Goal: Task Accomplishment & Management: Use online tool/utility

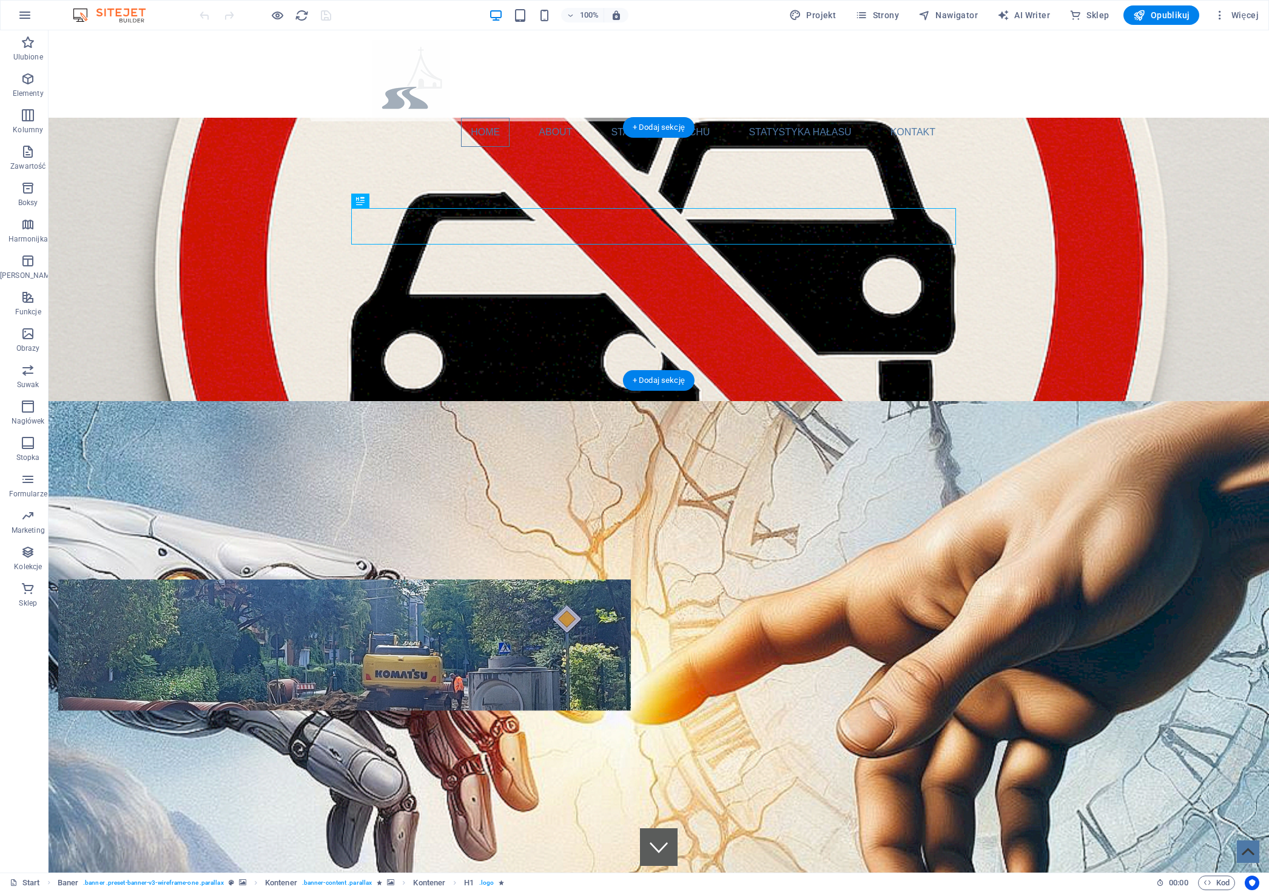
click at [82, 401] on figure at bounding box center [659, 645] width 1221 height 489
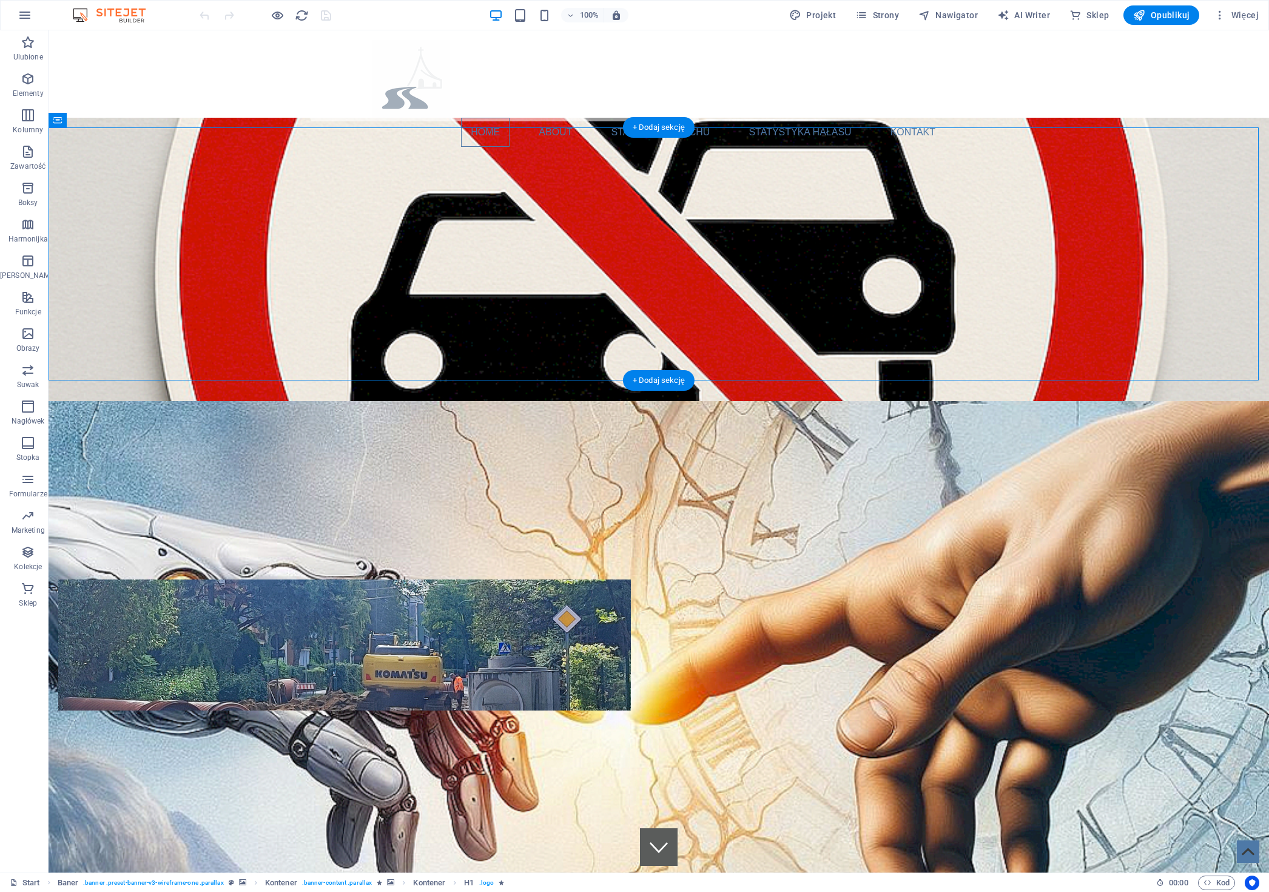
click at [82, 401] on figure at bounding box center [659, 645] width 1221 height 489
select select "px"
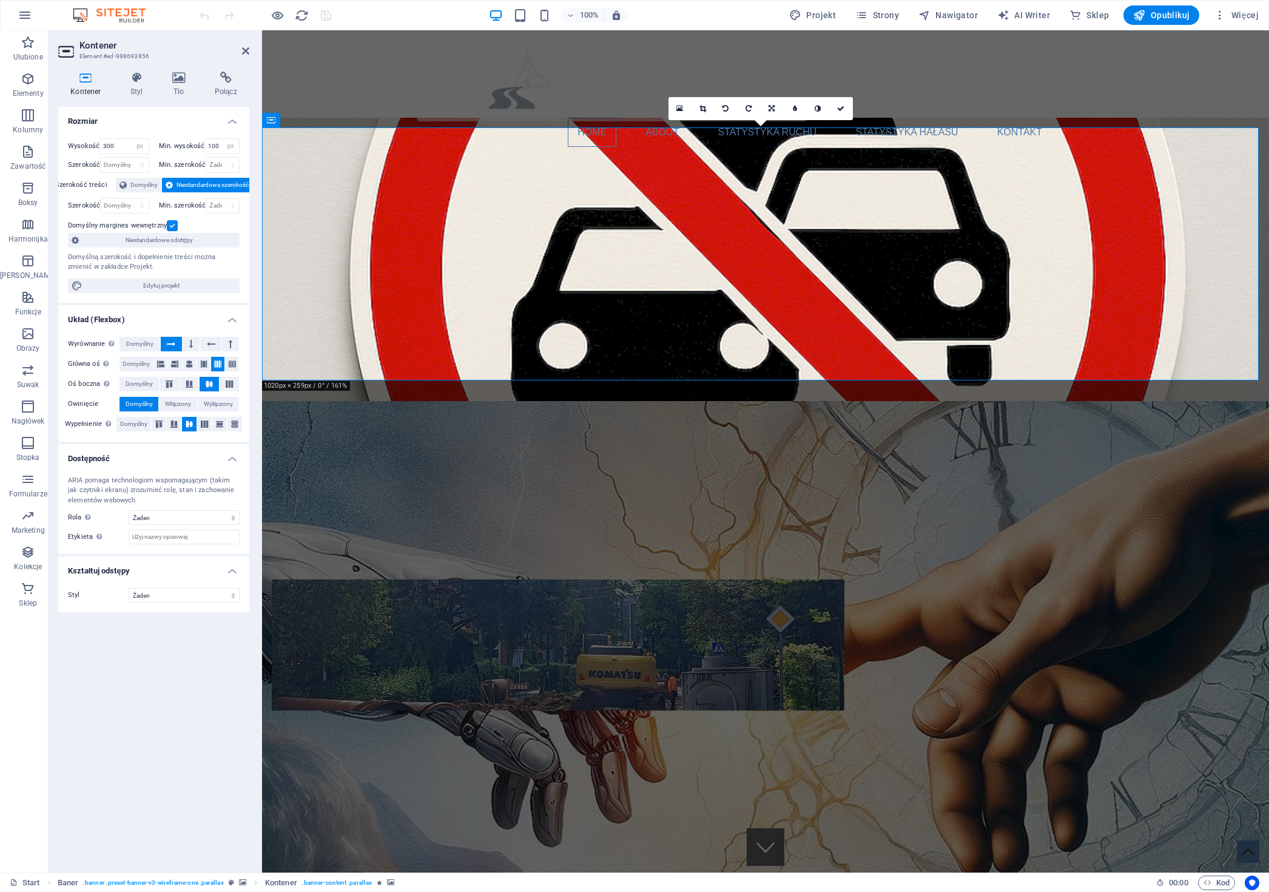
click at [308, 401] on figure at bounding box center [765, 645] width 1007 height 489
click at [121, 147] on input "300" at bounding box center [124, 146] width 48 height 15
click at [171, 675] on div "Rozmiar Wysokość 300 Domyślny px rem % vh vw Min. wysokość 100 Żaden px rem % v…" at bounding box center [153, 485] width 191 height 756
click at [272, 121] on icon at bounding box center [271, 120] width 8 height 15
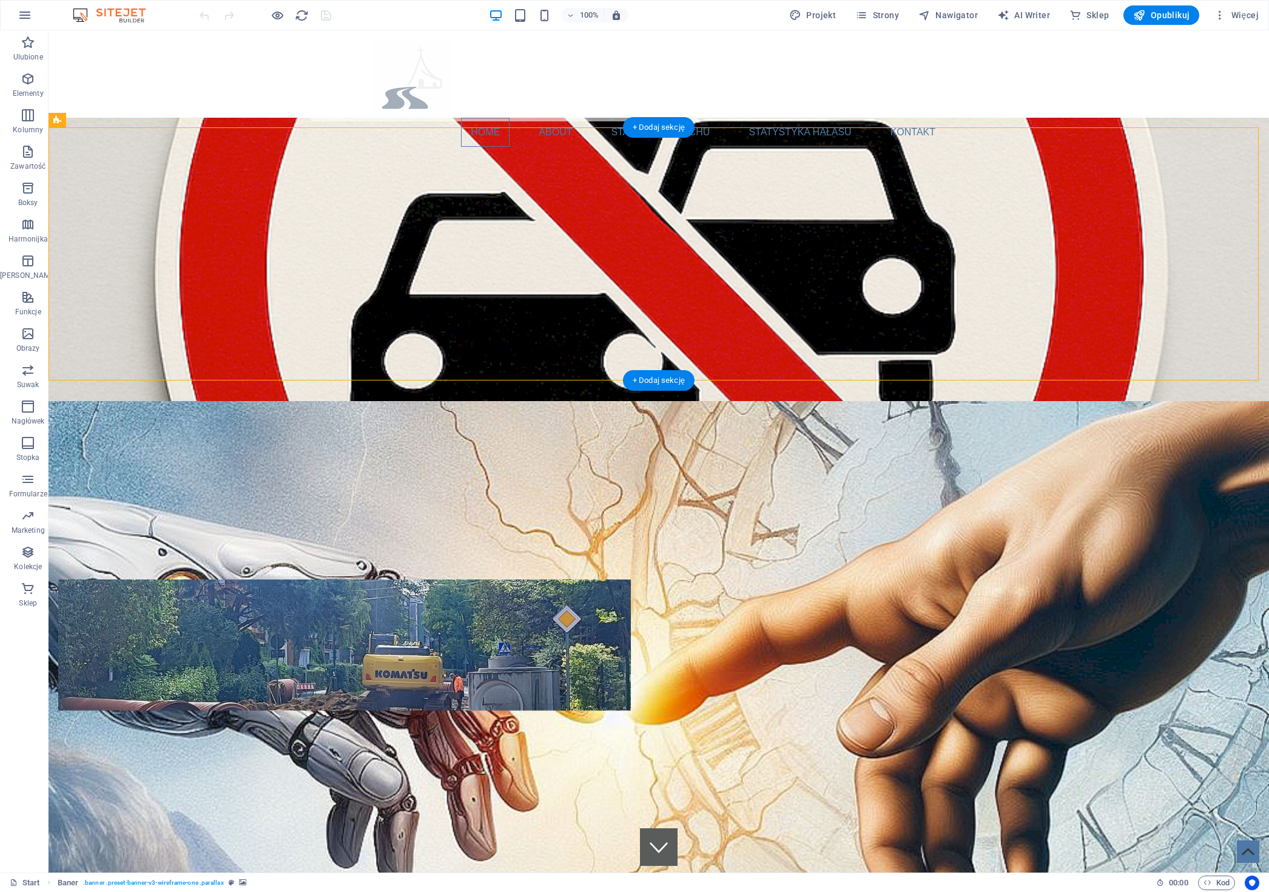
click at [77, 401] on figure at bounding box center [659, 645] width 1221 height 489
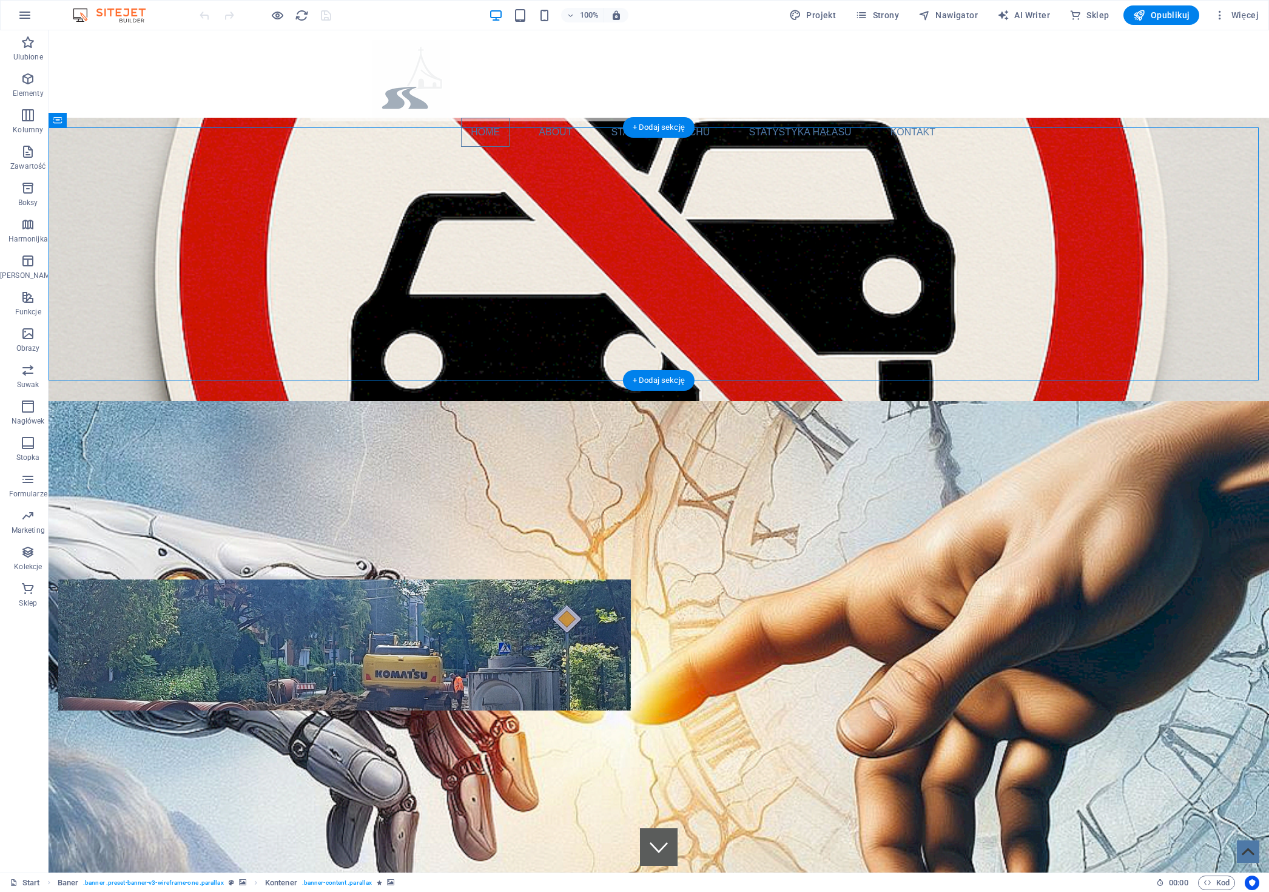
click at [99, 401] on figure at bounding box center [659, 645] width 1221 height 489
select select "px"
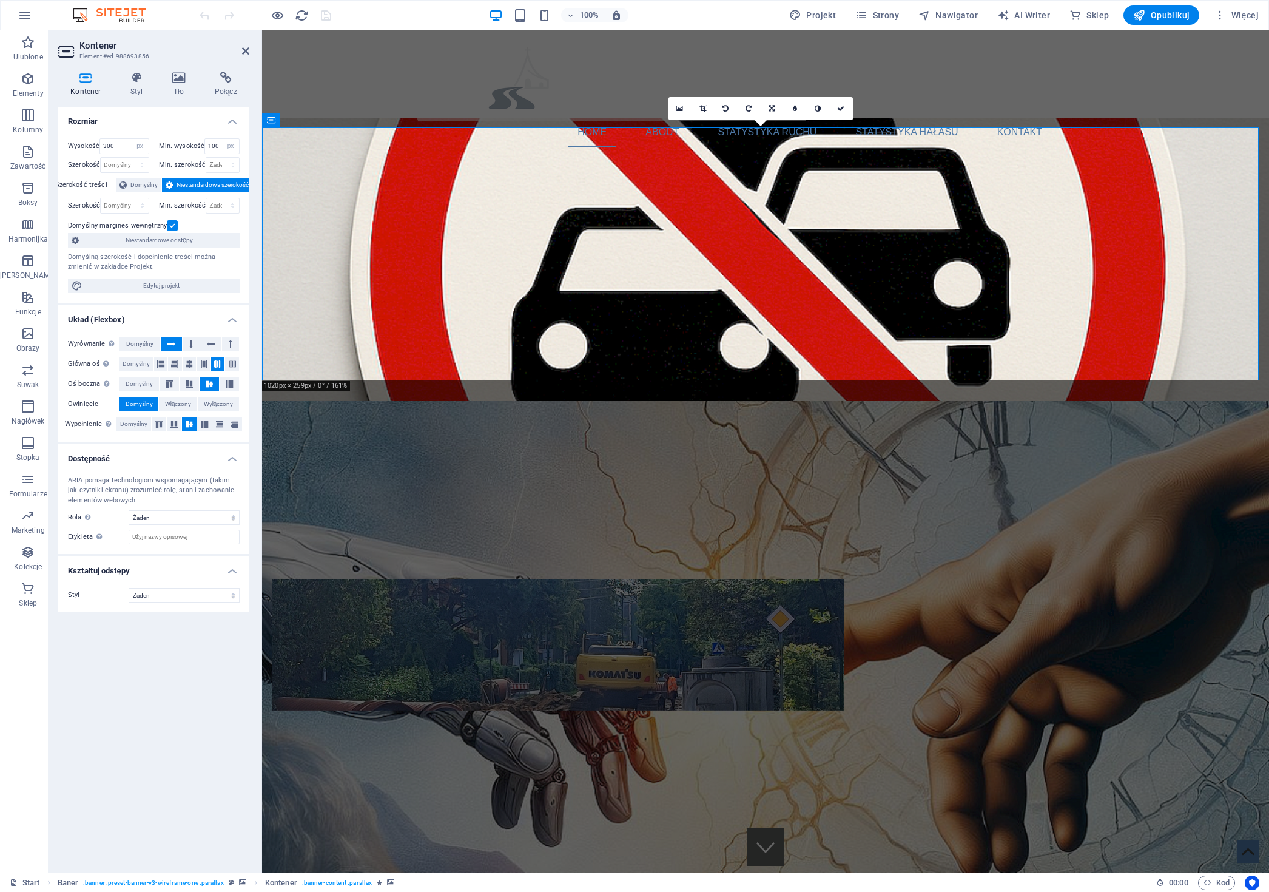
click at [272, 401] on figure at bounding box center [765, 645] width 1007 height 489
click at [314, 123] on icon at bounding box center [312, 120] width 7 height 13
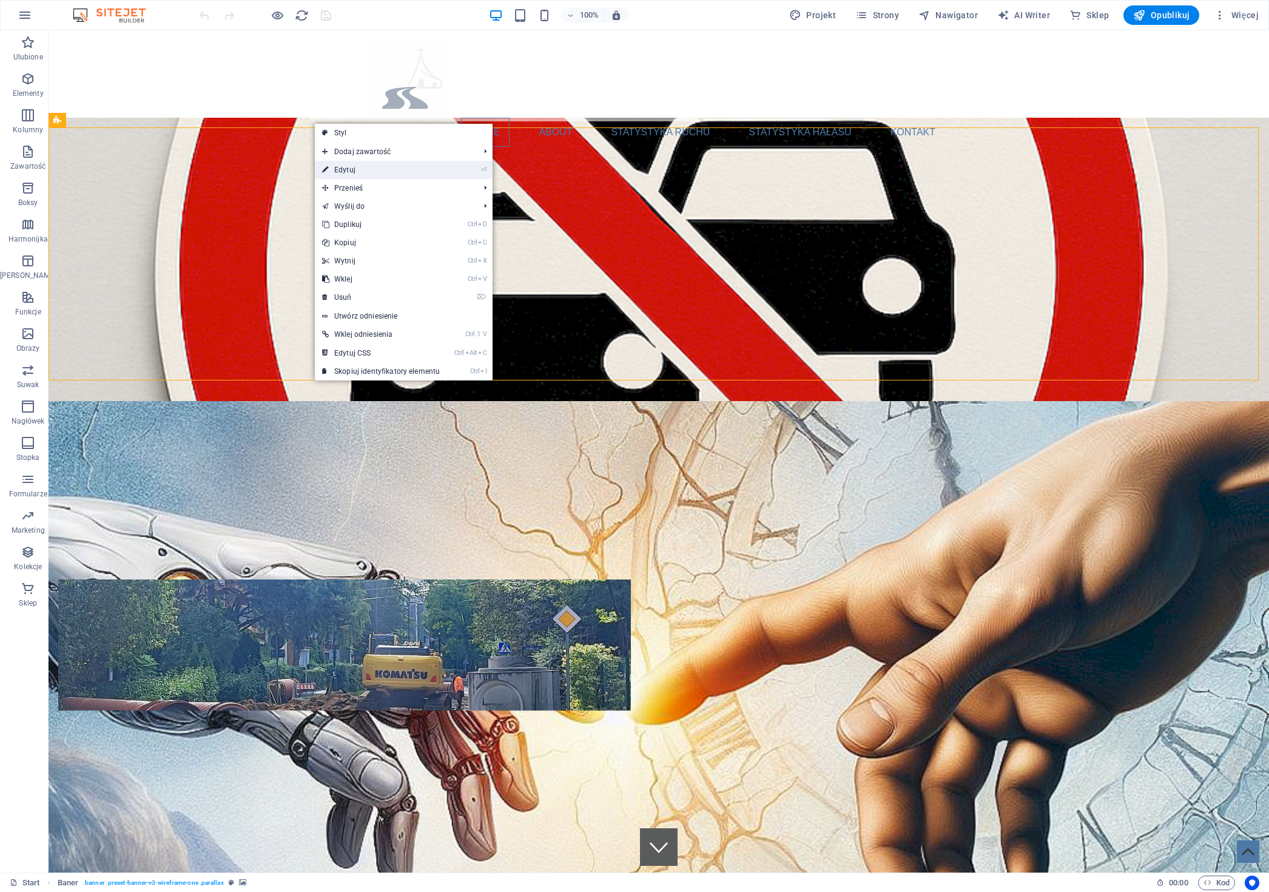
click at [353, 171] on link "⏎ Edytuj" at bounding box center [381, 170] width 132 height 18
select select "px"
select select "vh"
select select "banner"
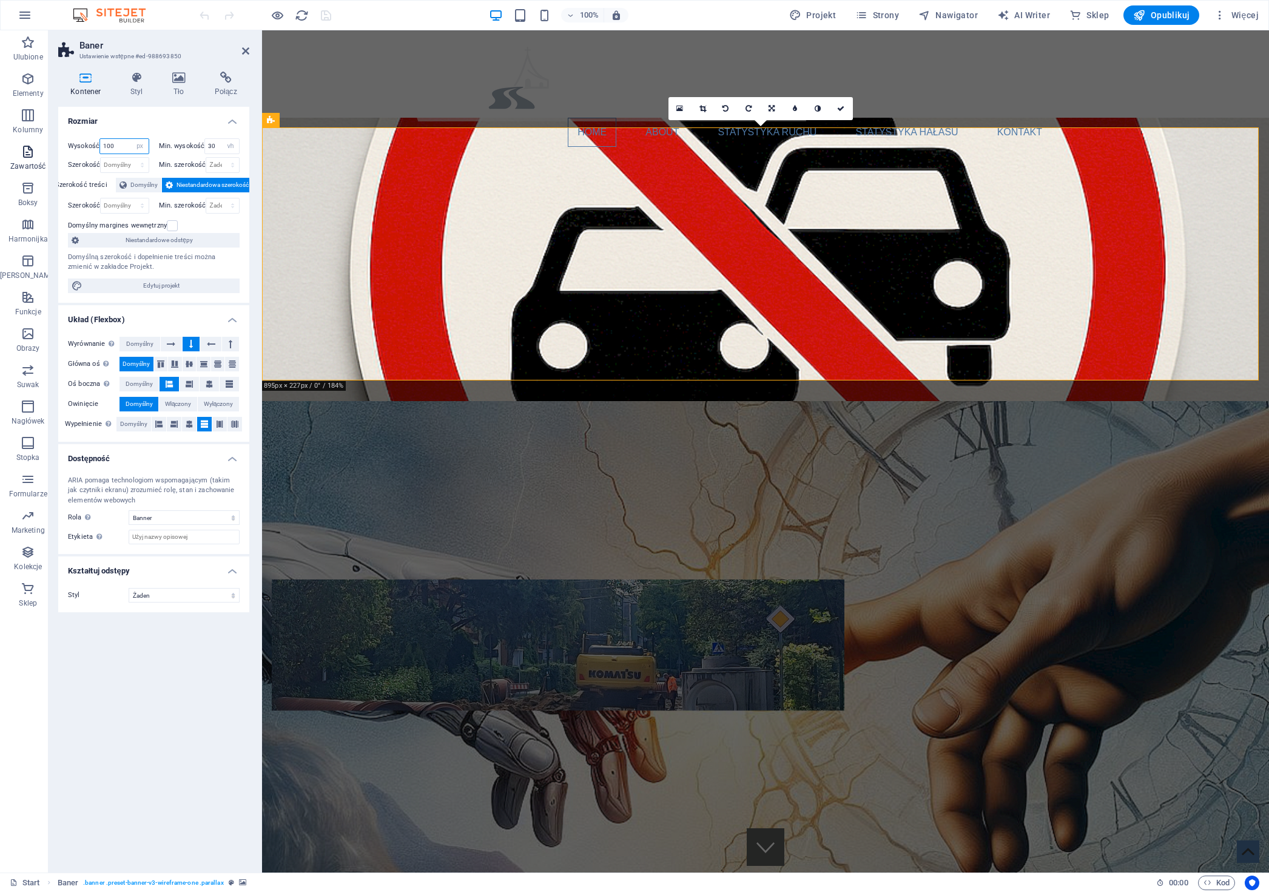
drag, startPoint x: 128, startPoint y: 141, endPoint x: 17, endPoint y: 141, distance: 111.0
click at [20, 141] on section "Ulubione Elementy Kolumny Zawartość Boksy Harmonijka Tabele Funkcje Obrazy Suwa…" at bounding box center [634, 451] width 1269 height 842
type input "300"
click at [217, 149] on input "30" at bounding box center [222, 146] width 34 height 15
drag, startPoint x: 205, startPoint y: 144, endPoint x: 142, endPoint y: 144, distance: 63.1
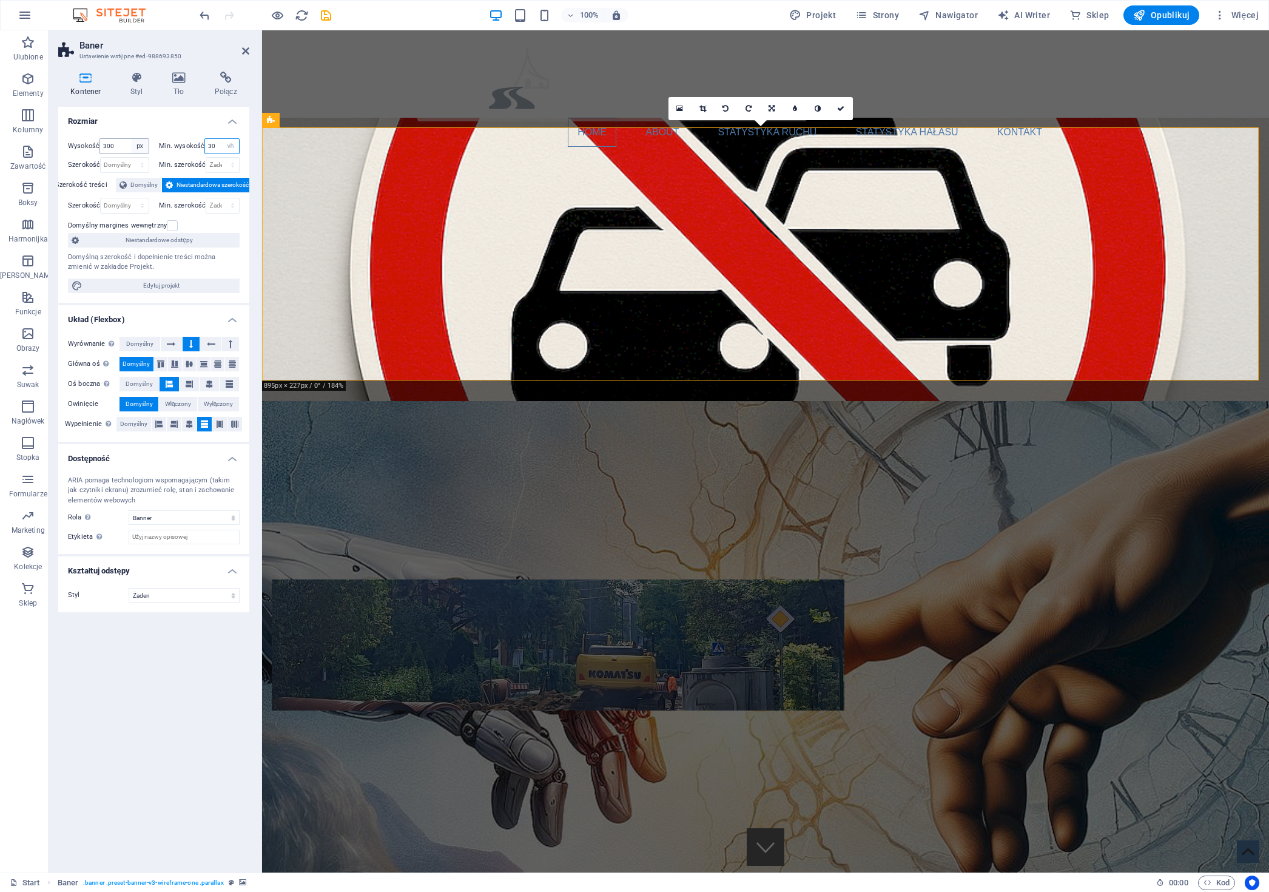
click at [150, 146] on div "Wysokość 300 Domyślny px rem % vh vw Min. wysokość 30 Żaden px rem % vh vw" at bounding box center [154, 147] width 172 height 19
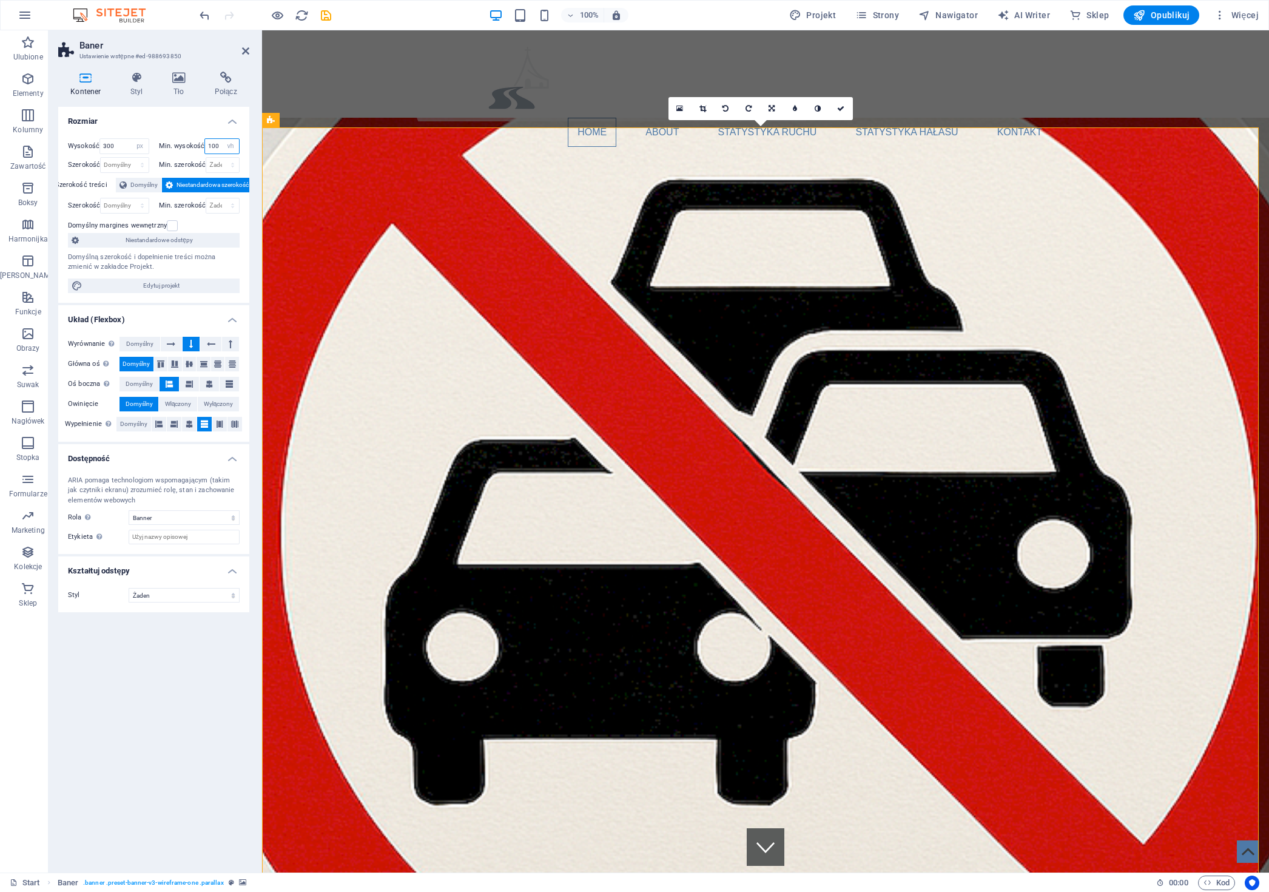
type input "100"
click at [163, 119] on h4 "Rozmiar" at bounding box center [153, 118] width 191 height 22
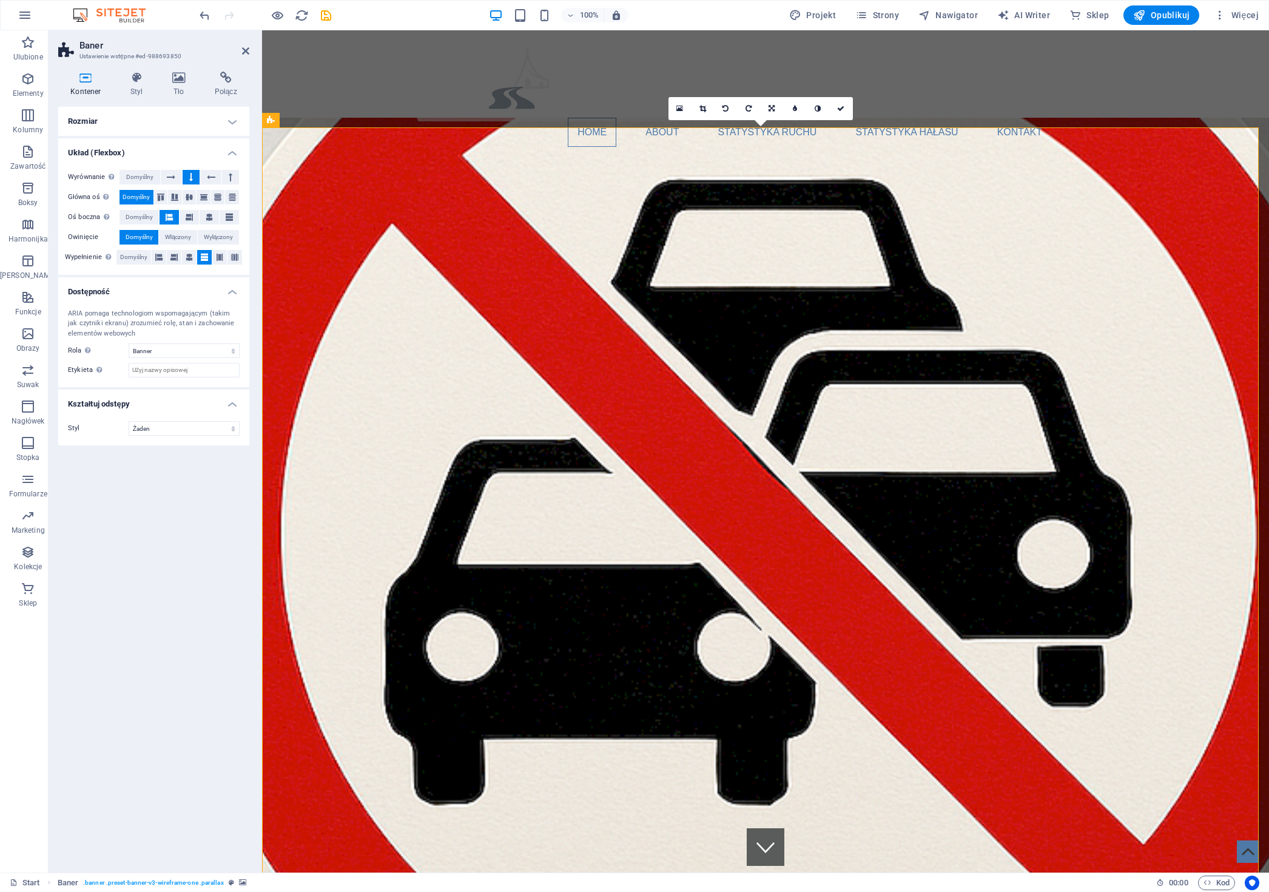
click at [85, 83] on icon at bounding box center [85, 78] width 55 height 12
click at [180, 82] on icon at bounding box center [179, 78] width 38 height 12
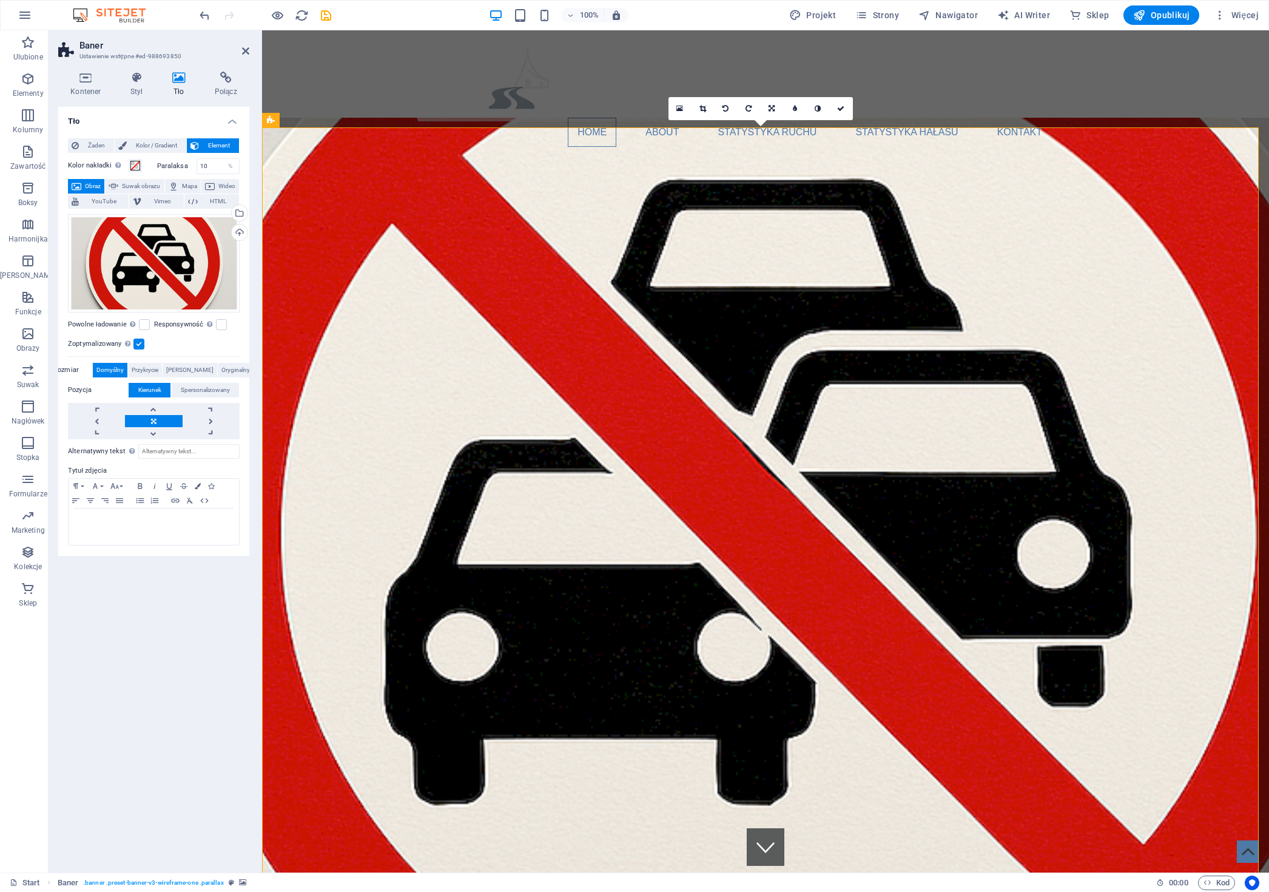
select select "px"
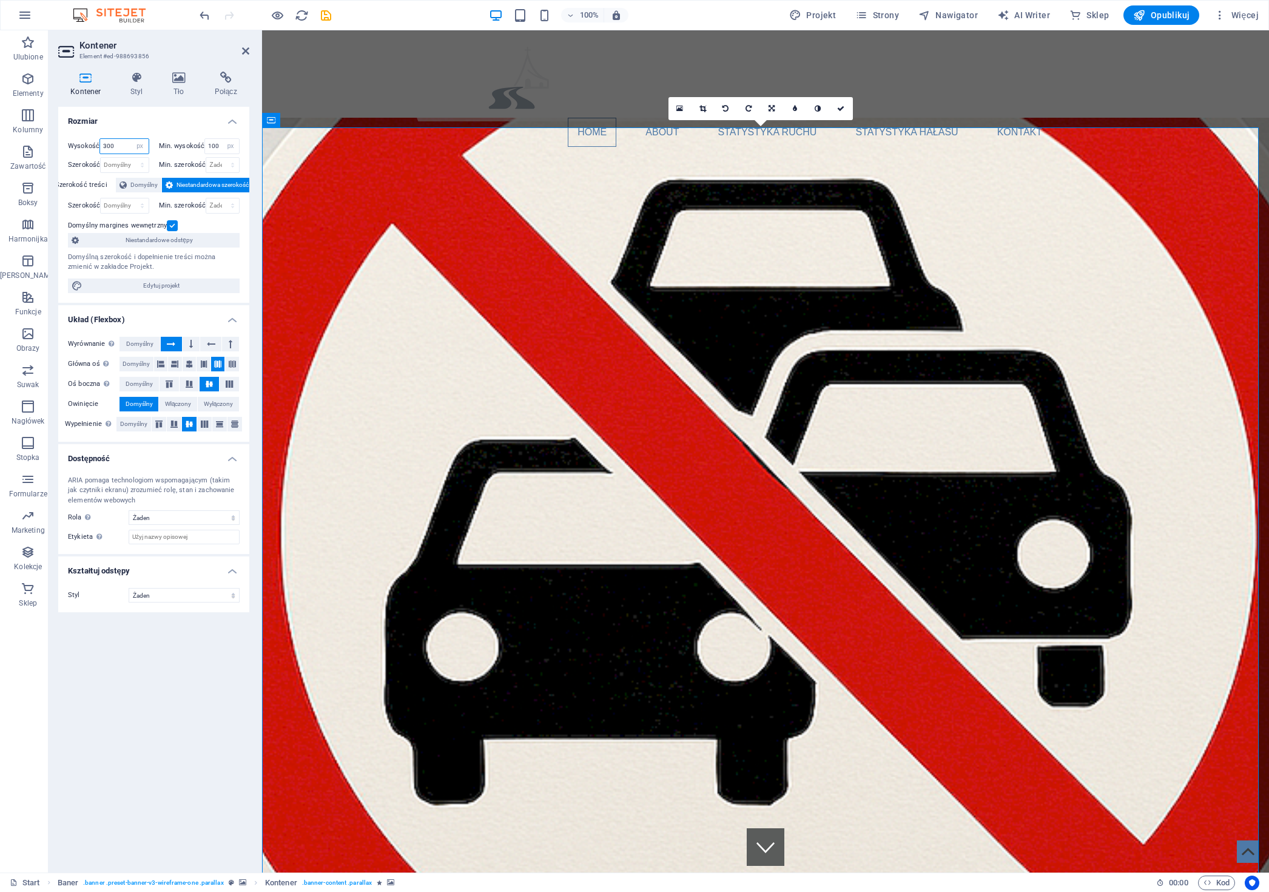
click at [124, 146] on input "300" at bounding box center [124, 146] width 48 height 15
drag, startPoint x: 129, startPoint y: 147, endPoint x: 50, endPoint y: 141, distance: 78.6
click at [58, 143] on div "Kontener Styl Tło Połącz Rozmiar Wysokość 300 Domyślny px rem % vh vw Min. wyso…" at bounding box center [154, 467] width 211 height 811
type input "100"
click at [219, 146] on input "100" at bounding box center [222, 146] width 34 height 15
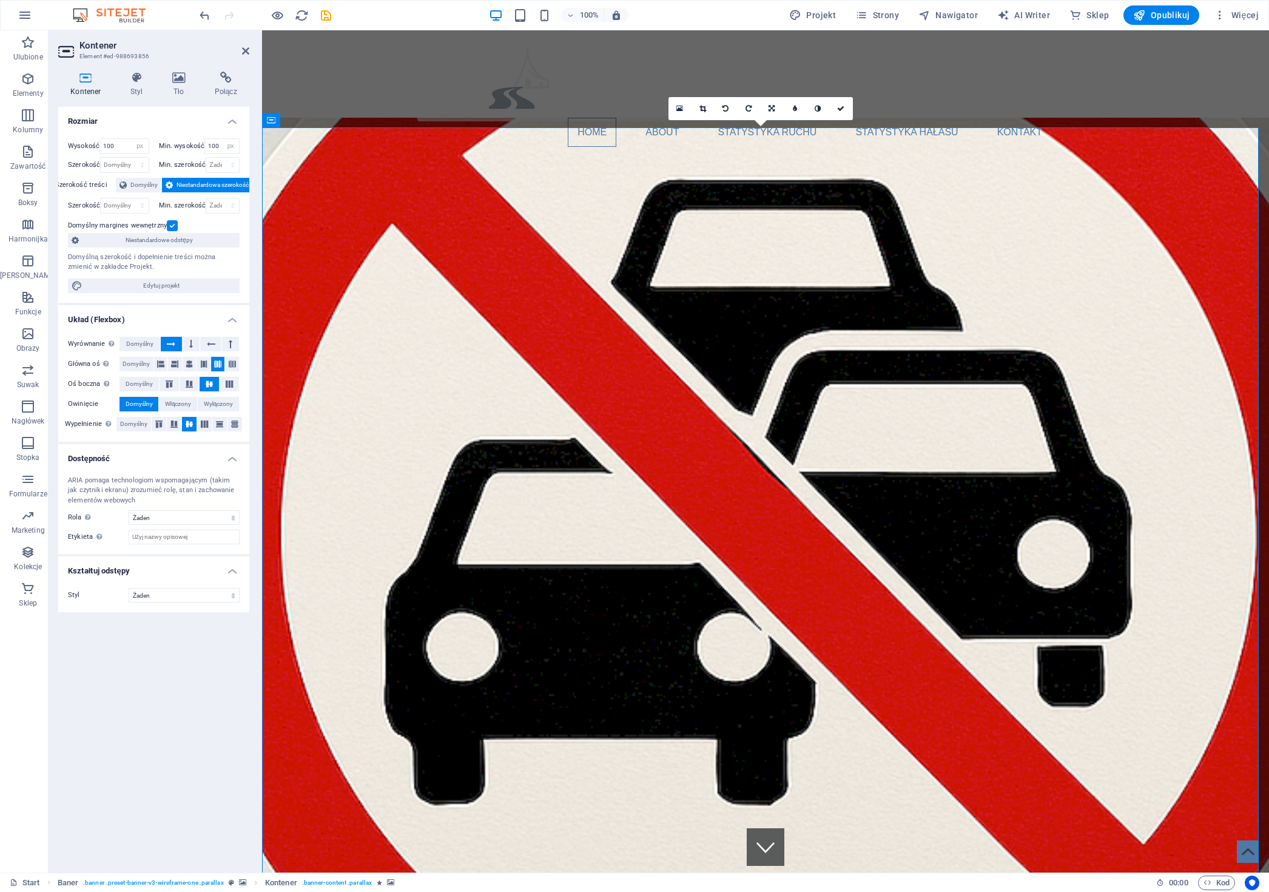
click at [169, 124] on h4 "Rozmiar" at bounding box center [153, 118] width 191 height 22
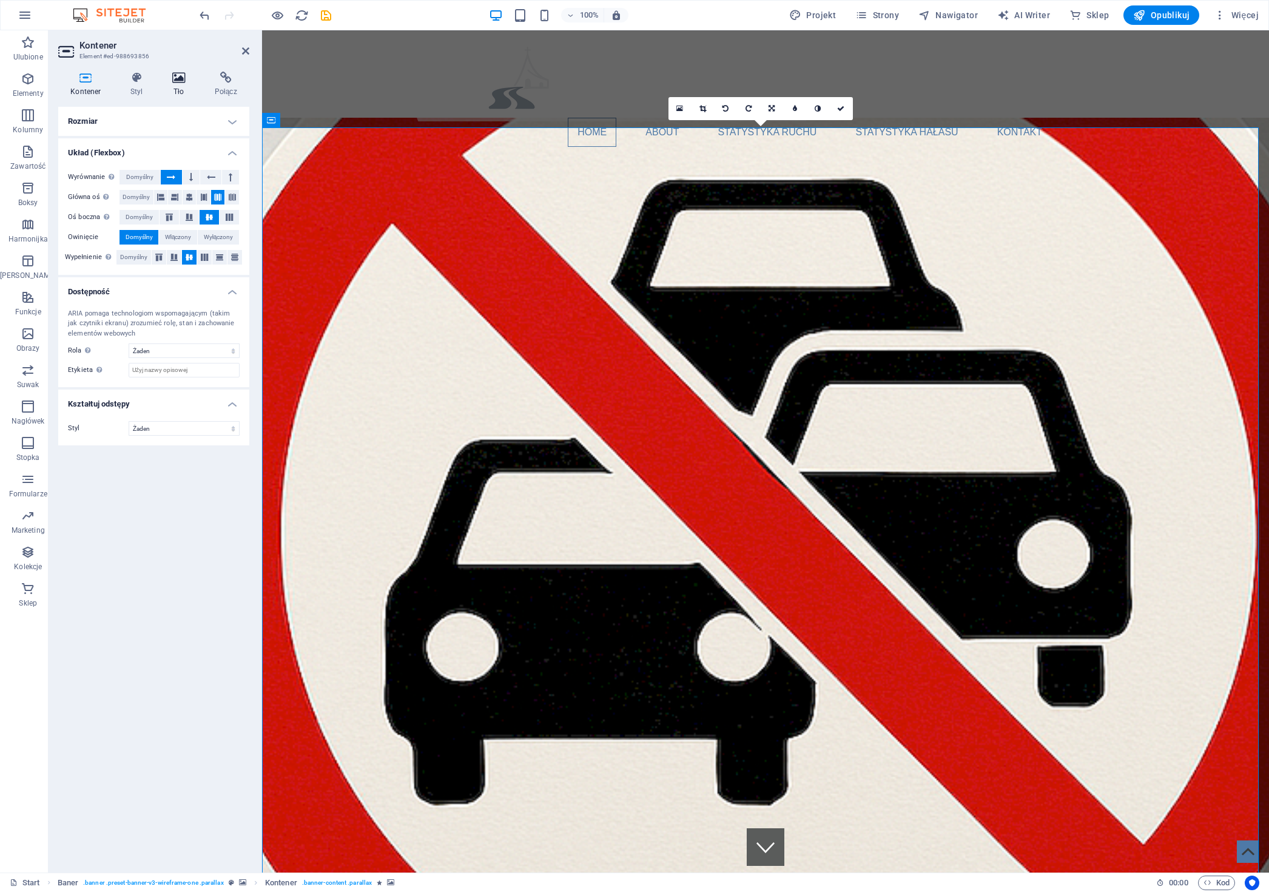
click at [182, 74] on icon at bounding box center [179, 78] width 38 height 12
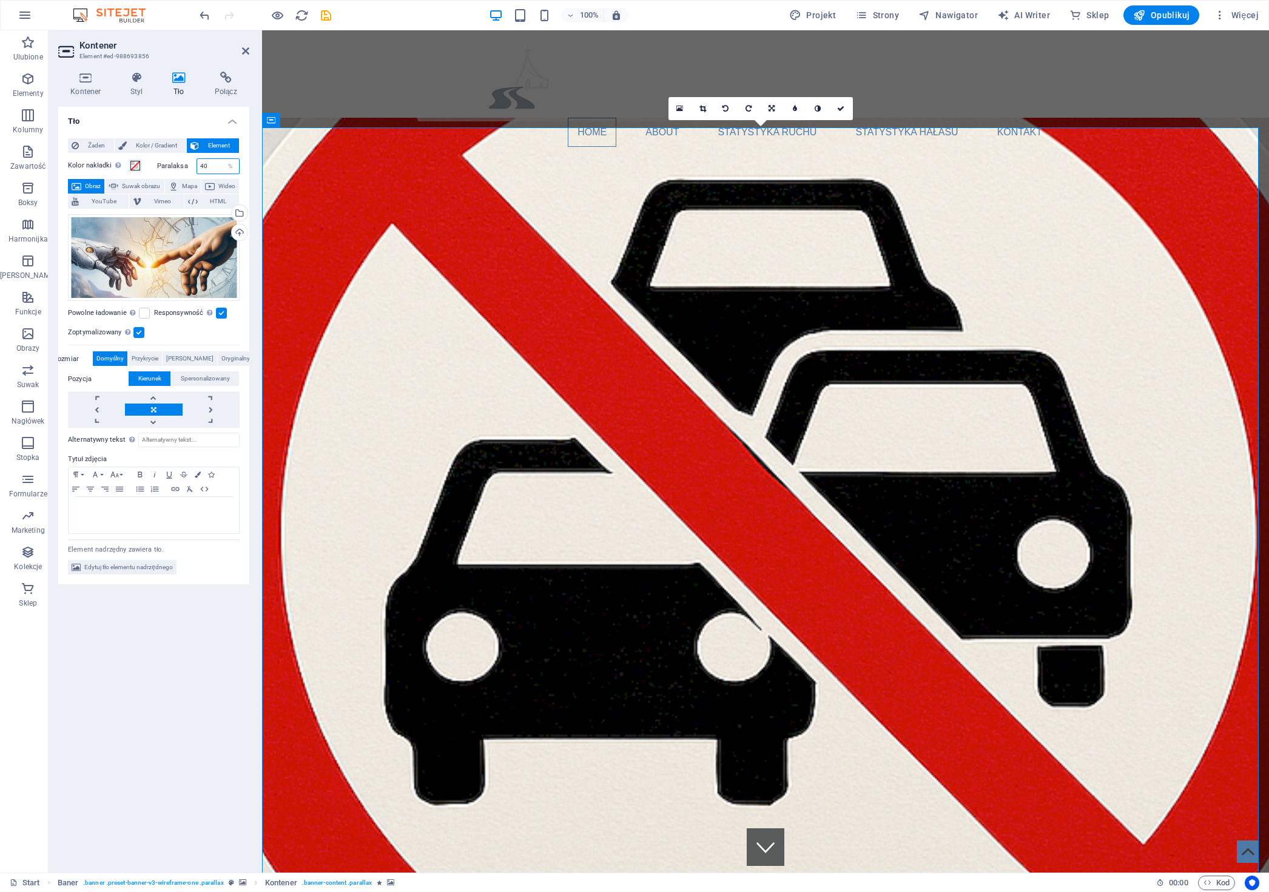
click at [213, 164] on input "40" at bounding box center [218, 166] width 42 height 15
drag, startPoint x: 216, startPoint y: 164, endPoint x: 112, endPoint y: 158, distance: 104.0
click at [129, 159] on div "Kolor nakładki Umieszcza nakładkę na tle w celu jego pokolorowania Paralaksa 40…" at bounding box center [154, 166] width 172 height 16
click at [169, 126] on h4 "Tło" at bounding box center [153, 118] width 191 height 22
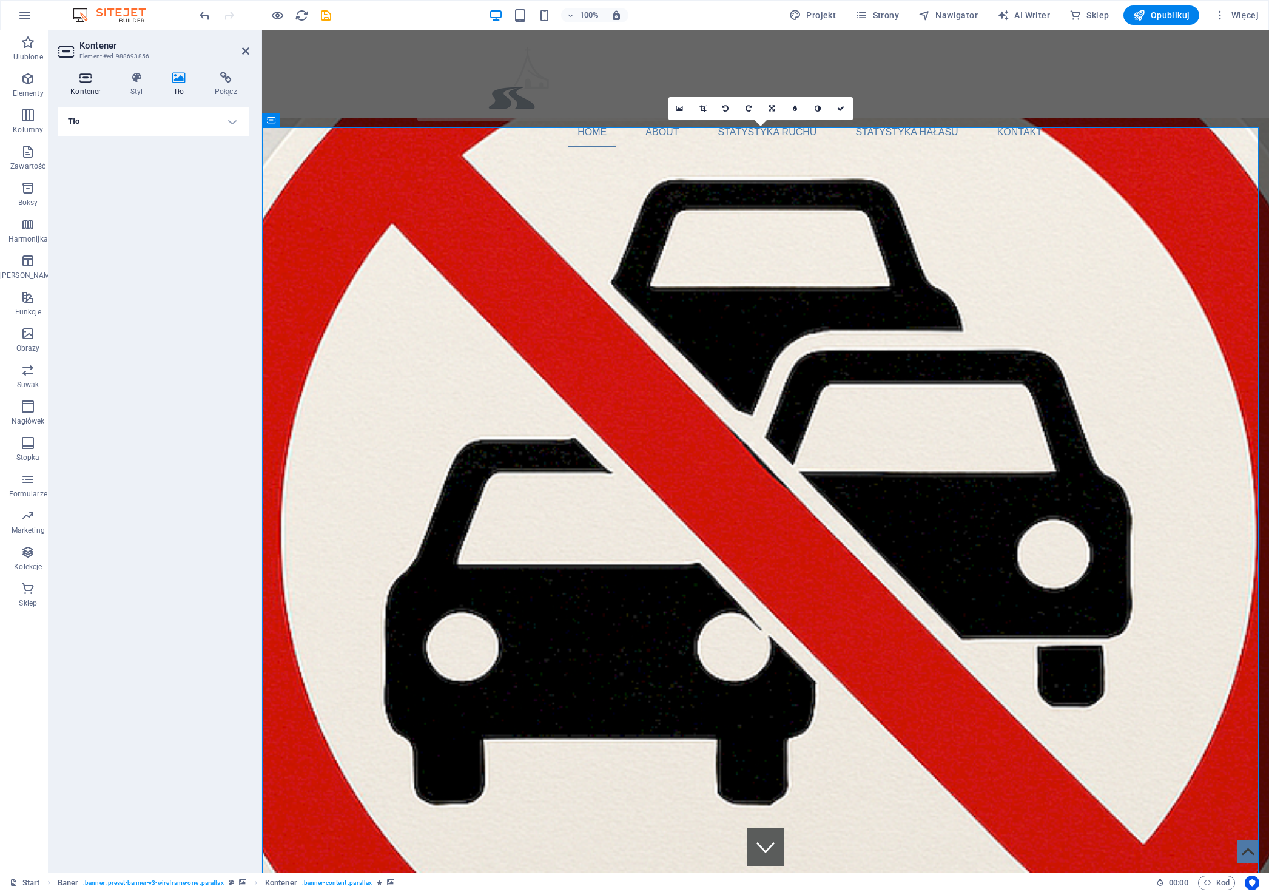
click at [84, 75] on icon at bounding box center [85, 78] width 55 height 12
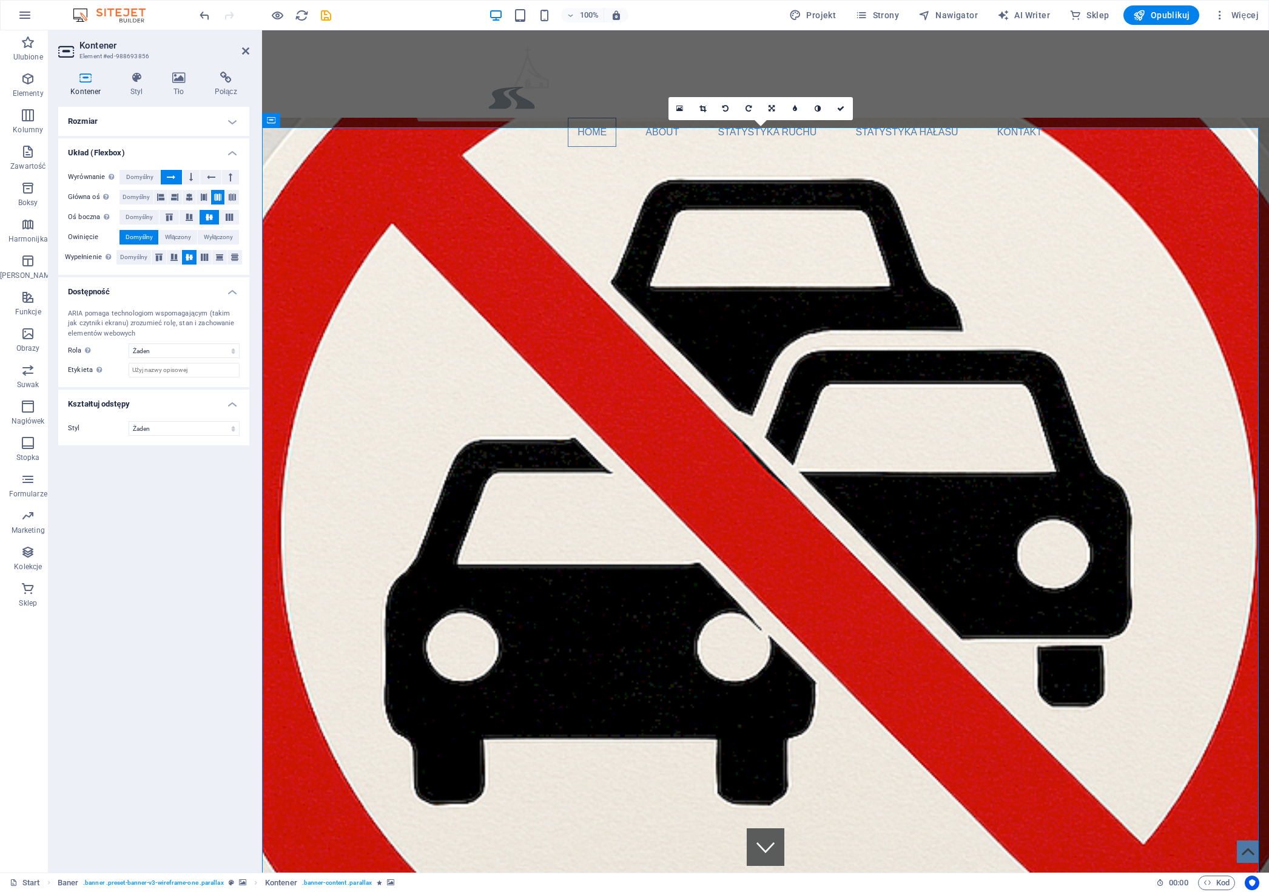
click at [311, 121] on icon at bounding box center [312, 120] width 7 height 13
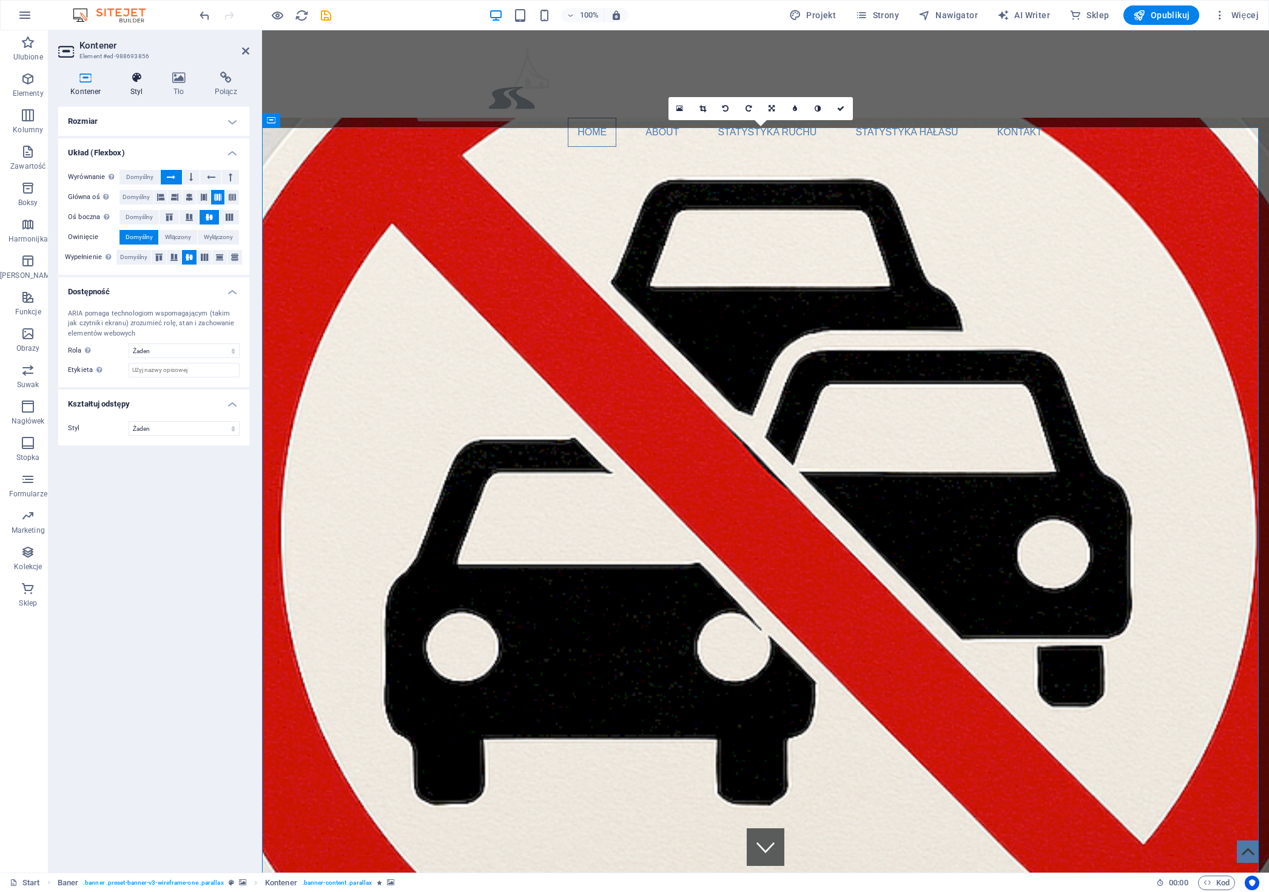
click at [141, 90] on h4 "Styl" at bounding box center [139, 84] width 42 height 25
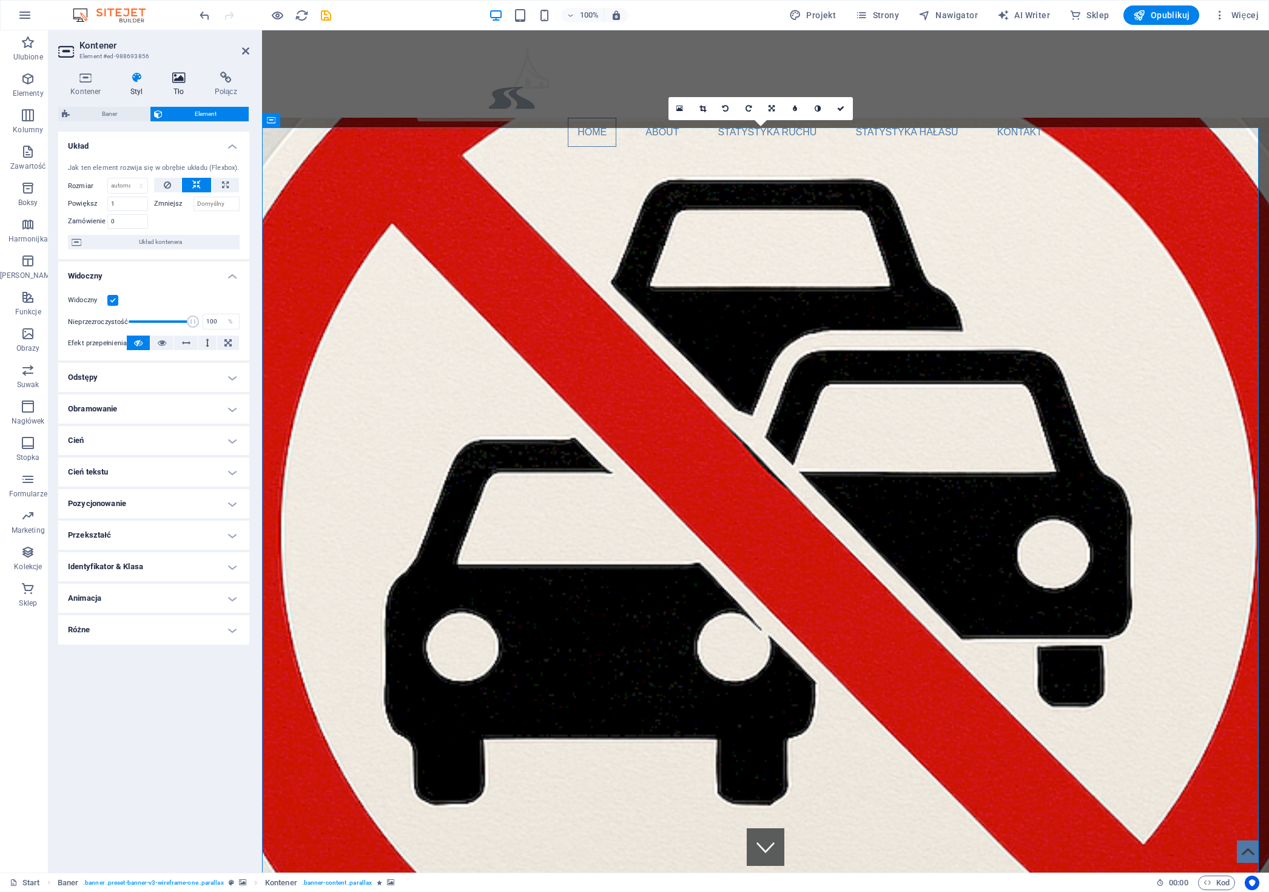
click at [177, 87] on h4 "Tło" at bounding box center [181, 84] width 42 height 25
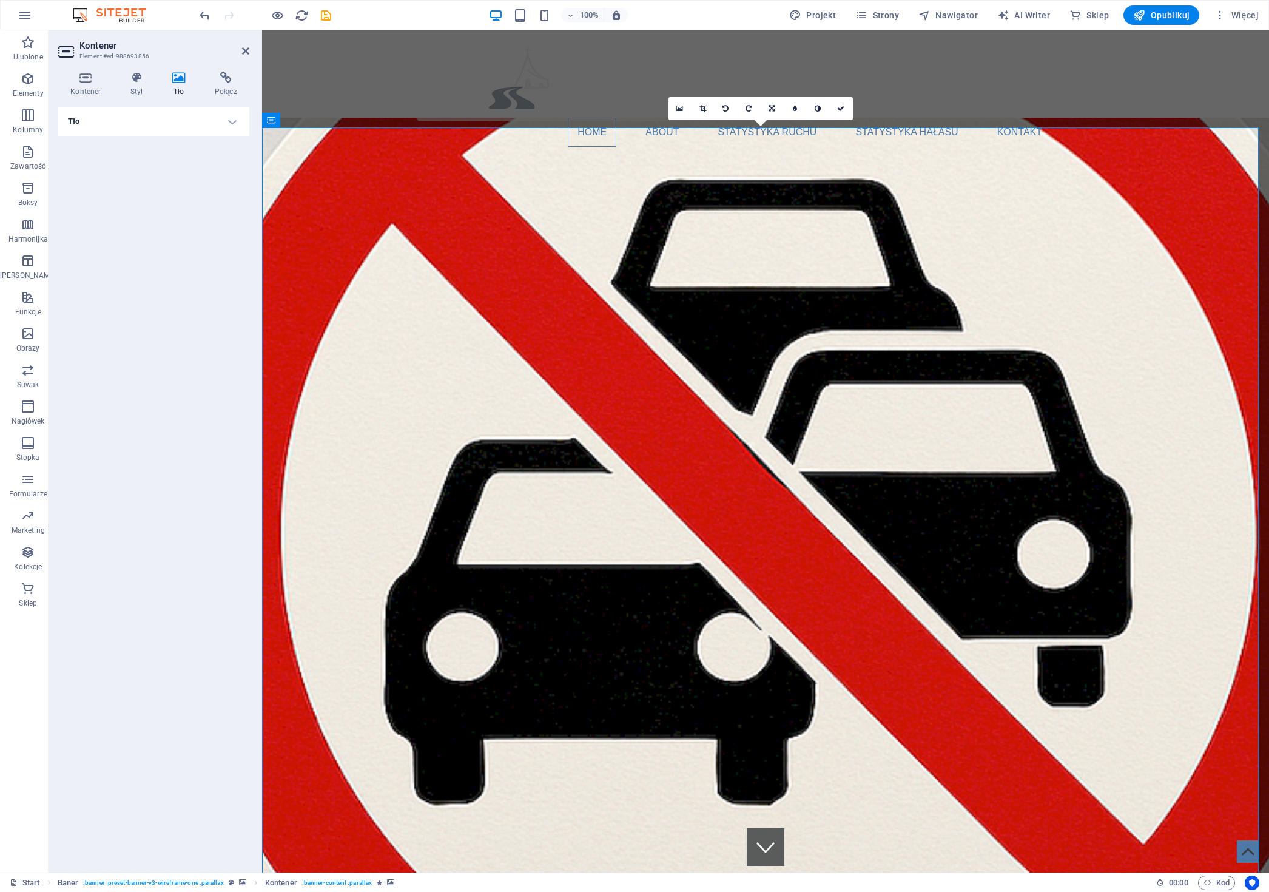
click at [157, 117] on h4 "Tło" at bounding box center [153, 121] width 191 height 29
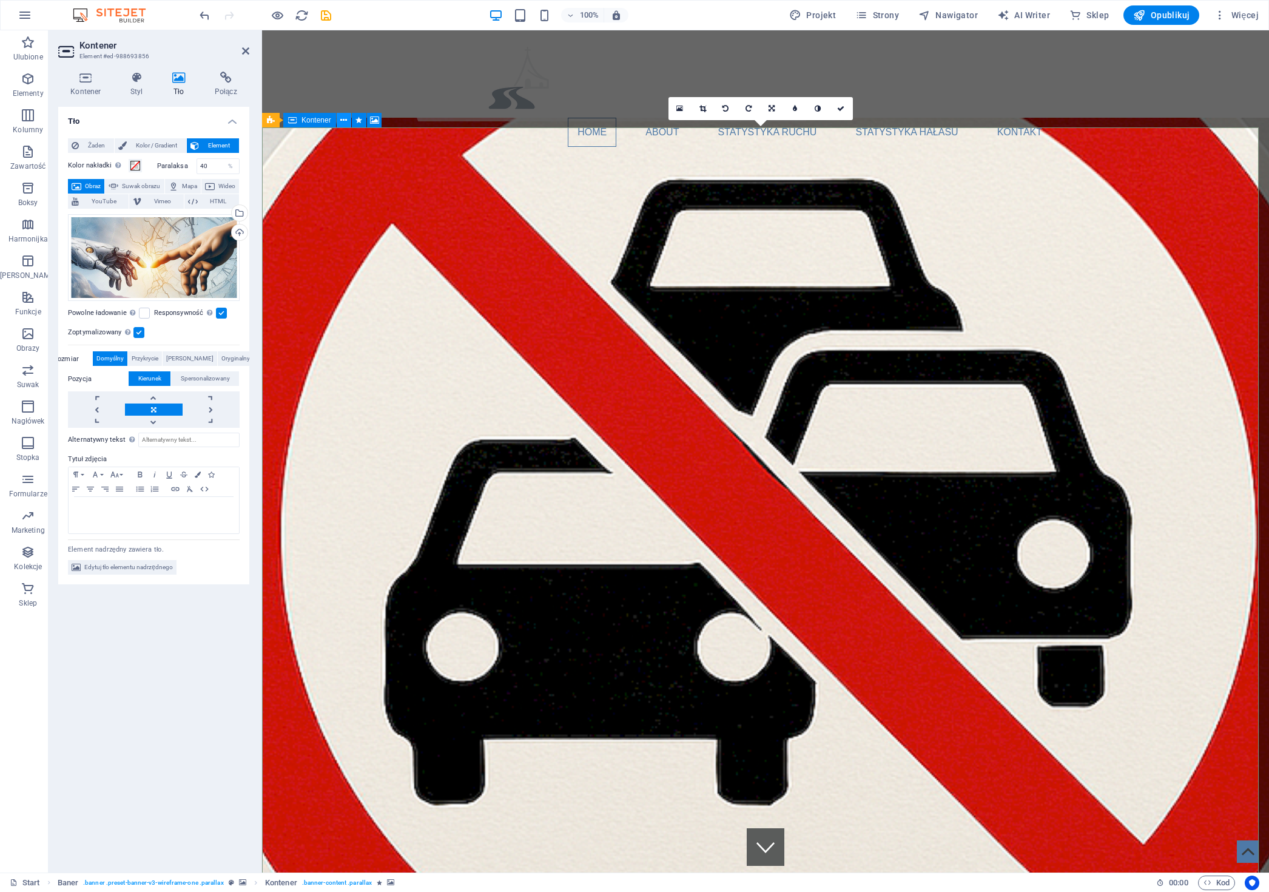
click at [342, 119] on icon at bounding box center [343, 120] width 7 height 13
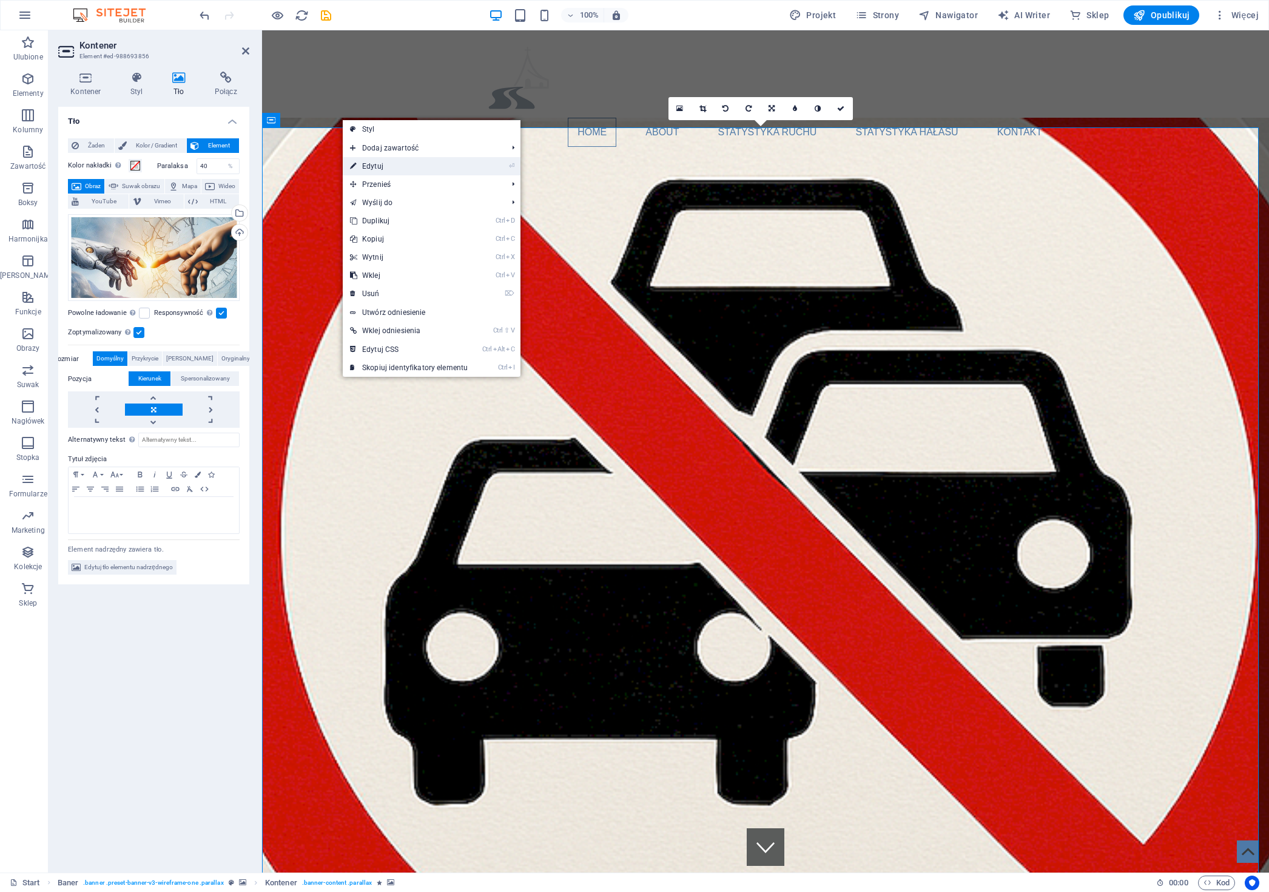
click at [376, 162] on link "⏎ Edytuj" at bounding box center [409, 166] width 132 height 18
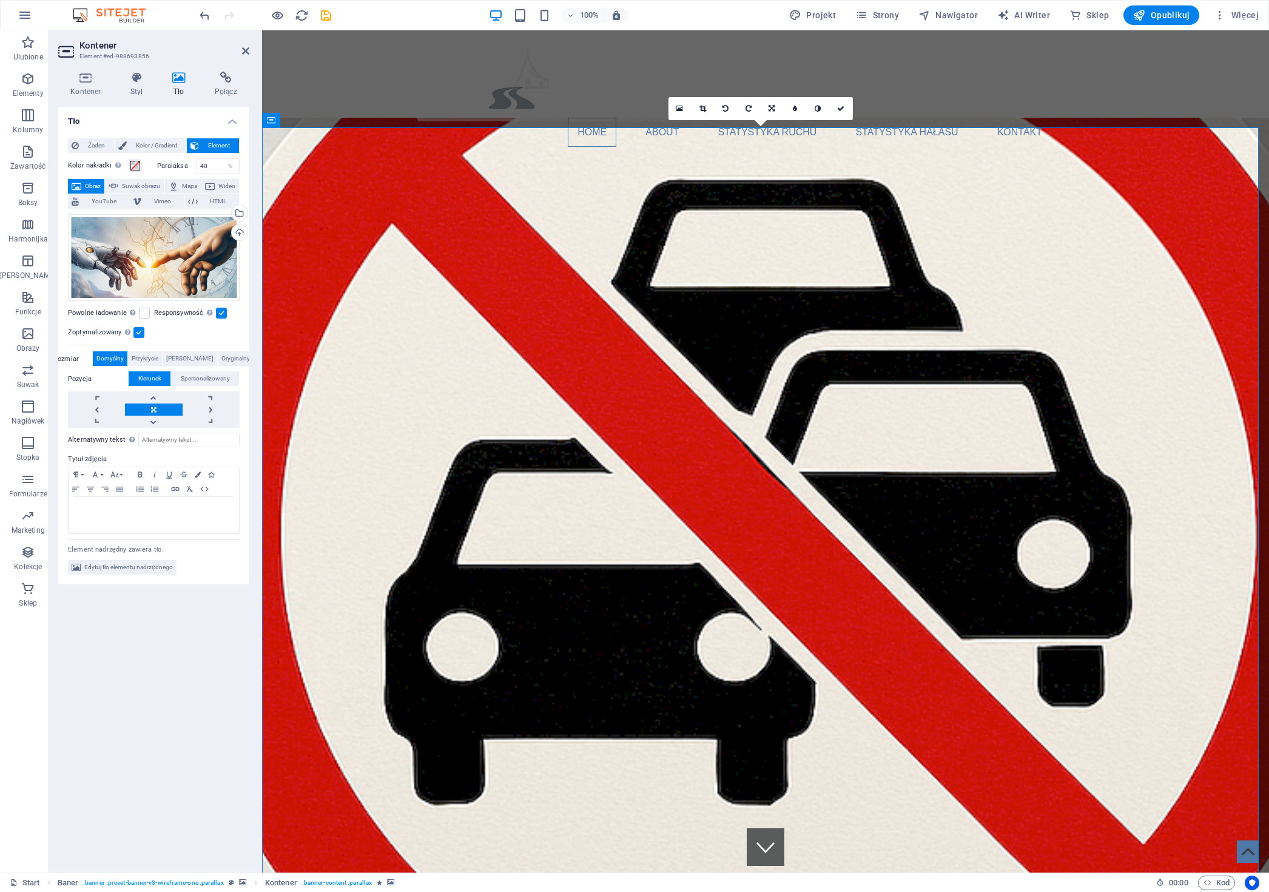
click at [180, 84] on h4 "Tło" at bounding box center [181, 84] width 42 height 25
click at [141, 81] on icon at bounding box center [136, 78] width 37 height 12
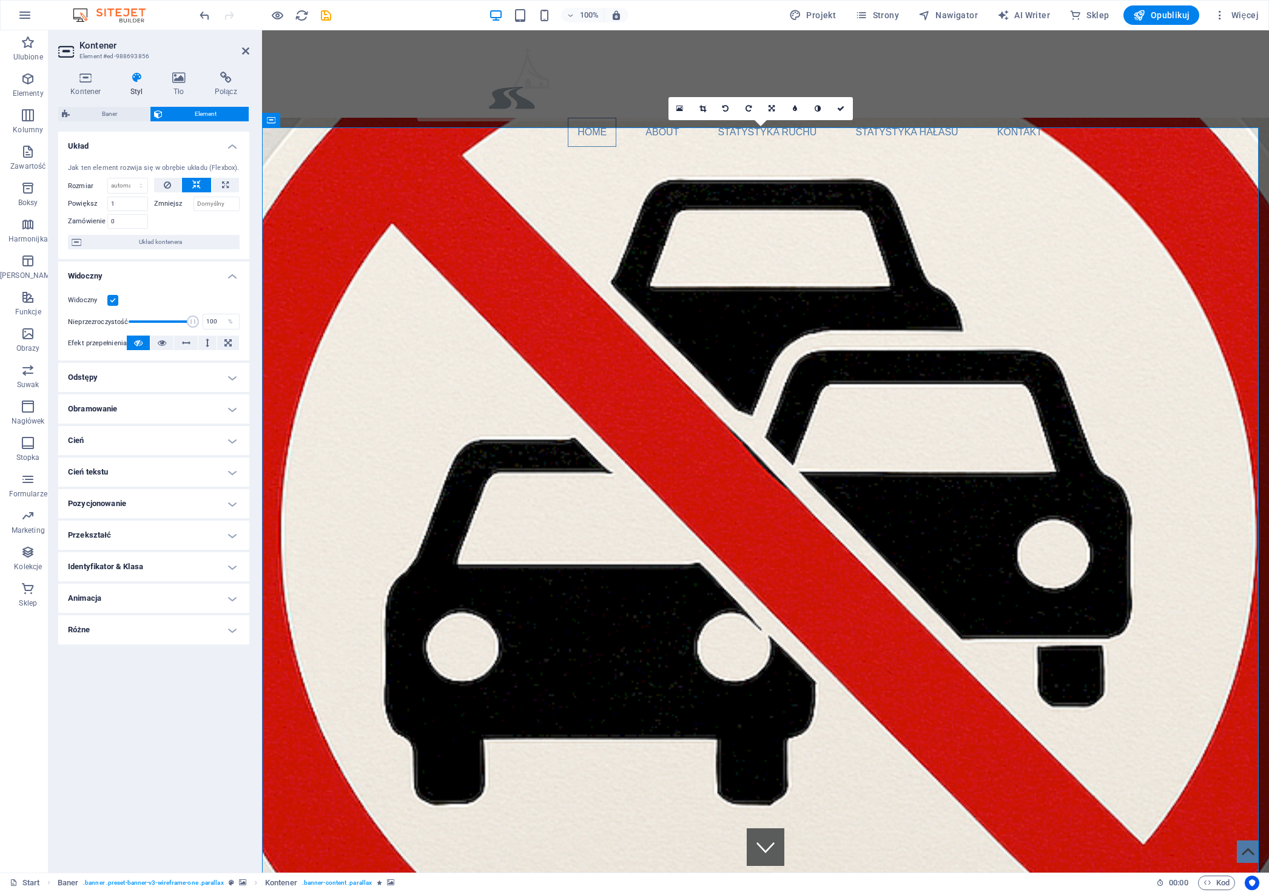
click at [574, 95] on div "Home About Statystyka ruchu Statystyka hałasu Kontakt Menu" at bounding box center [765, 78] width 1007 height 97
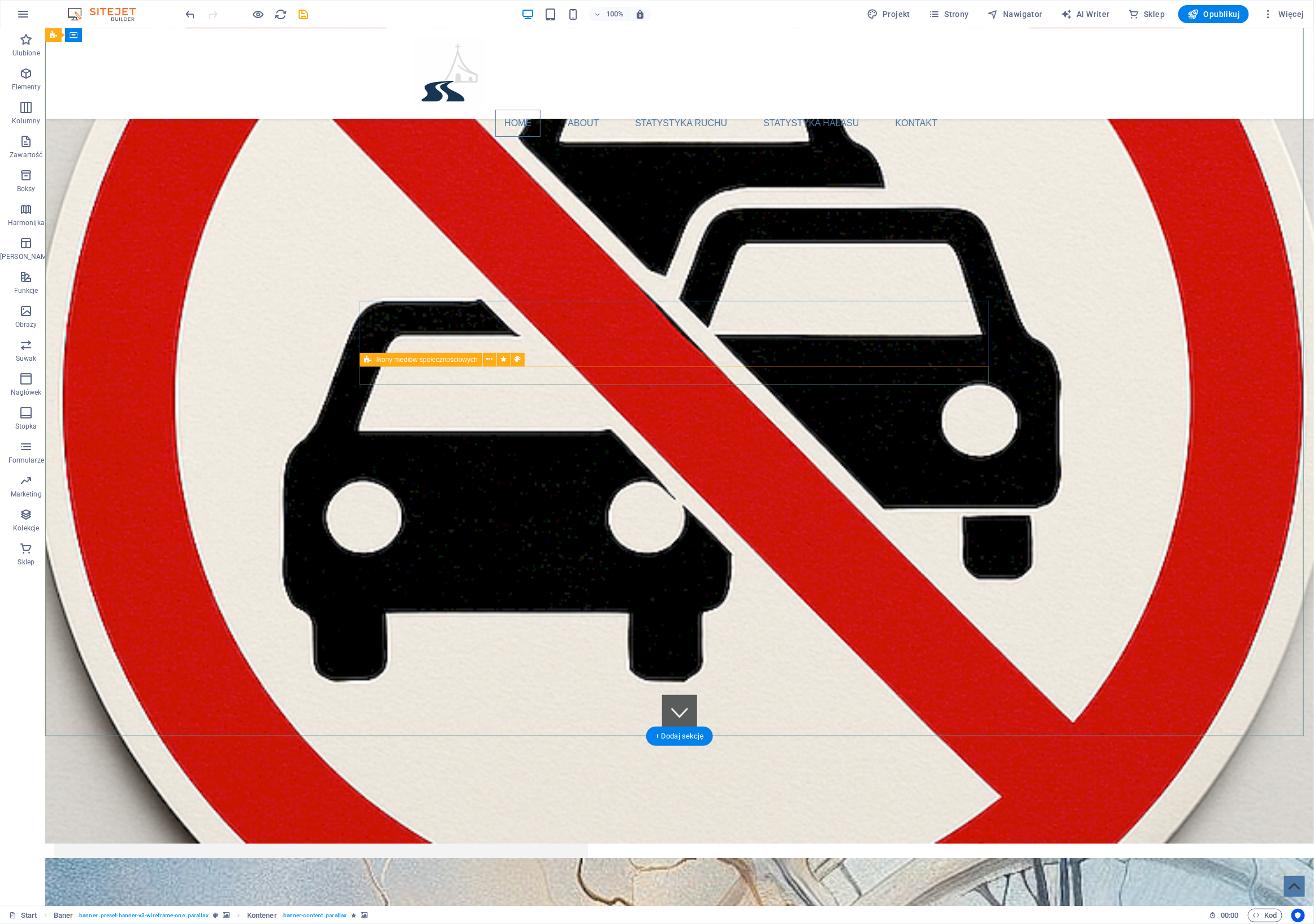
scroll to position [169, 0]
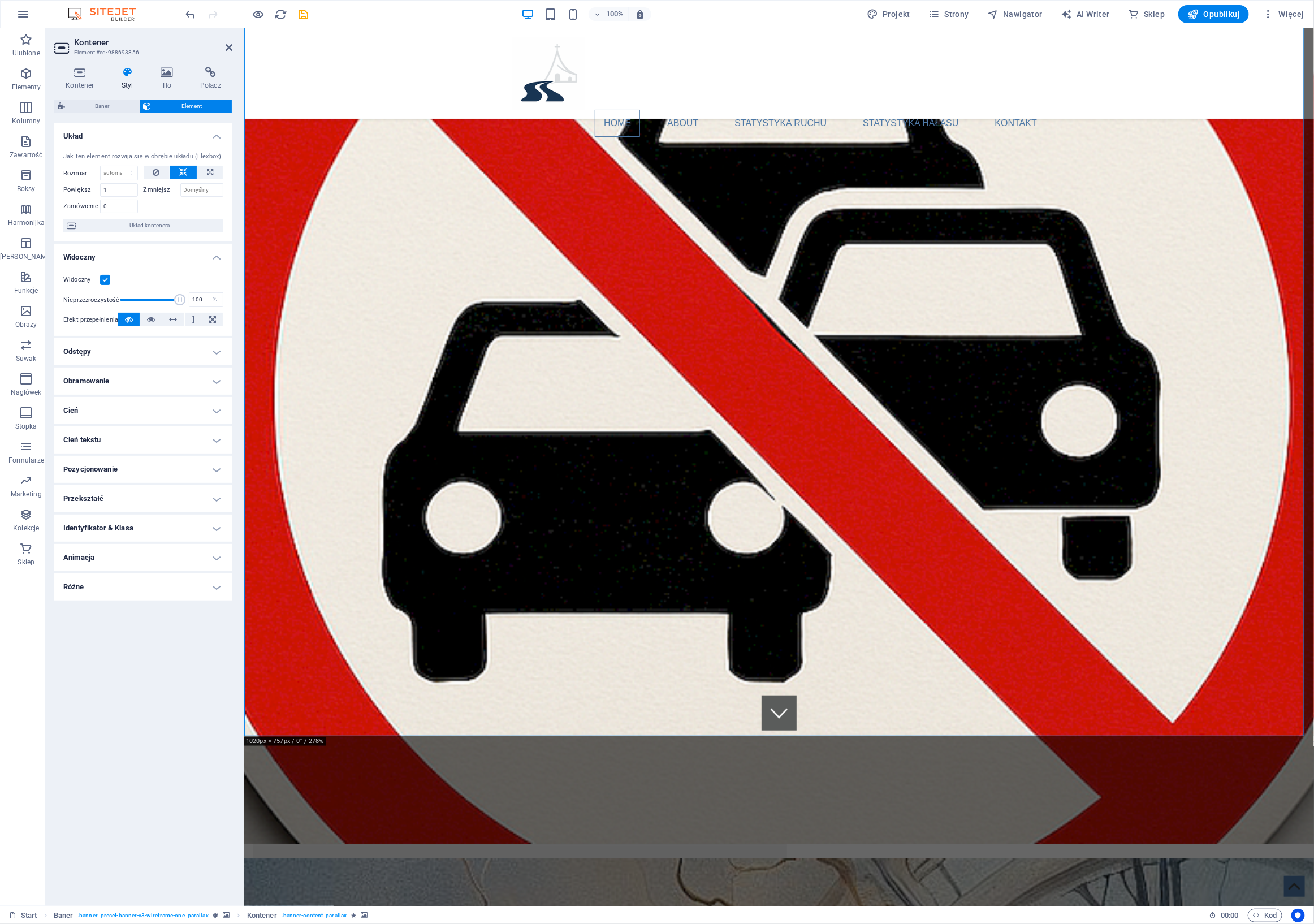
click at [229, 46] on icon at bounding box center [228, 48] width 7 height 9
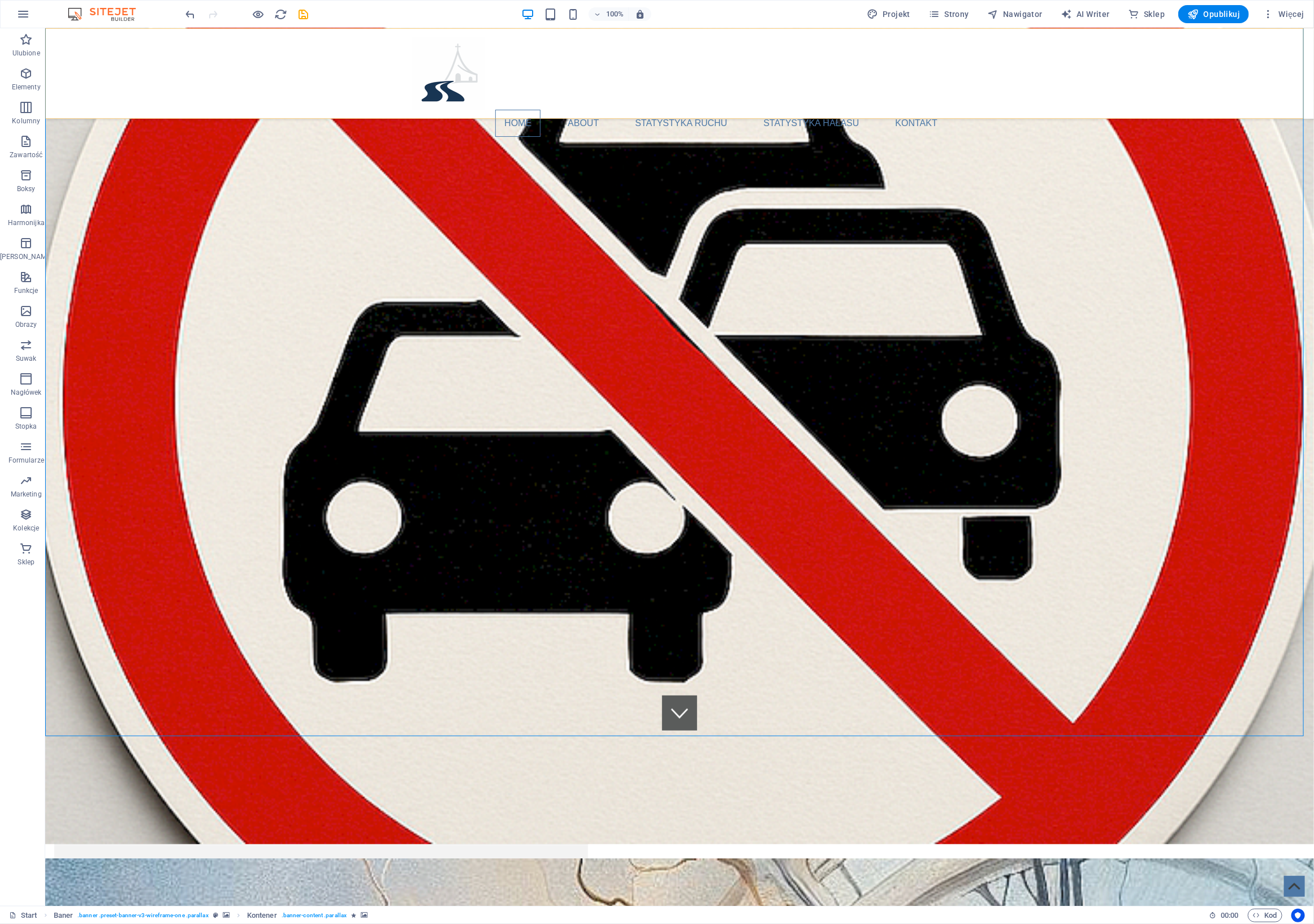
click at [151, 76] on div "Home About Statystyka ruchu Statystyka hałasu Kontakt Menu" at bounding box center [679, 73] width 1269 height 90
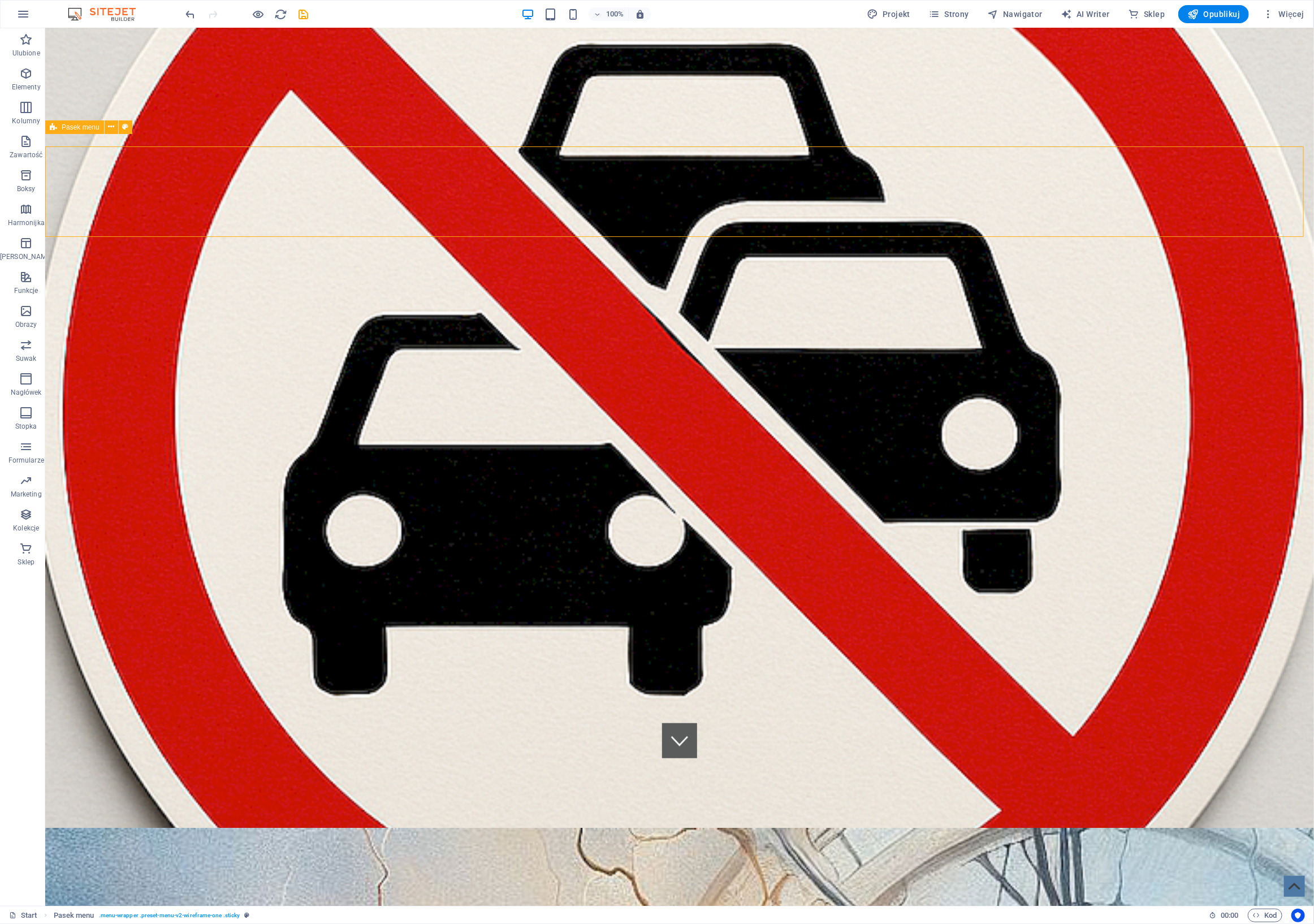
scroll to position [0, 0]
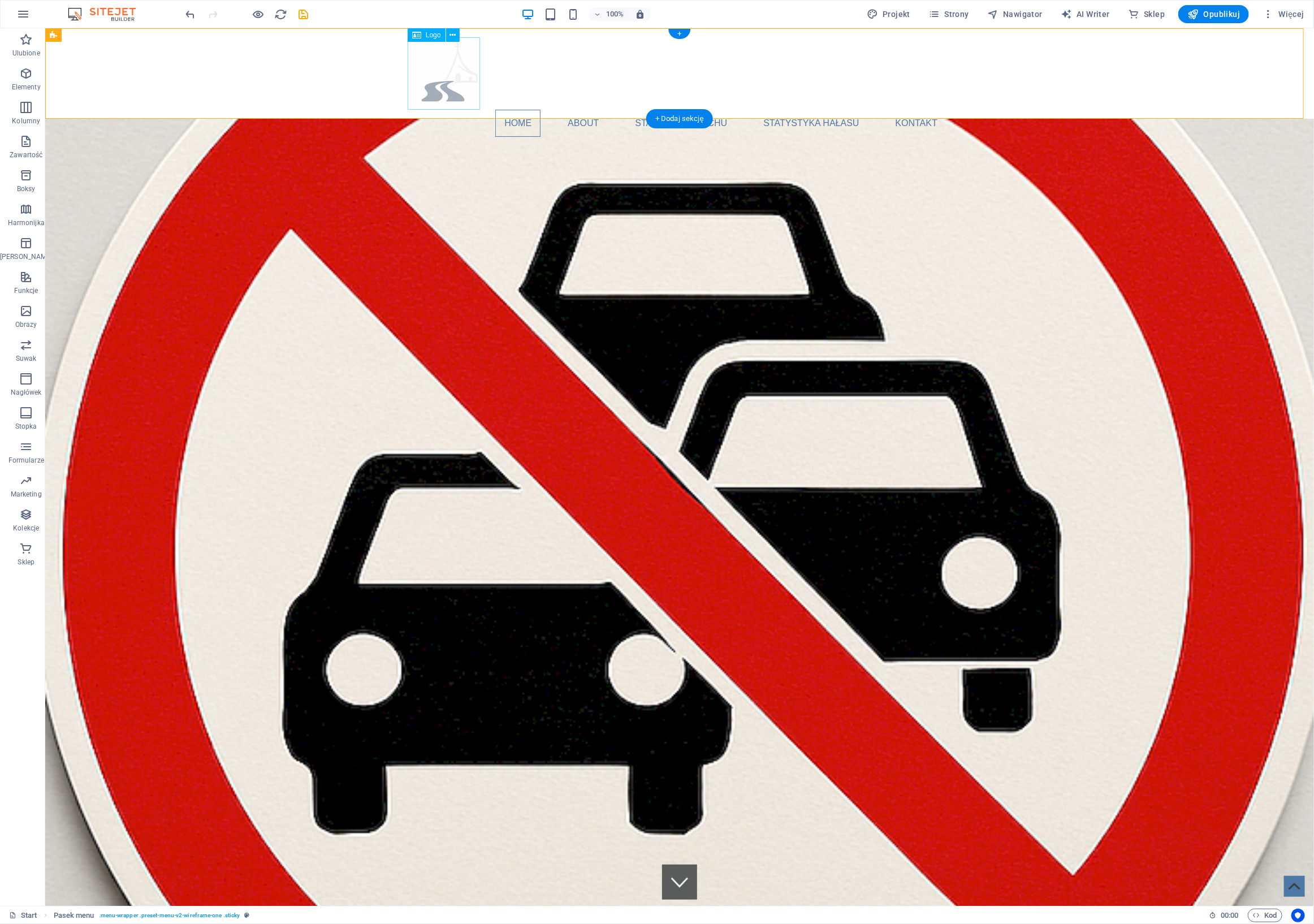
click at [433, 70] on div at bounding box center [678, 73] width 534 height 73
click at [454, 36] on icon at bounding box center [452, 35] width 7 height 12
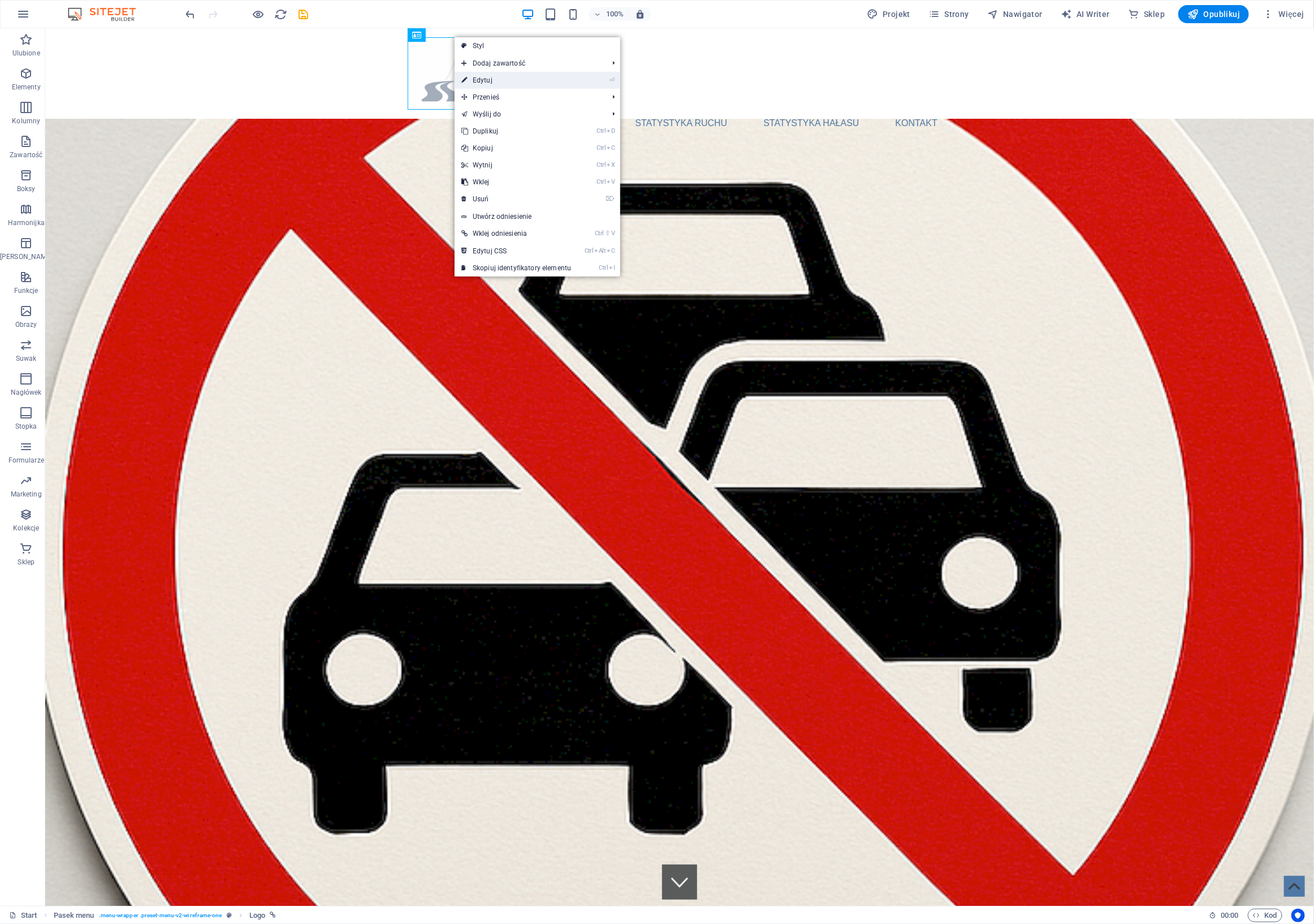
click at [513, 83] on link "⏎ Edytuj" at bounding box center [516, 80] width 123 height 17
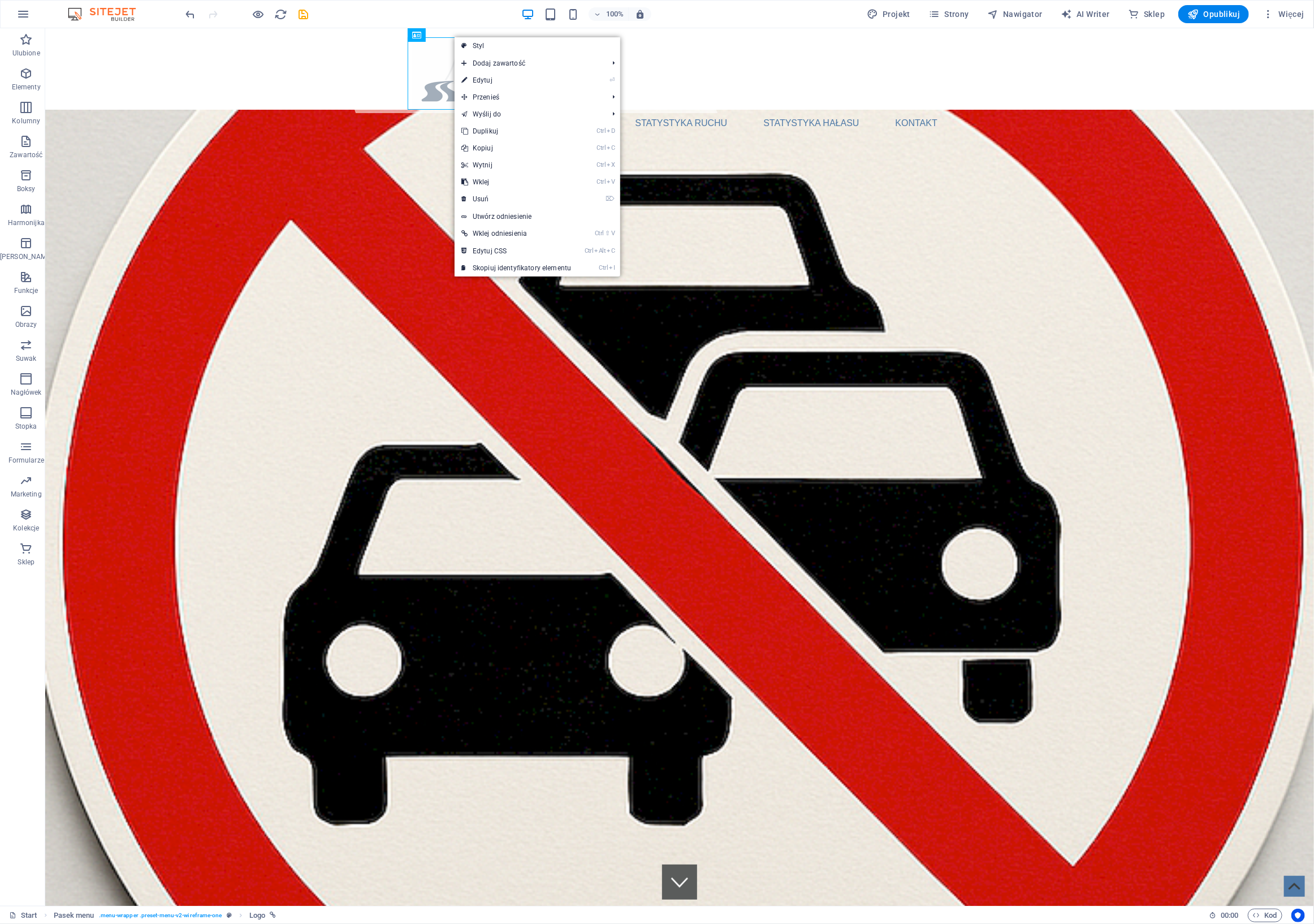
select select "px"
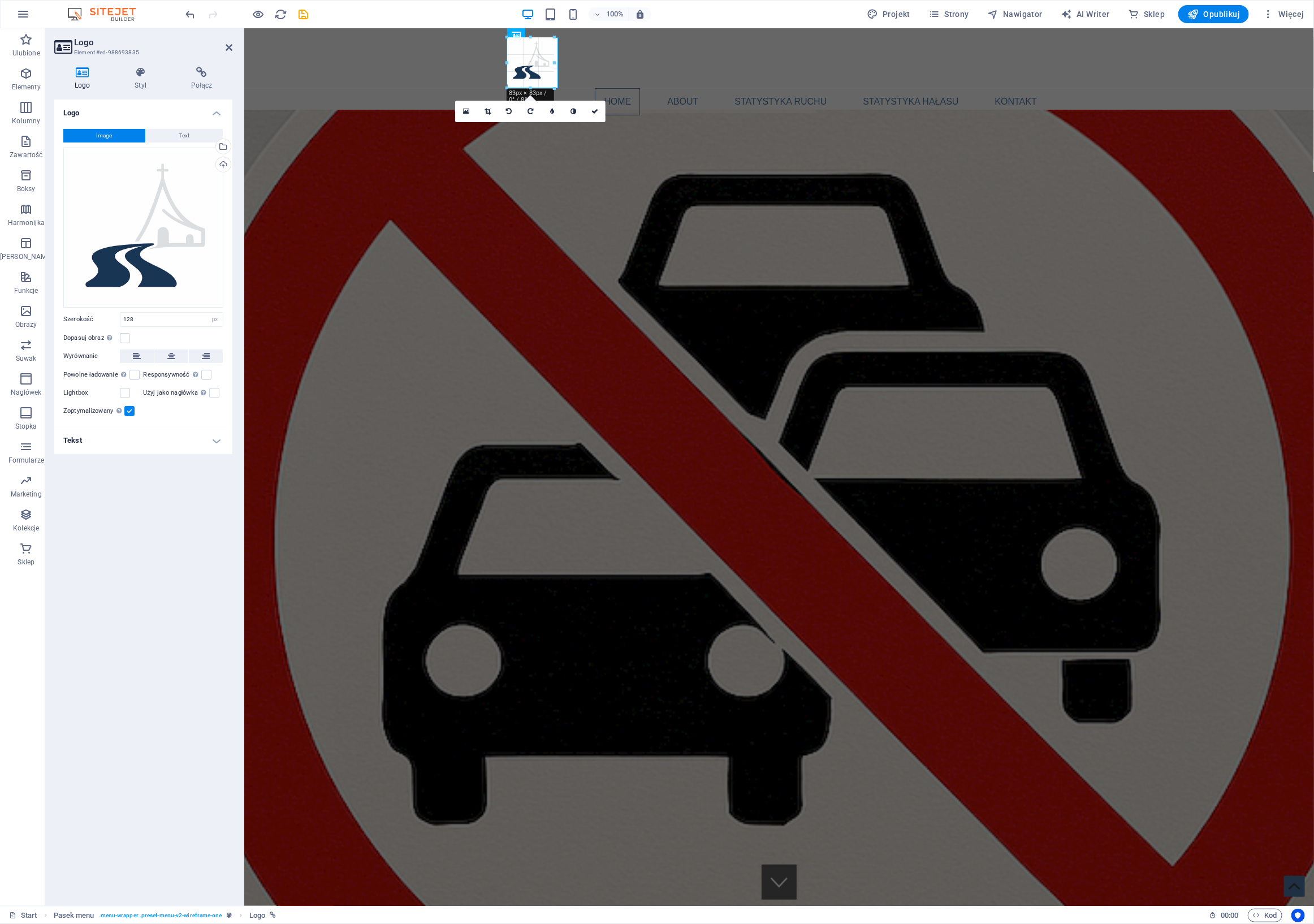
drag, startPoint x: 578, startPoint y: 113, endPoint x: 556, endPoint y: 83, distance: 37.2
type input "90"
click at [697, 14] on div "100% Projekt Strony Nawigator AI Writer Sklep Opublikuj Więcej" at bounding box center [746, 13] width 1126 height 18
click at [226, 45] on icon at bounding box center [228, 48] width 7 height 9
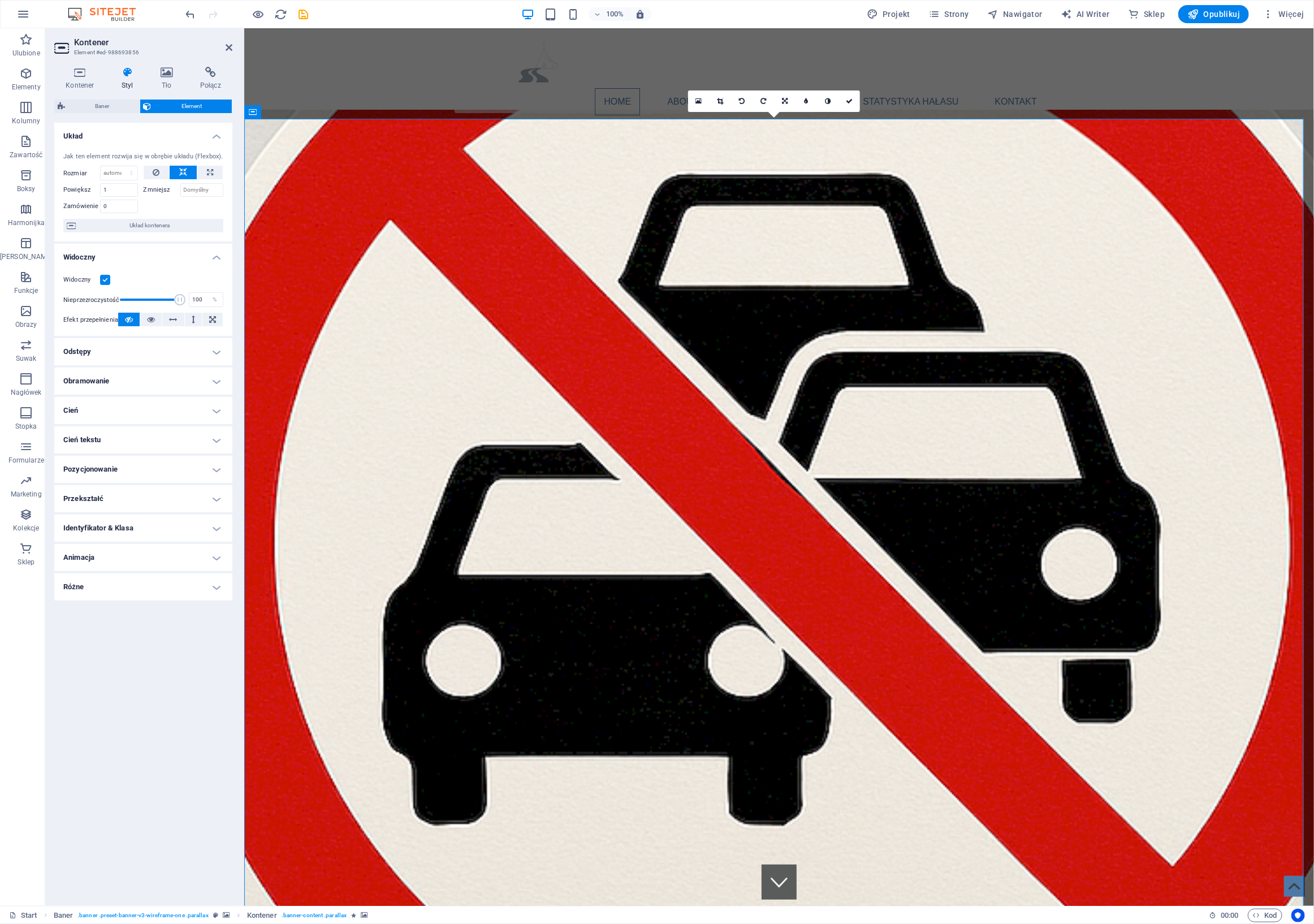
click at [113, 81] on h4 "Styl" at bounding box center [130, 78] width 39 height 23
click at [127, 79] on h4 "Styl" at bounding box center [130, 78] width 39 height 23
click at [99, 111] on span "Baner" at bounding box center [102, 106] width 68 height 14
select select "rem"
select select "px"
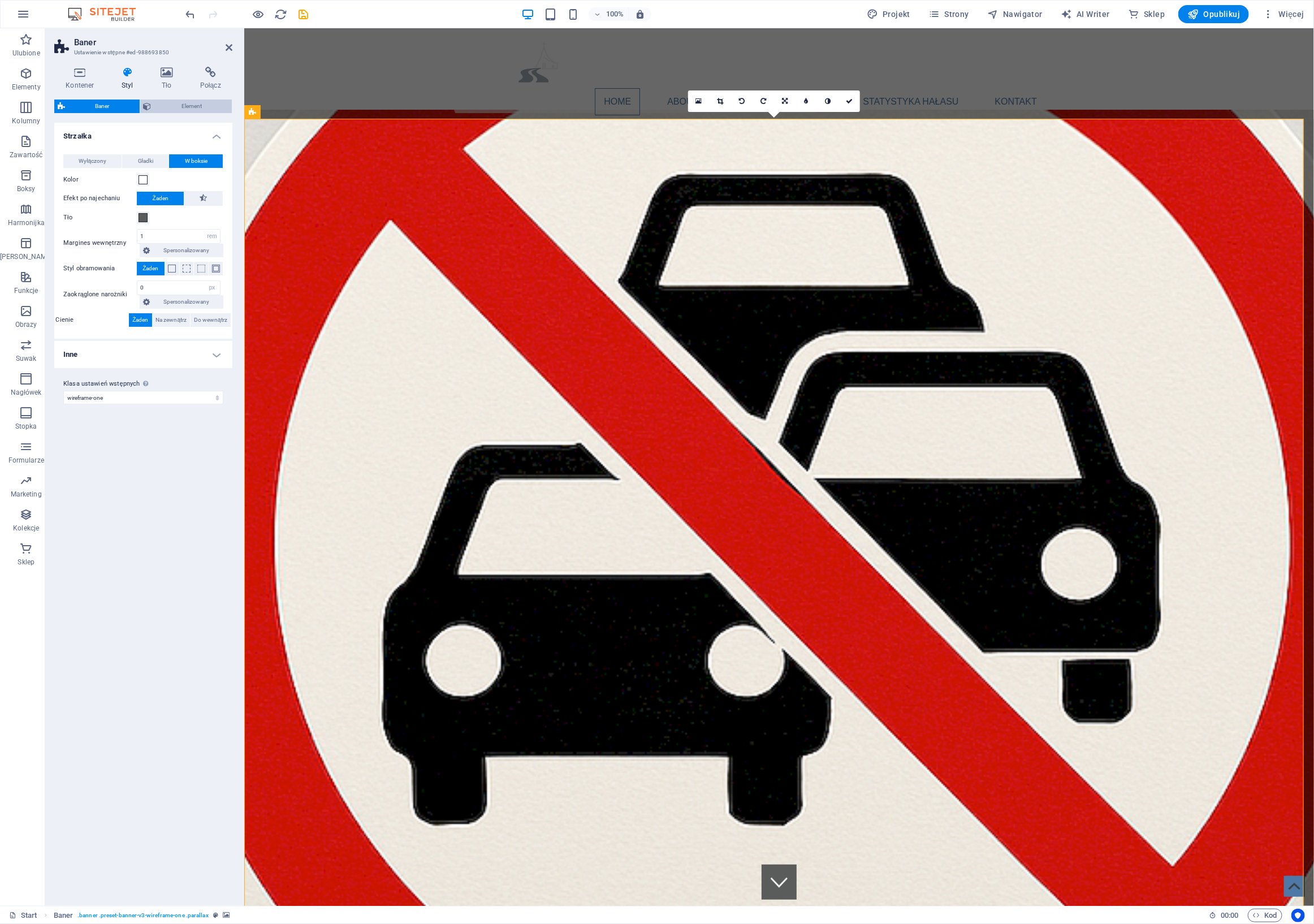
click at [190, 107] on span "Element" at bounding box center [191, 106] width 74 height 14
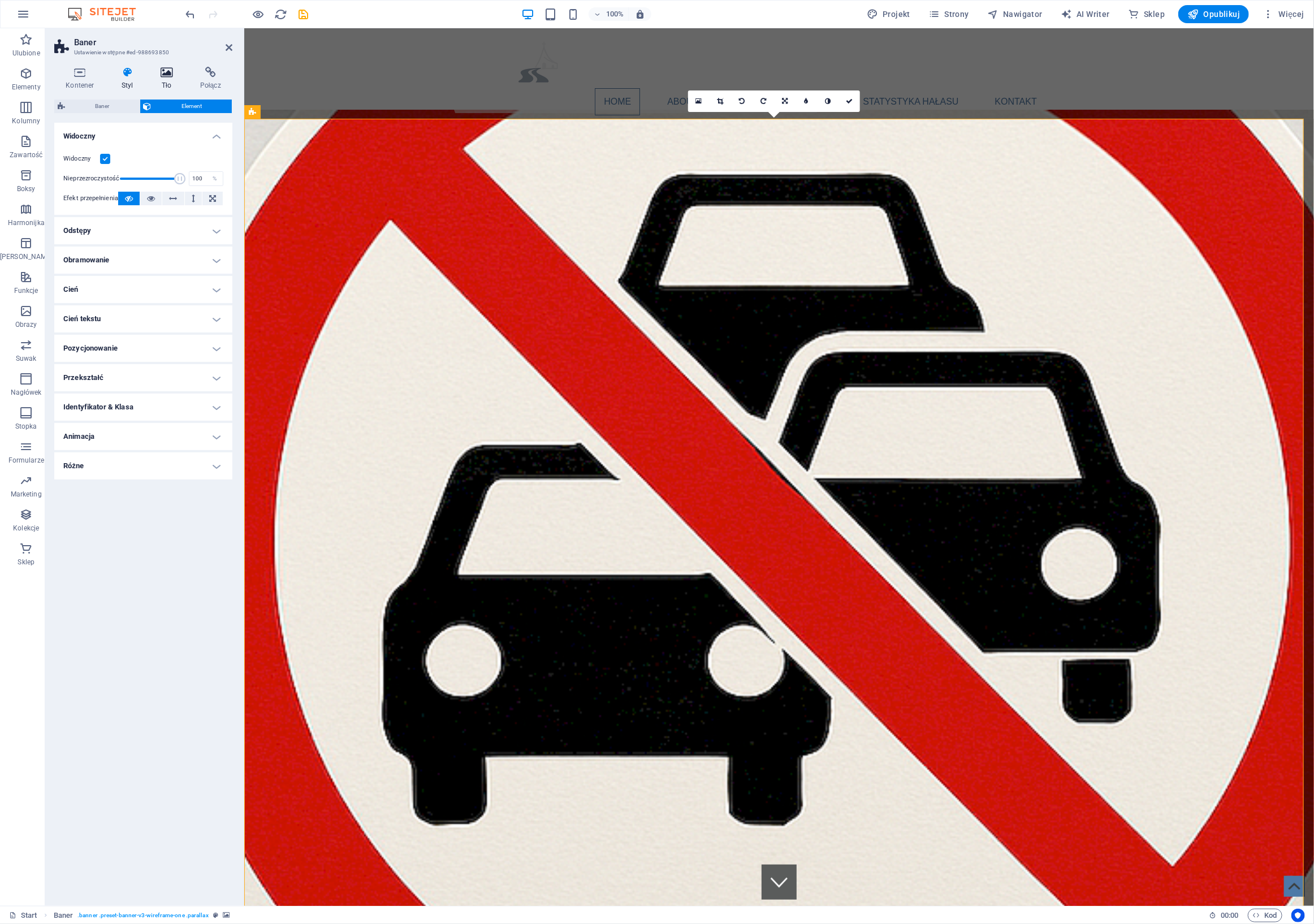
click at [171, 69] on icon at bounding box center [167, 73] width 35 height 11
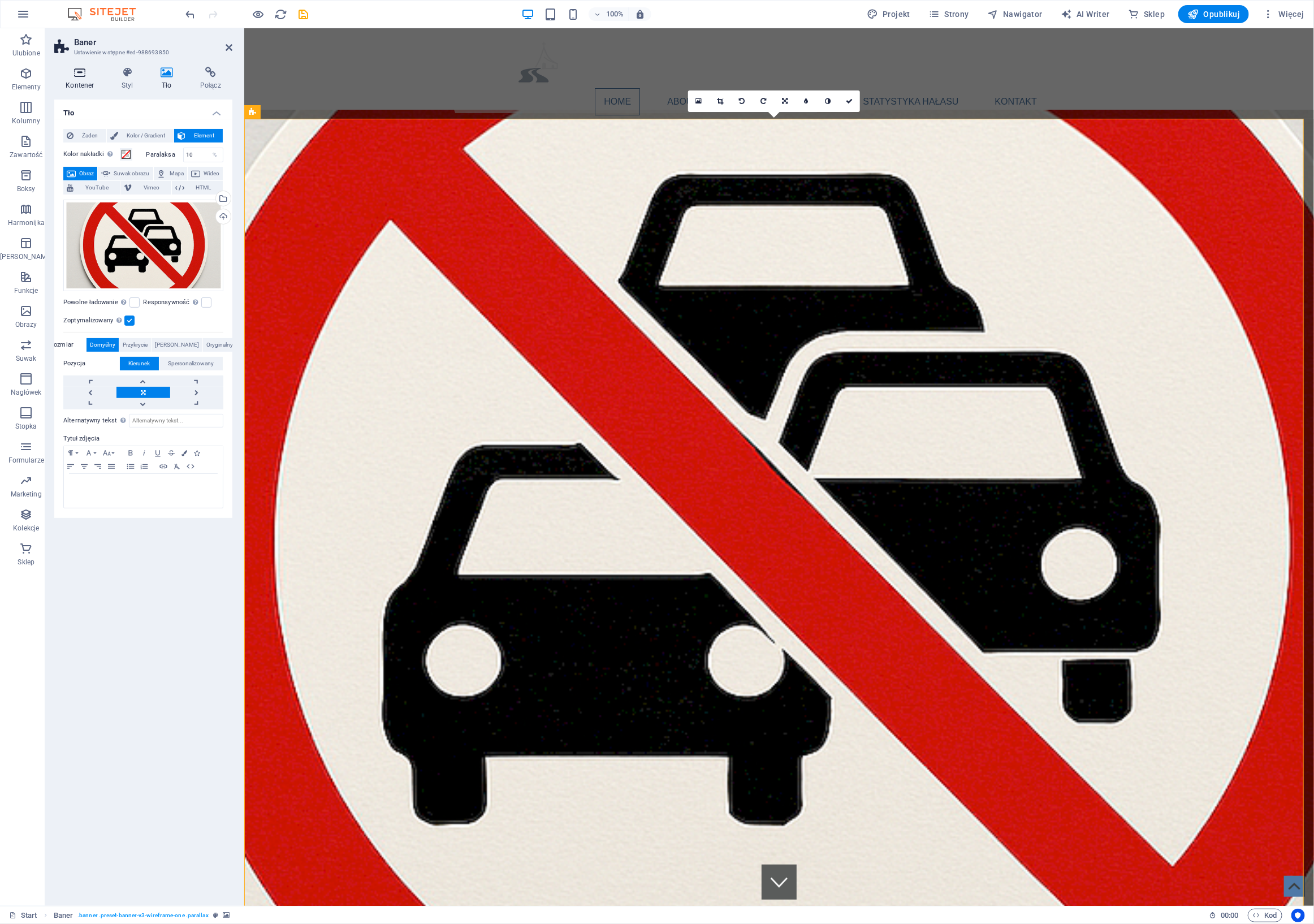
click at [80, 75] on icon at bounding box center [79, 73] width 51 height 11
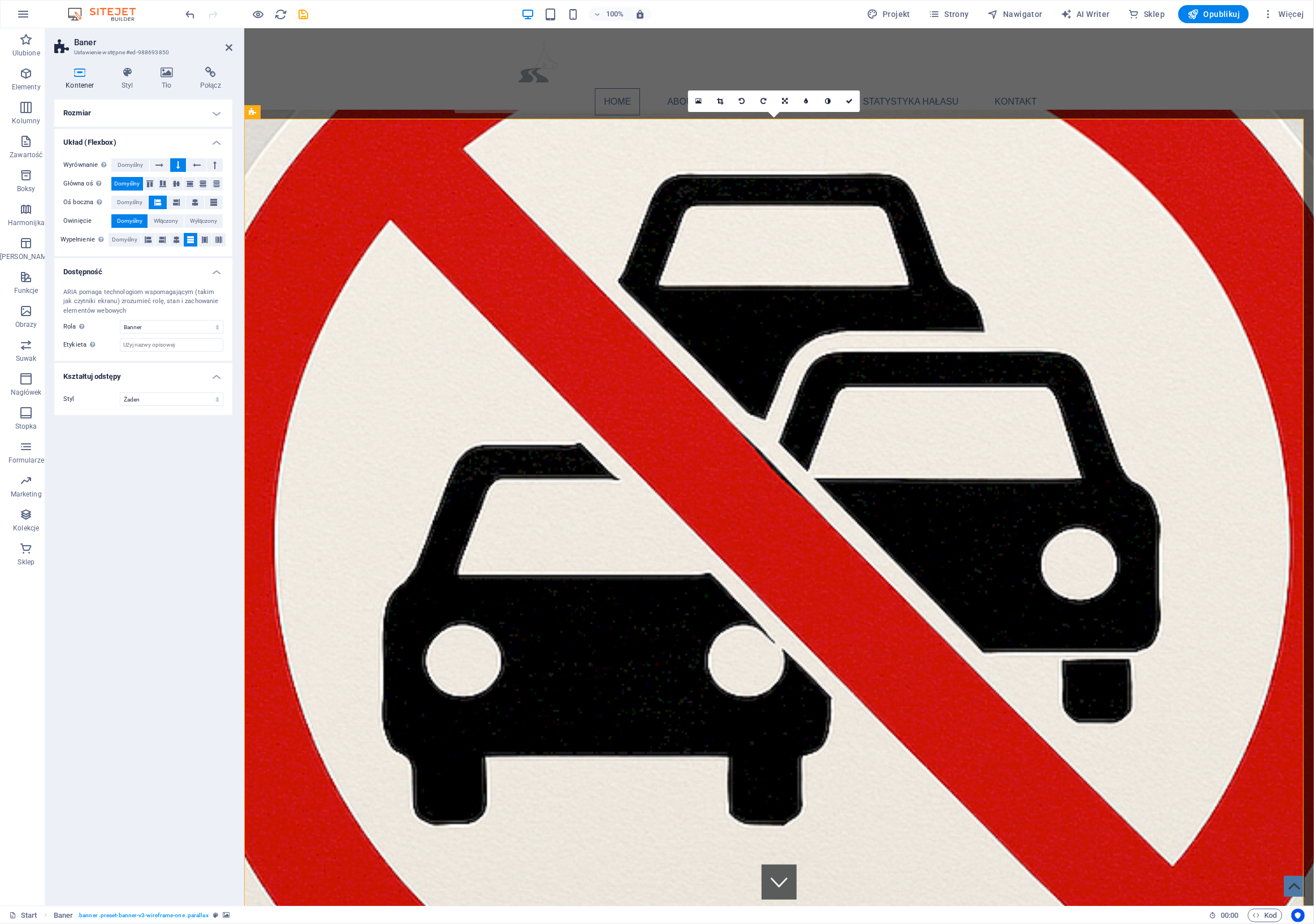
click at [253, 112] on icon at bounding box center [253, 112] width 7 height 14
click at [285, 113] on button at bounding box center [291, 112] width 14 height 14
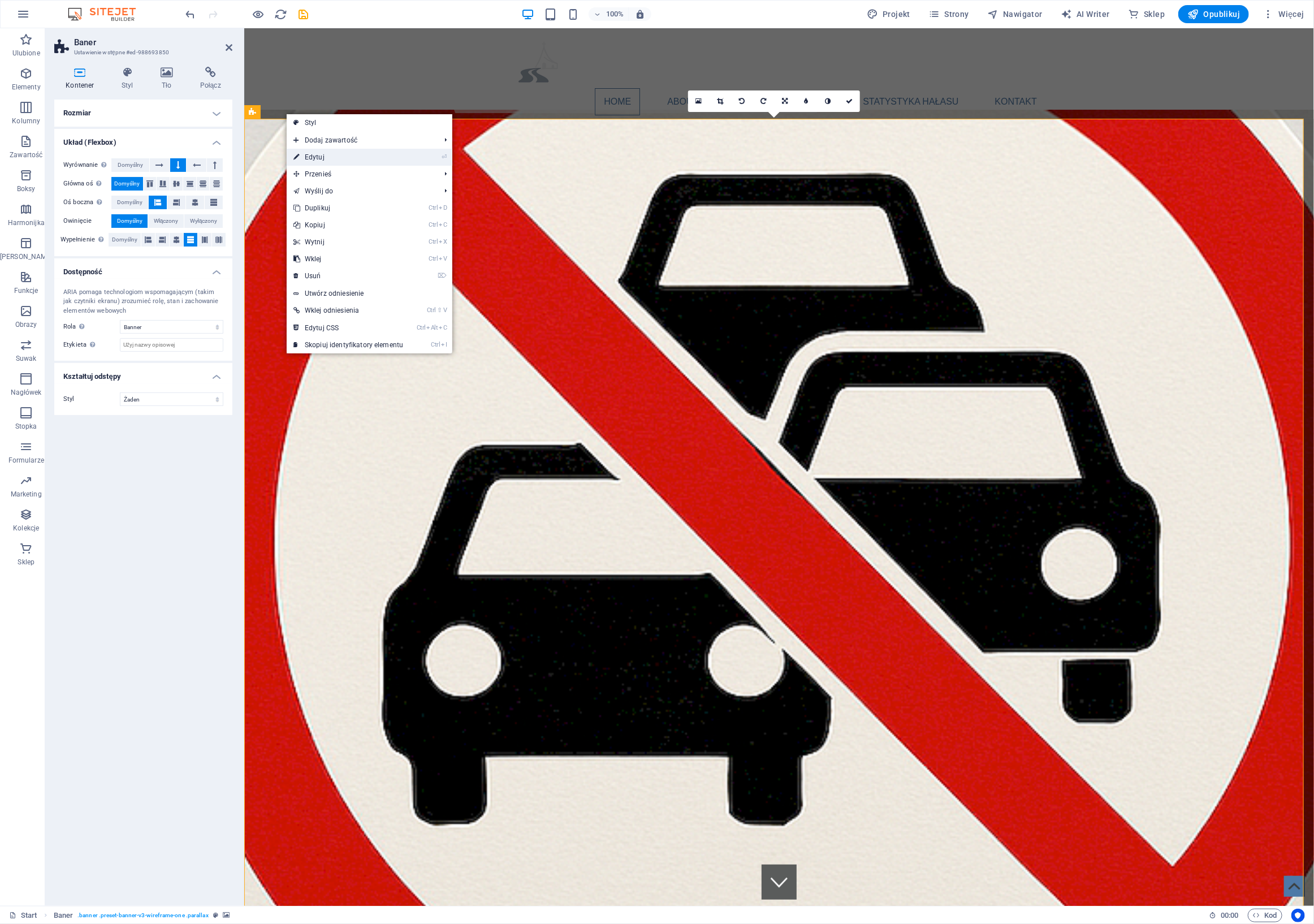
click at [312, 158] on link "⏎ Edytuj" at bounding box center [349, 157] width 123 height 17
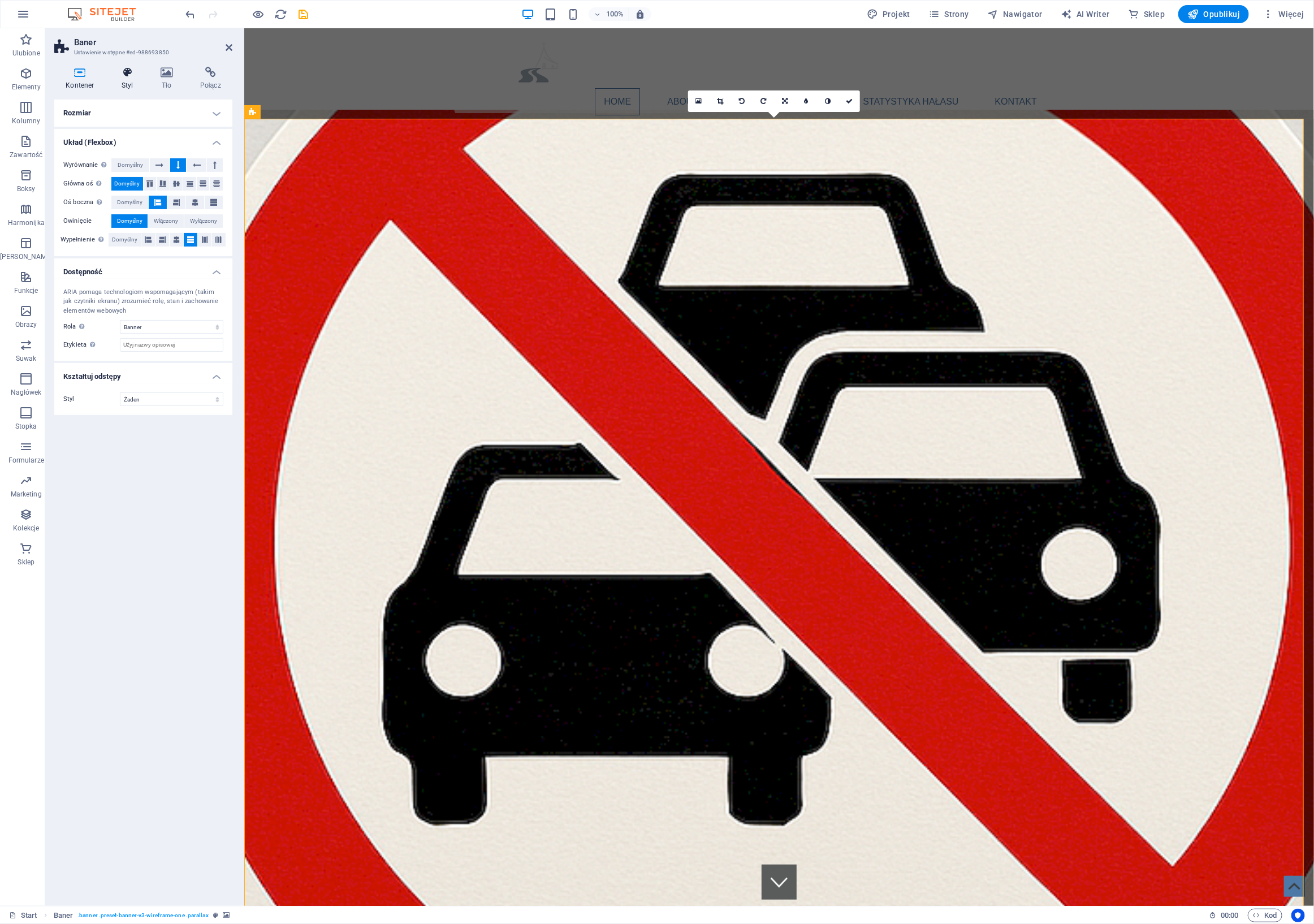
click at [122, 67] on icon at bounding box center [127, 73] width 34 height 11
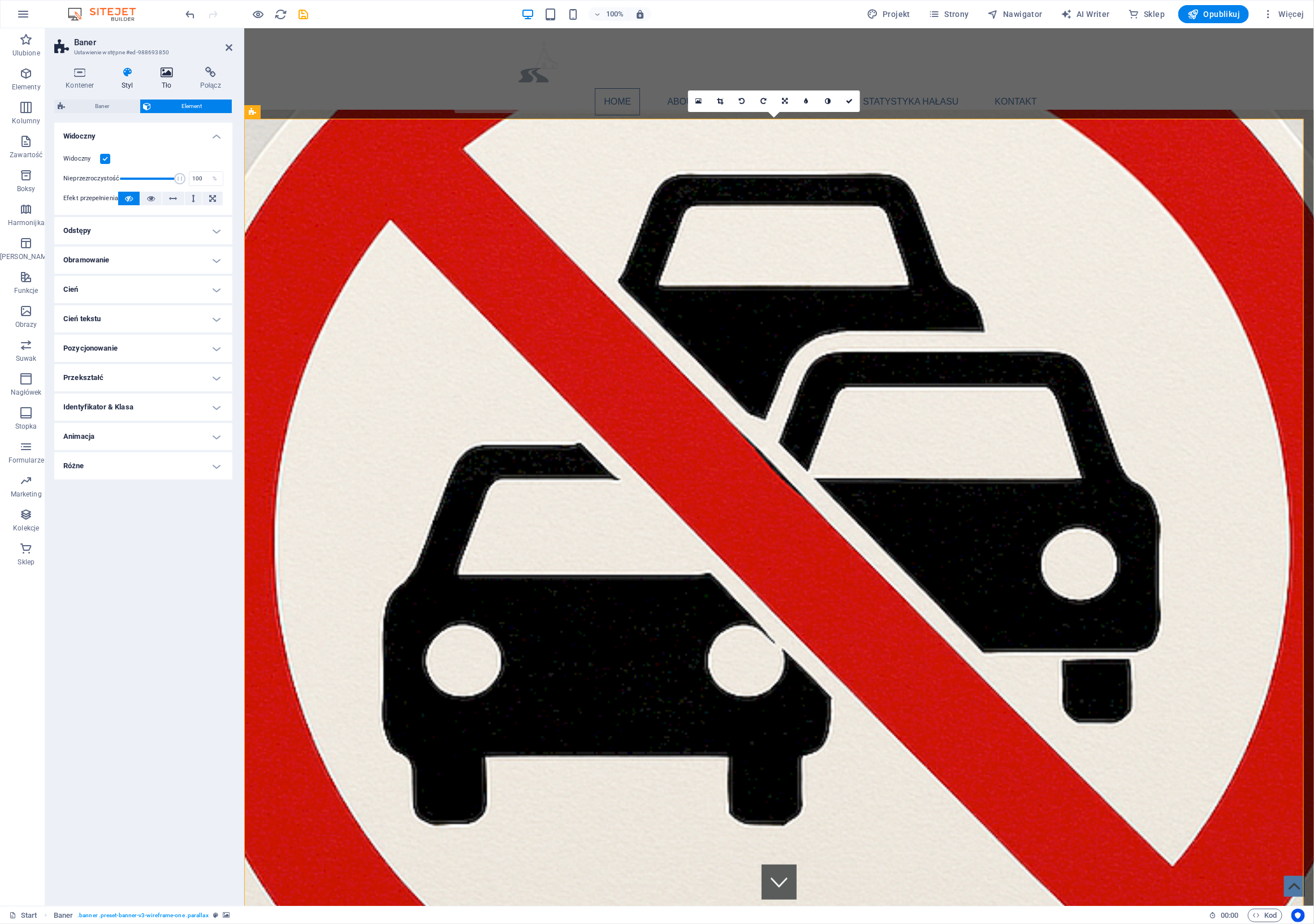
click at [167, 69] on icon at bounding box center [167, 73] width 35 height 11
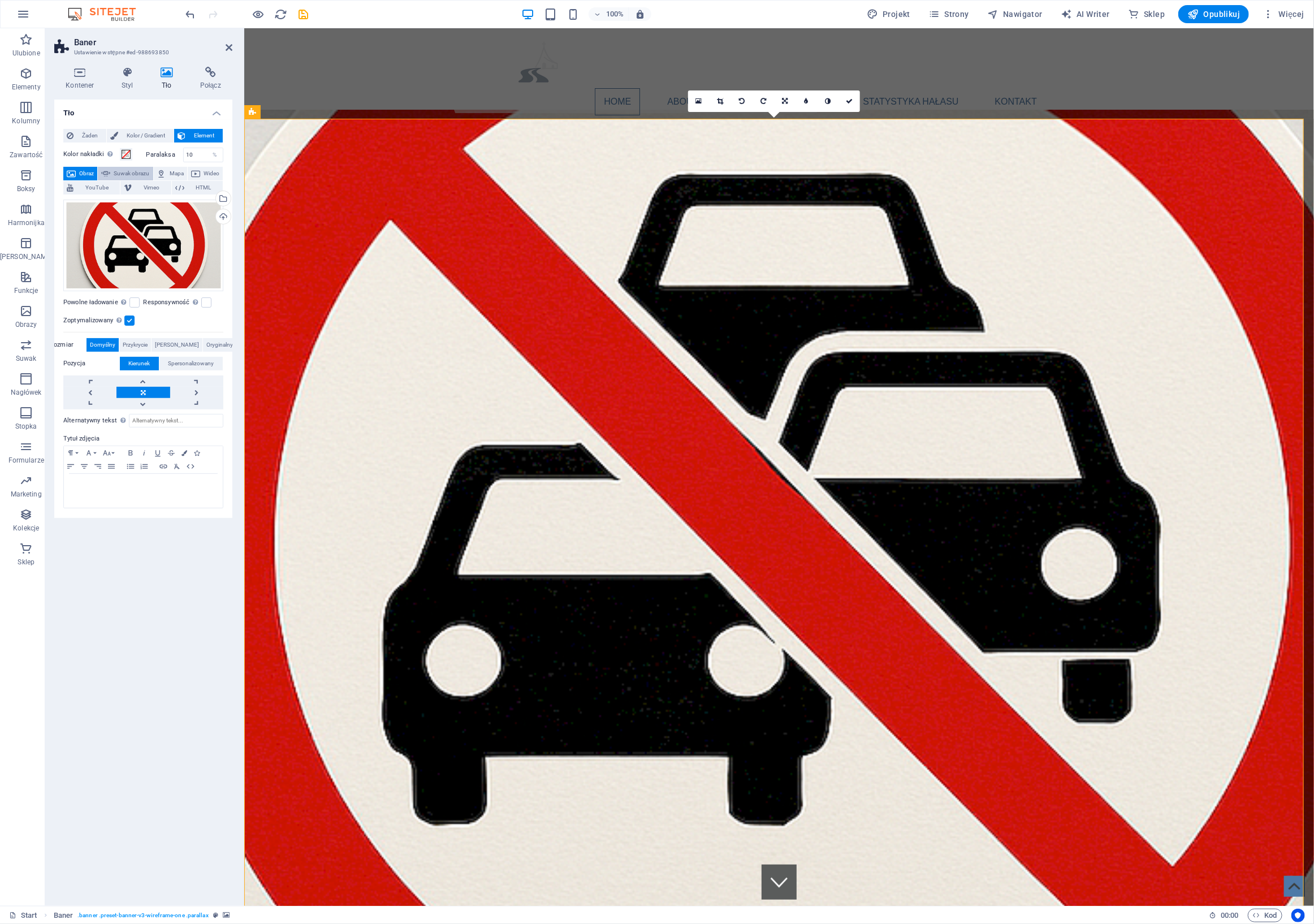
drag, startPoint x: 127, startPoint y: 173, endPoint x: 145, endPoint y: 173, distance: 18.0
click at [127, 173] on span "Suwak obrazu" at bounding box center [131, 173] width 35 height 14
select select "ms"
select select "s"
select select "progressive"
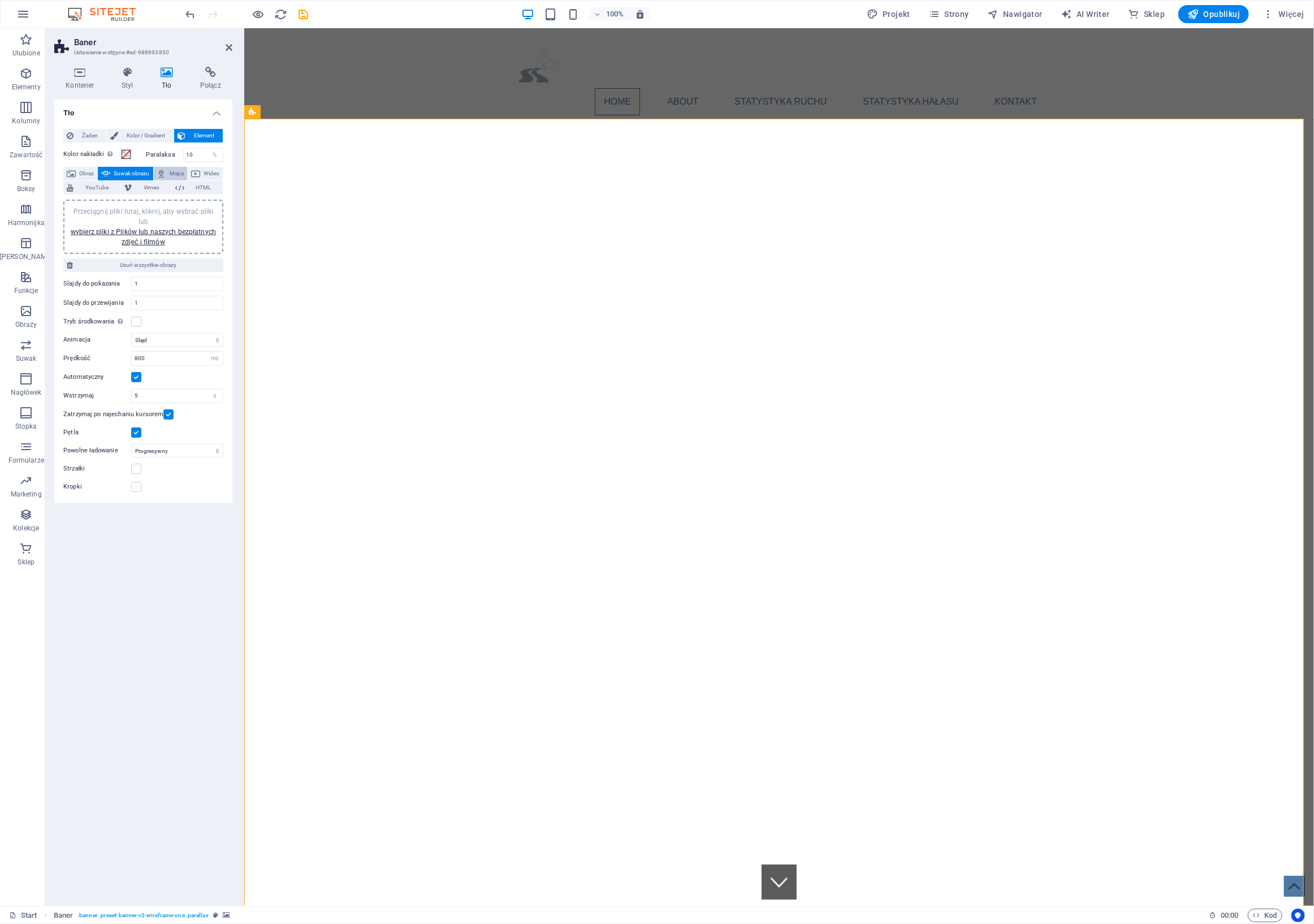
click at [183, 173] on span "Mapa" at bounding box center [176, 173] width 14 height 14
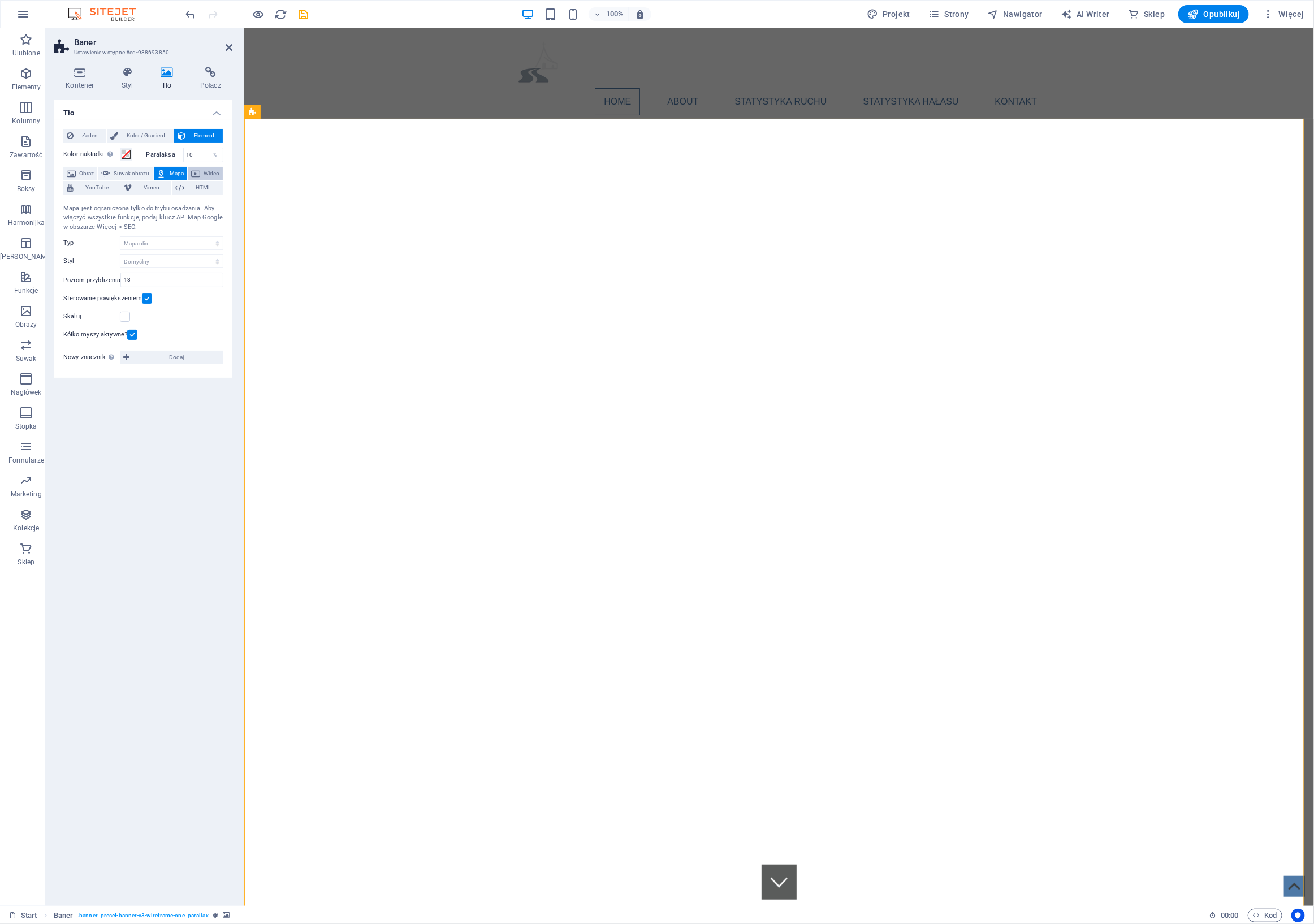
click at [207, 176] on span "Wideo" at bounding box center [211, 173] width 16 height 14
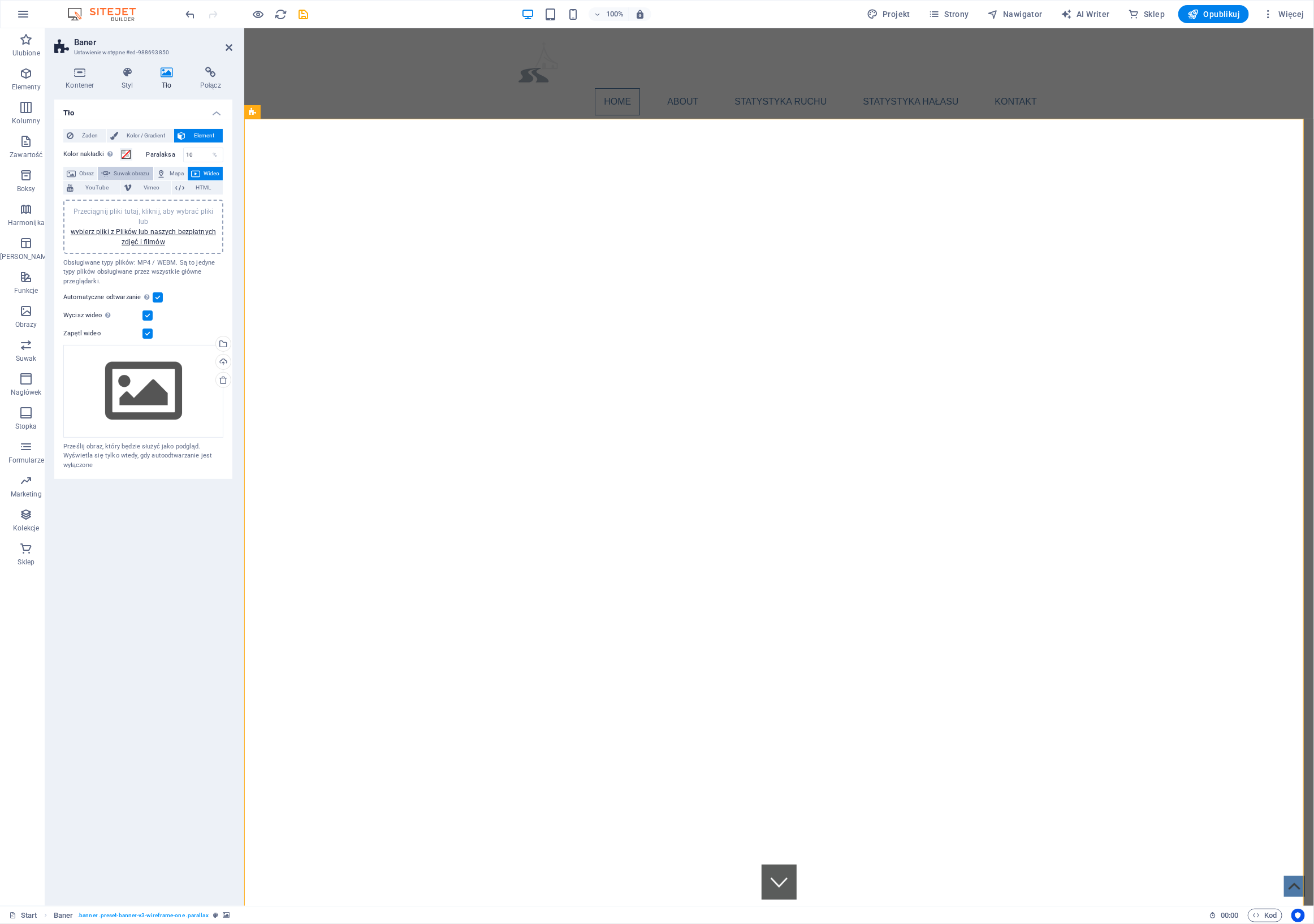
drag, startPoint x: 85, startPoint y: 171, endPoint x: 98, endPoint y: 170, distance: 13.0
click at [85, 171] on span "Obraz" at bounding box center [87, 173] width 15 height 14
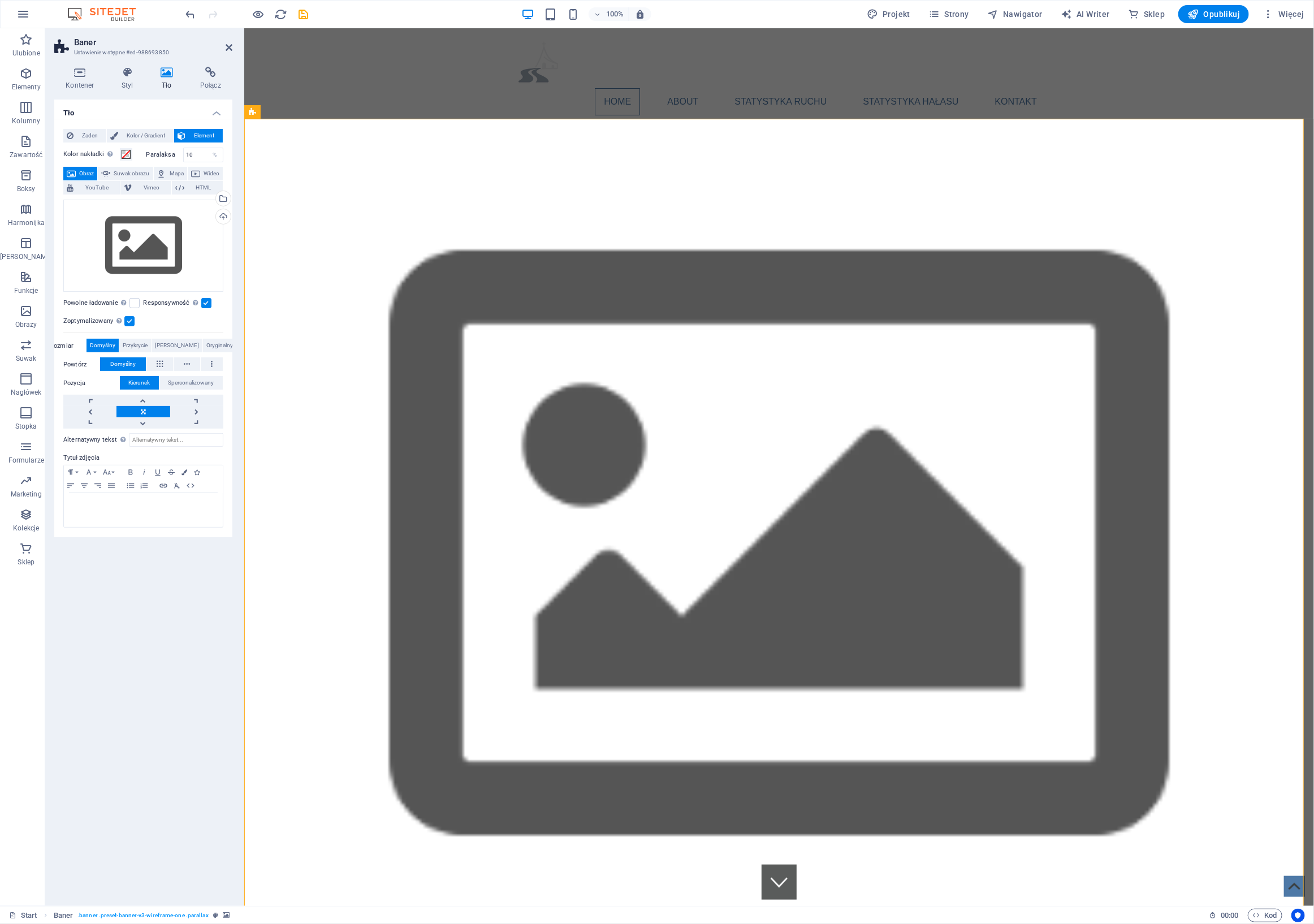
click at [158, 115] on h4 "Tło" at bounding box center [143, 110] width 178 height 20
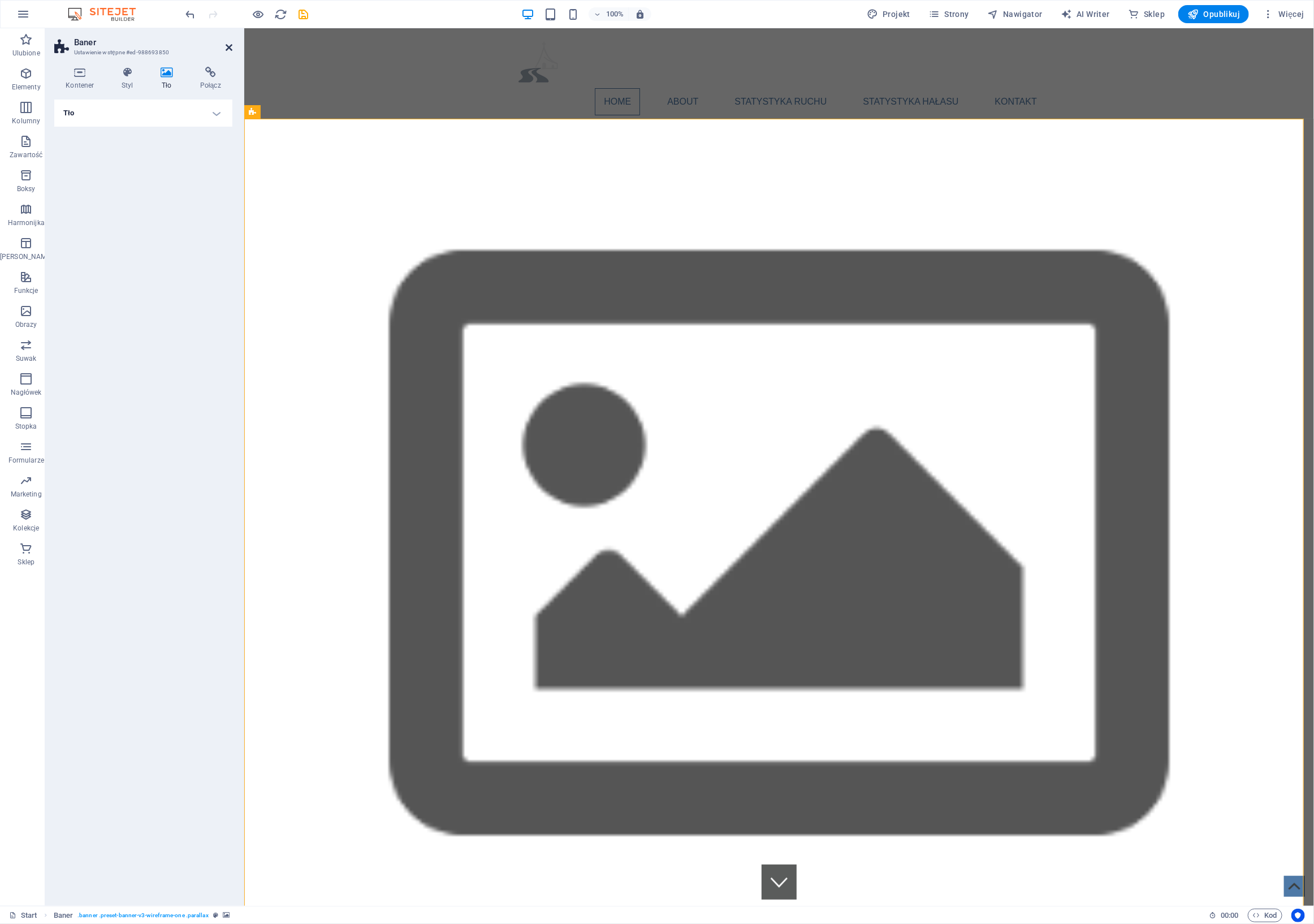
click at [229, 45] on icon at bounding box center [228, 48] width 7 height 9
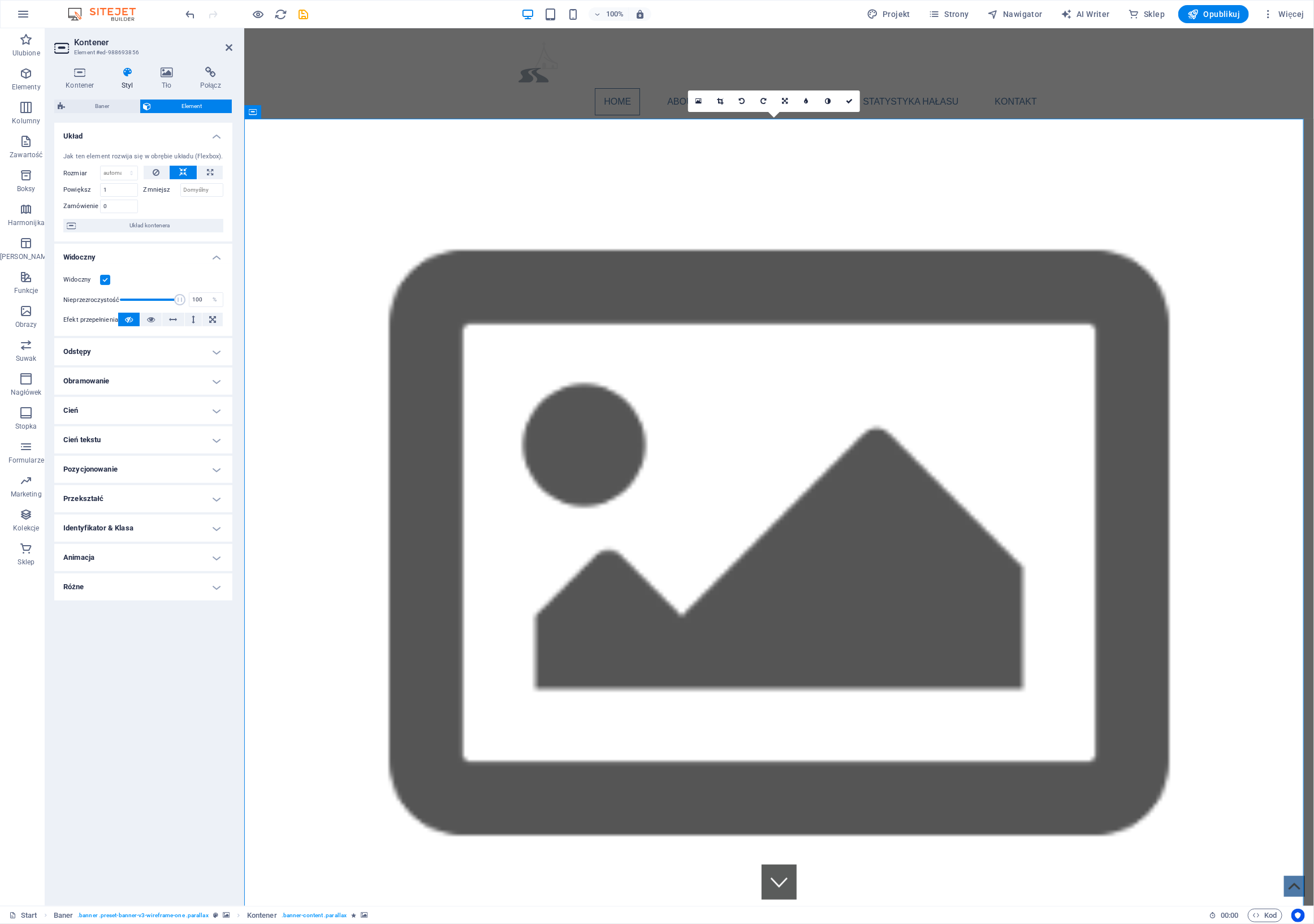
click at [345, 45] on div "Home About Statystyka ruchu Statystyka hałasu Kontakt Menu" at bounding box center [779, 73] width 1070 height 90
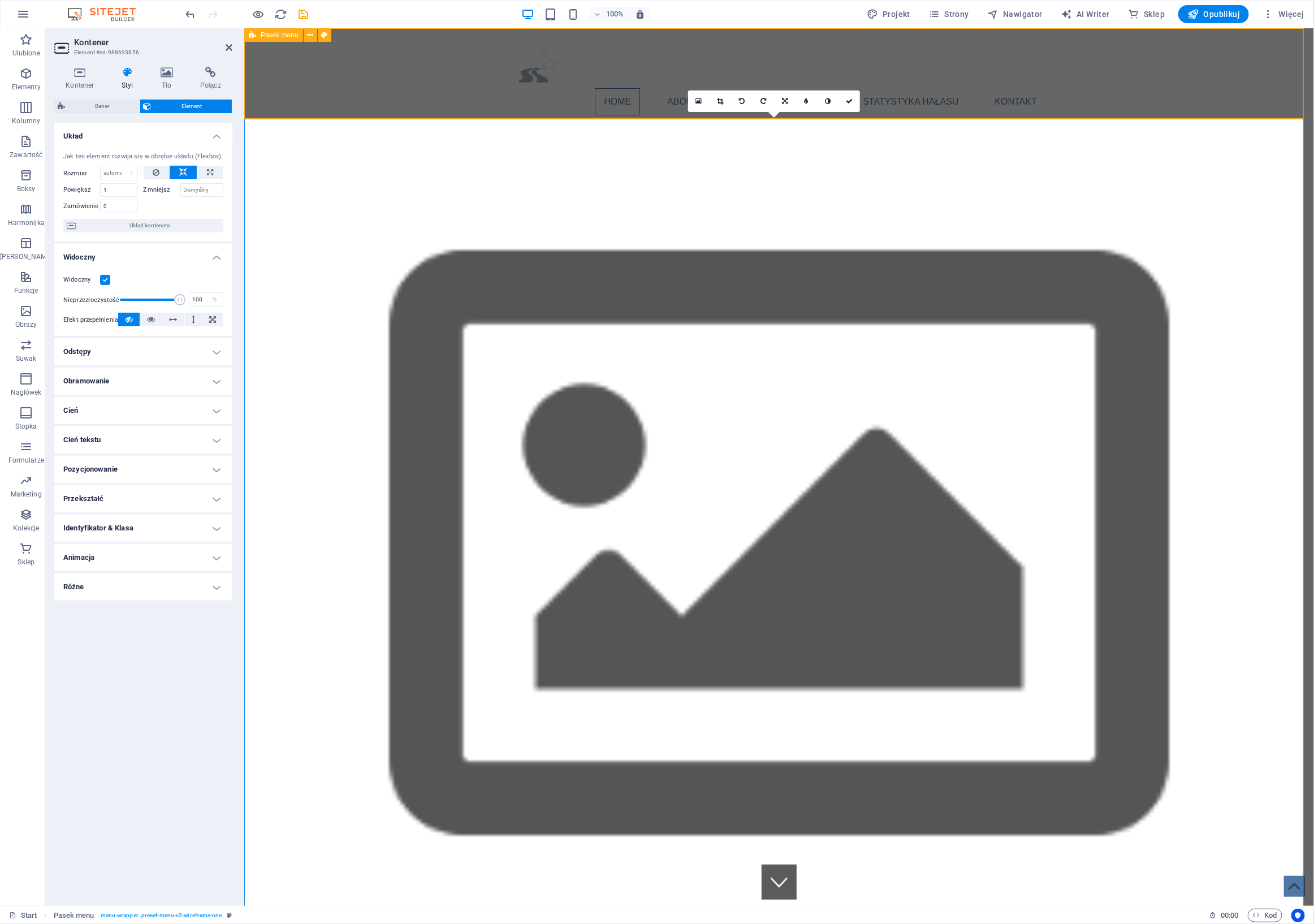
select select "px"
select select "header"
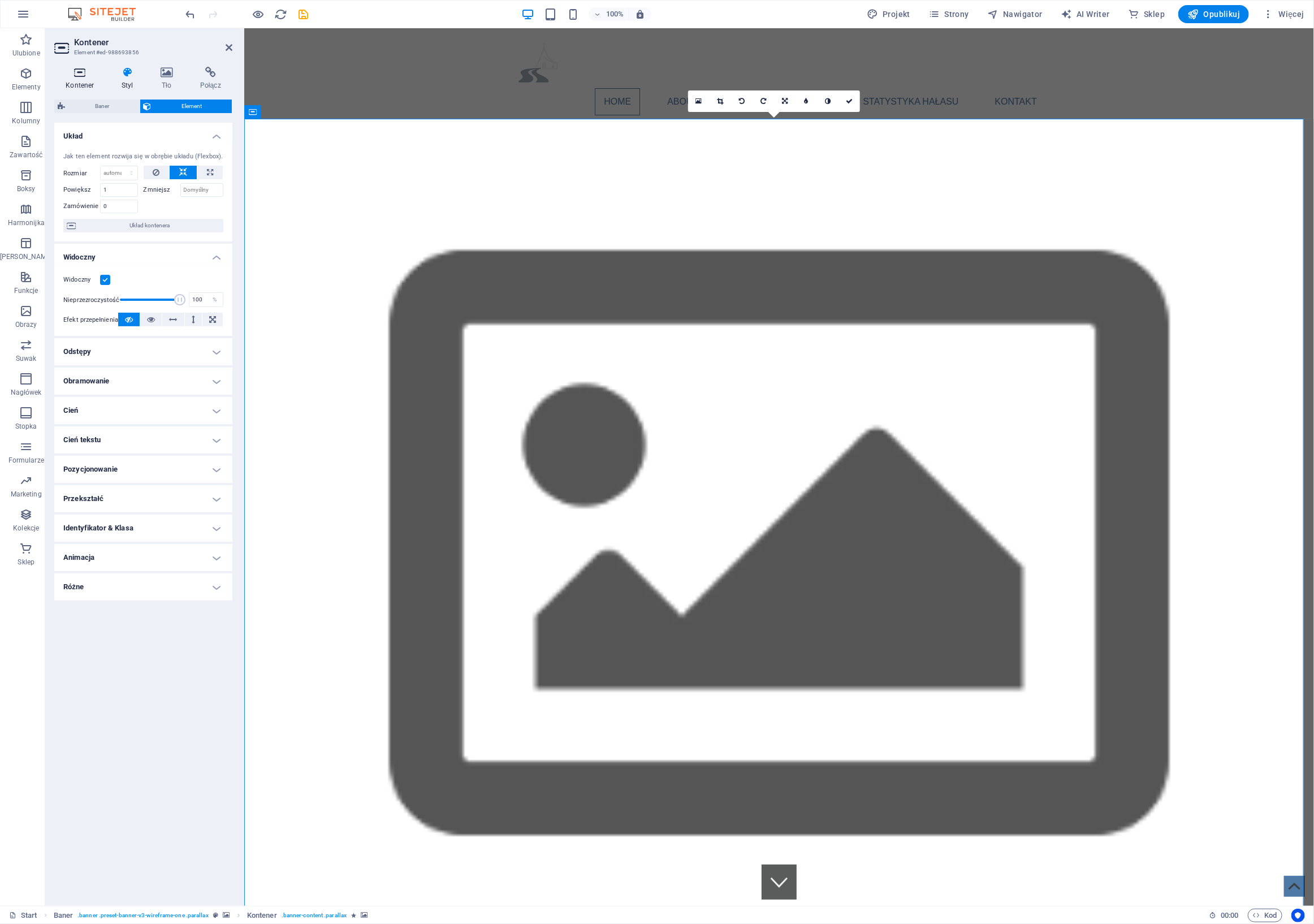
click at [89, 77] on icon at bounding box center [79, 73] width 51 height 11
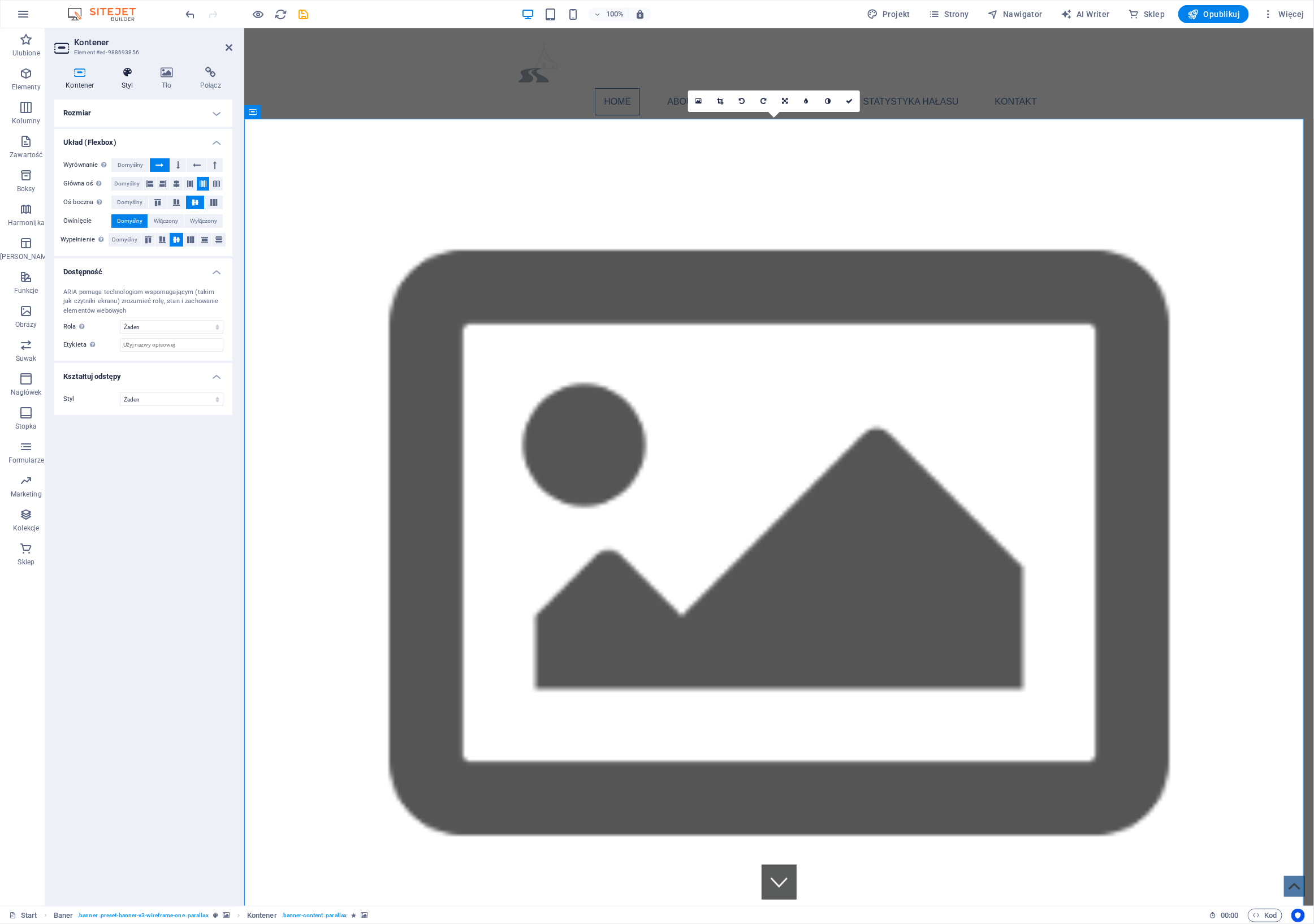
click at [130, 75] on icon at bounding box center [127, 73] width 34 height 11
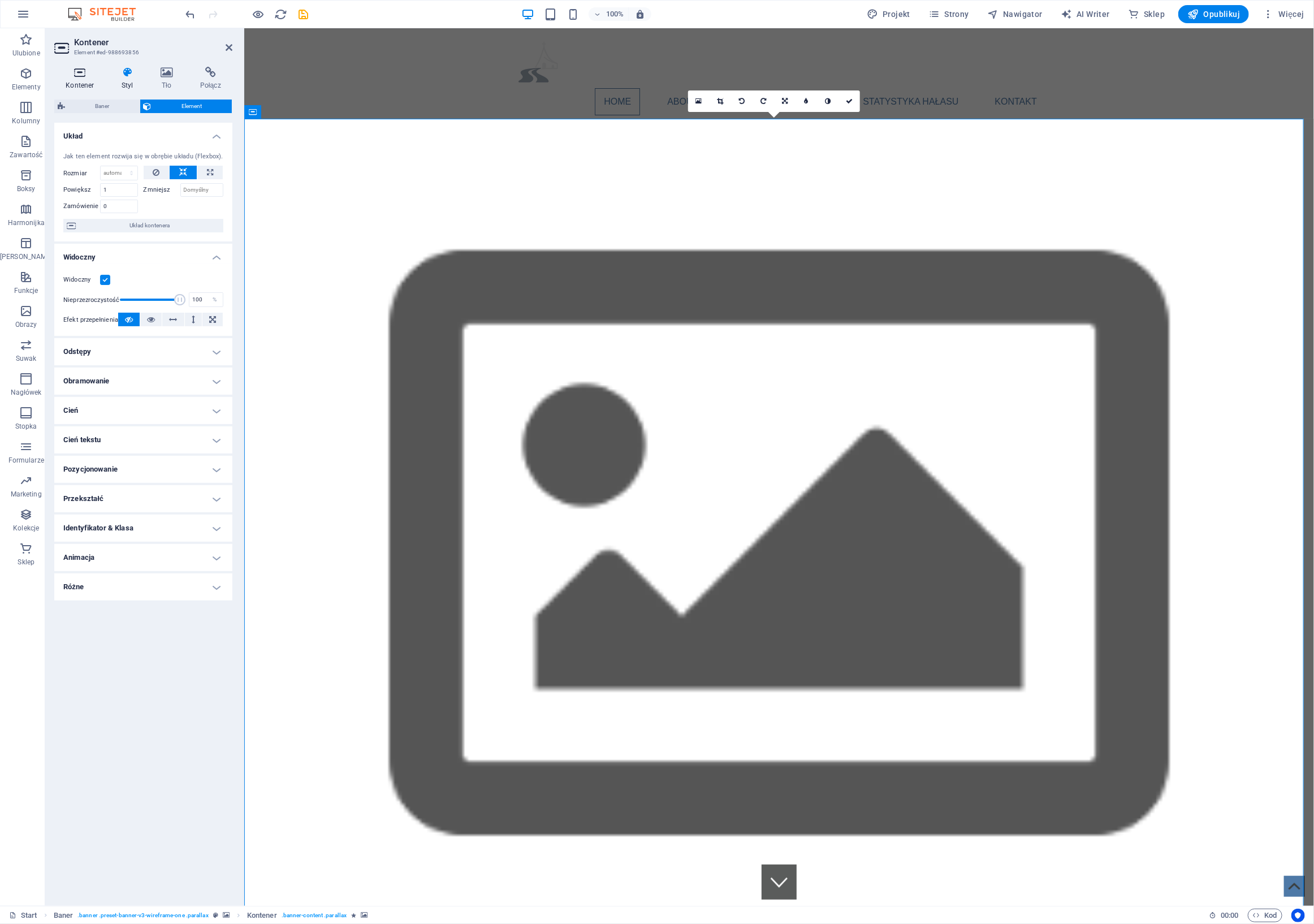
click at [83, 77] on icon at bounding box center [79, 73] width 51 height 11
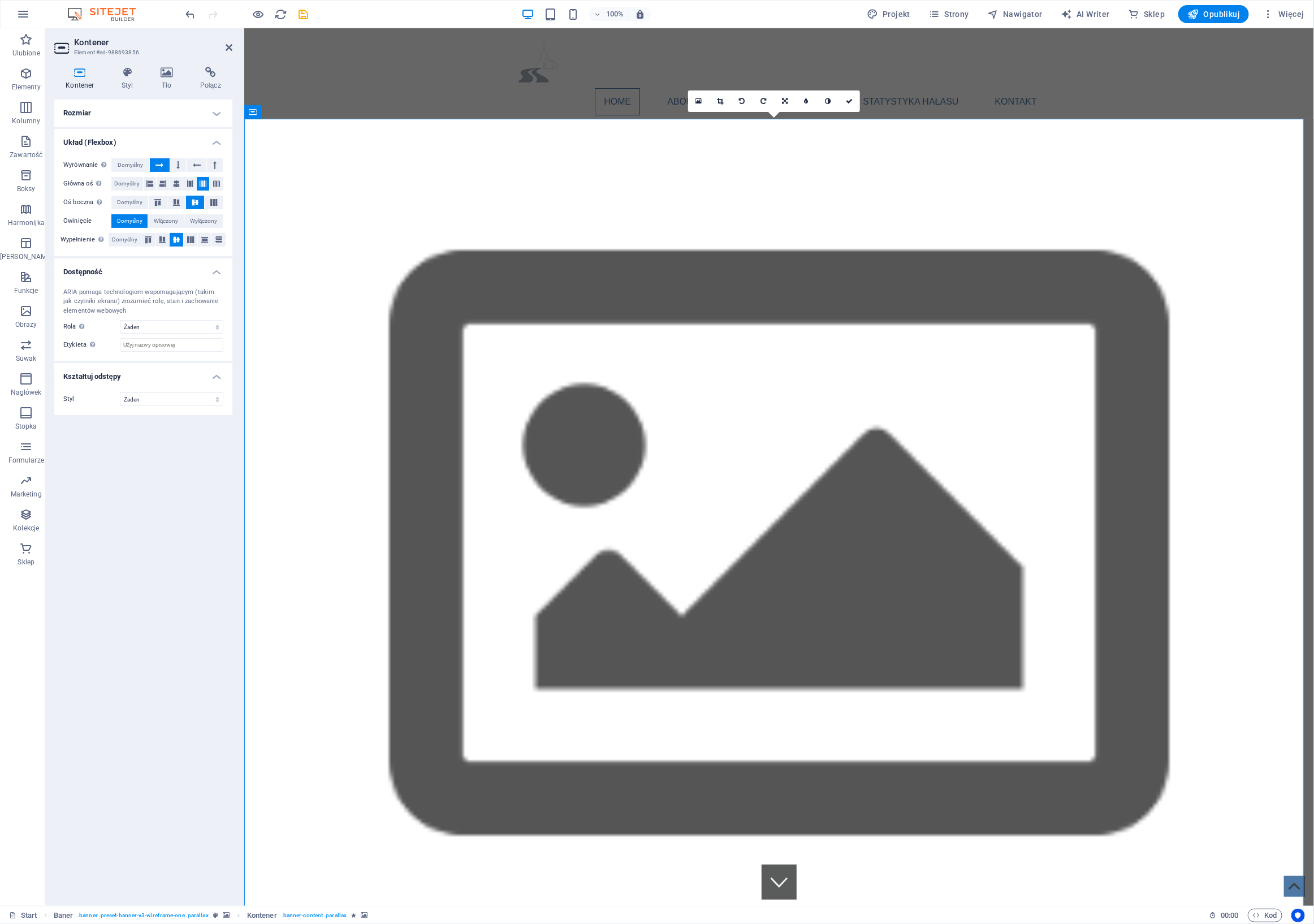
click at [212, 112] on h4 "Rozmiar" at bounding box center [143, 113] width 178 height 27
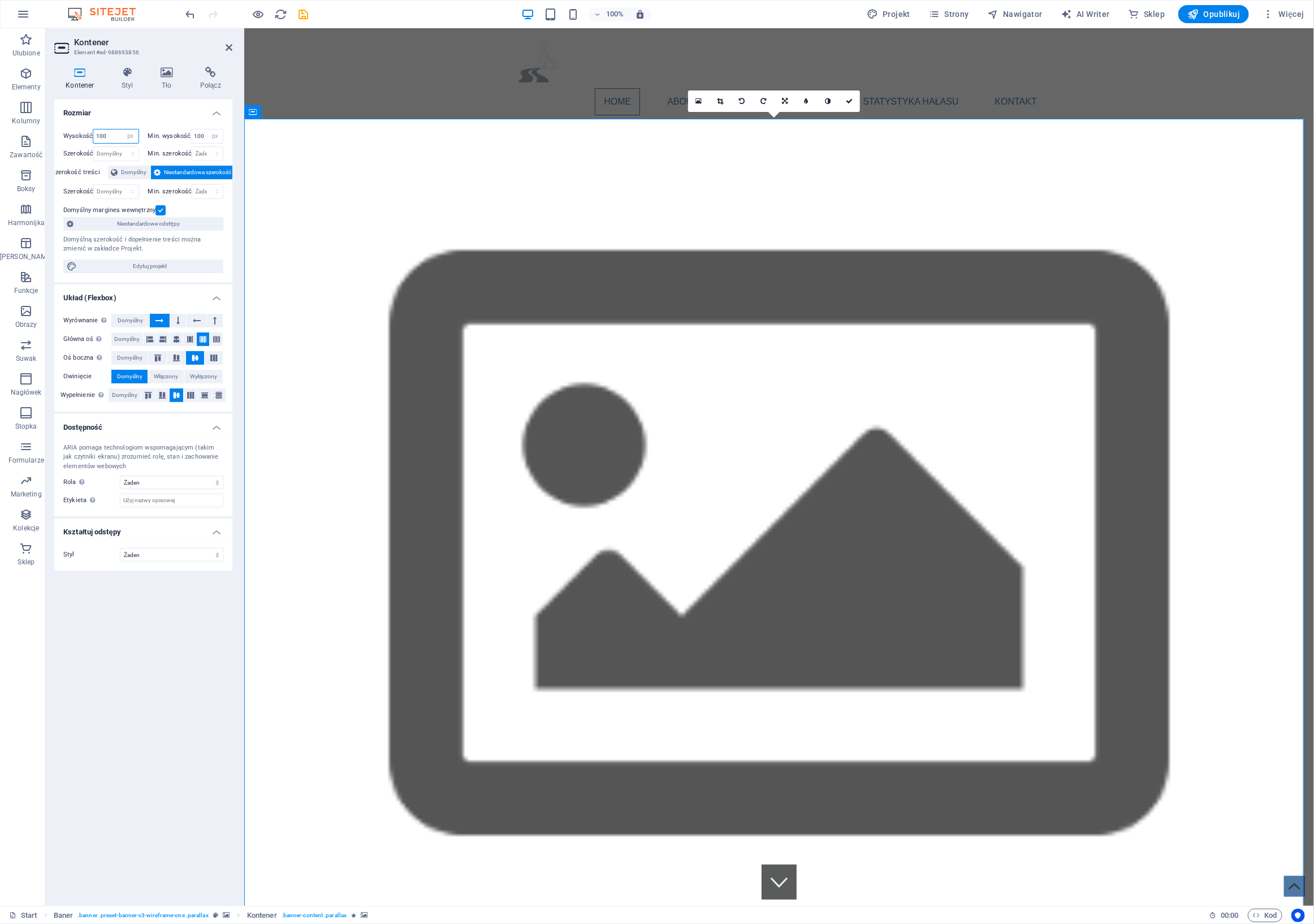
click at [113, 139] on input "100" at bounding box center [116, 136] width 45 height 14
click at [200, 131] on input "100" at bounding box center [207, 136] width 32 height 14
click at [120, 646] on div "Rozmiar Wysokość 100 Domyślny px rem % vh vw Min. wysokość 100 Żaden px rem % v…" at bounding box center [143, 498] width 178 height 797
drag, startPoint x: 226, startPoint y: 48, endPoint x: 182, endPoint y: 20, distance: 52.2
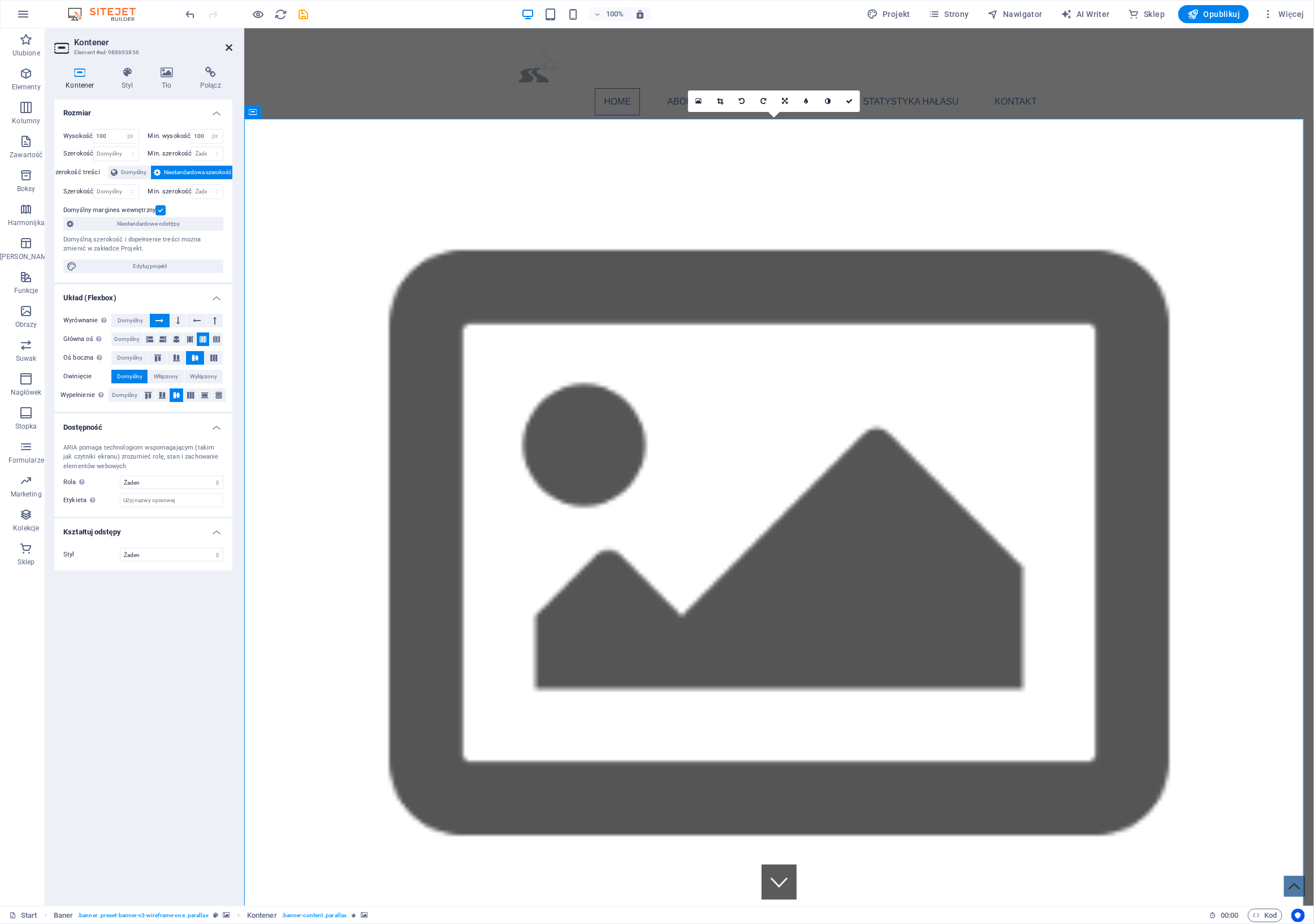
click at [227, 48] on icon at bounding box center [228, 48] width 7 height 9
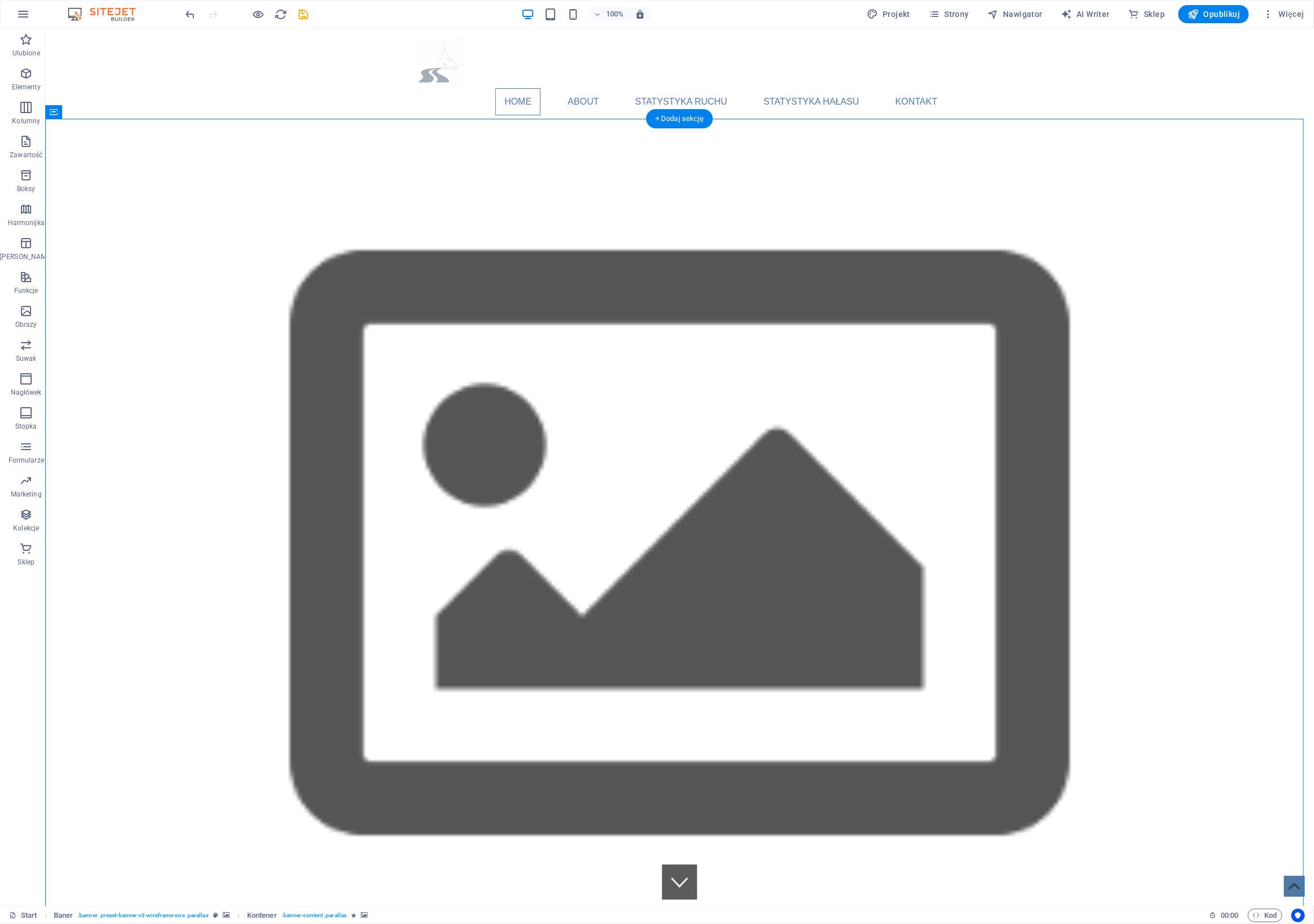
click at [122, 110] on icon at bounding box center [121, 112] width 7 height 12
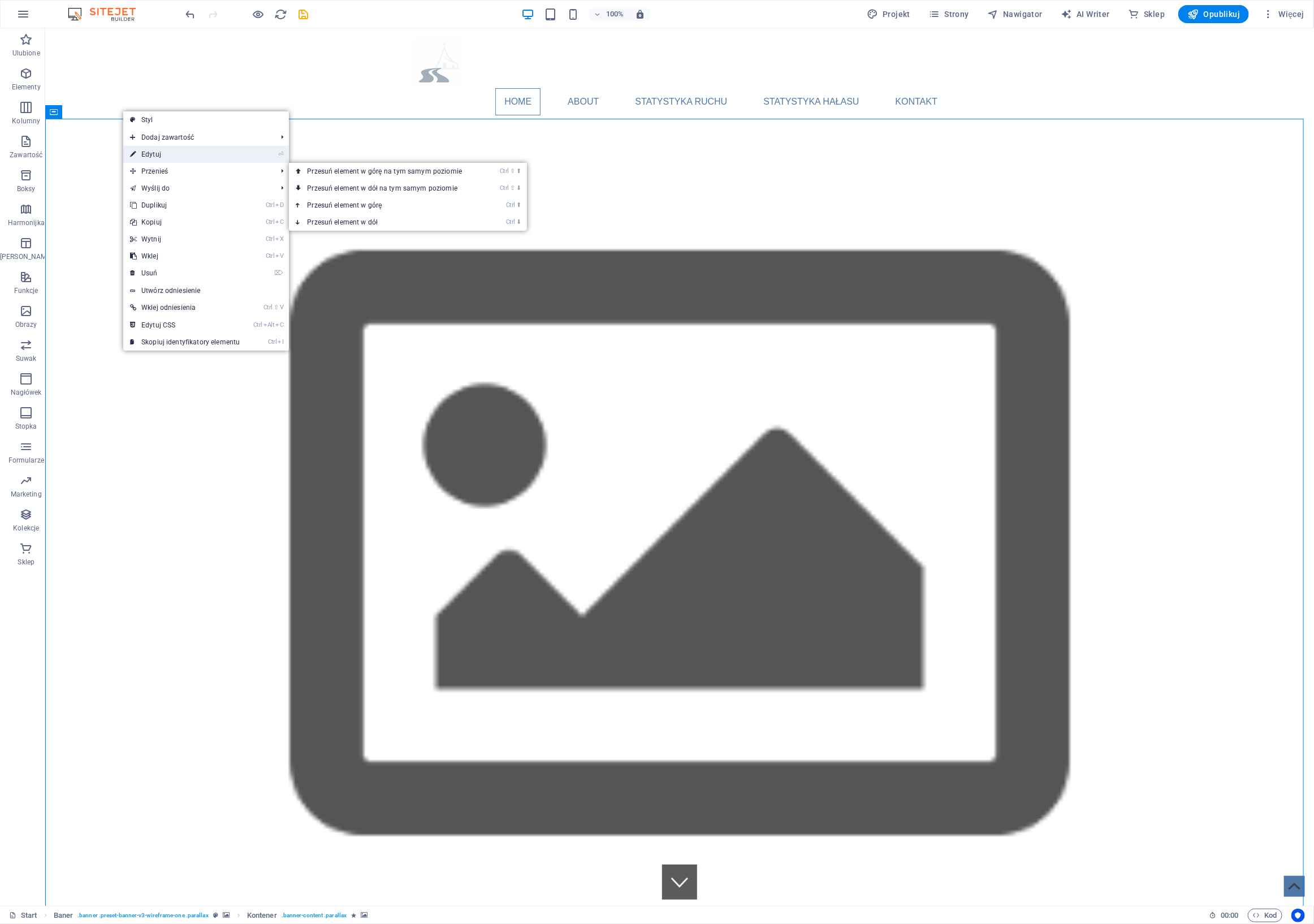
click at [170, 155] on link "⏎ Edytuj" at bounding box center [185, 155] width 123 height 17
select select "px"
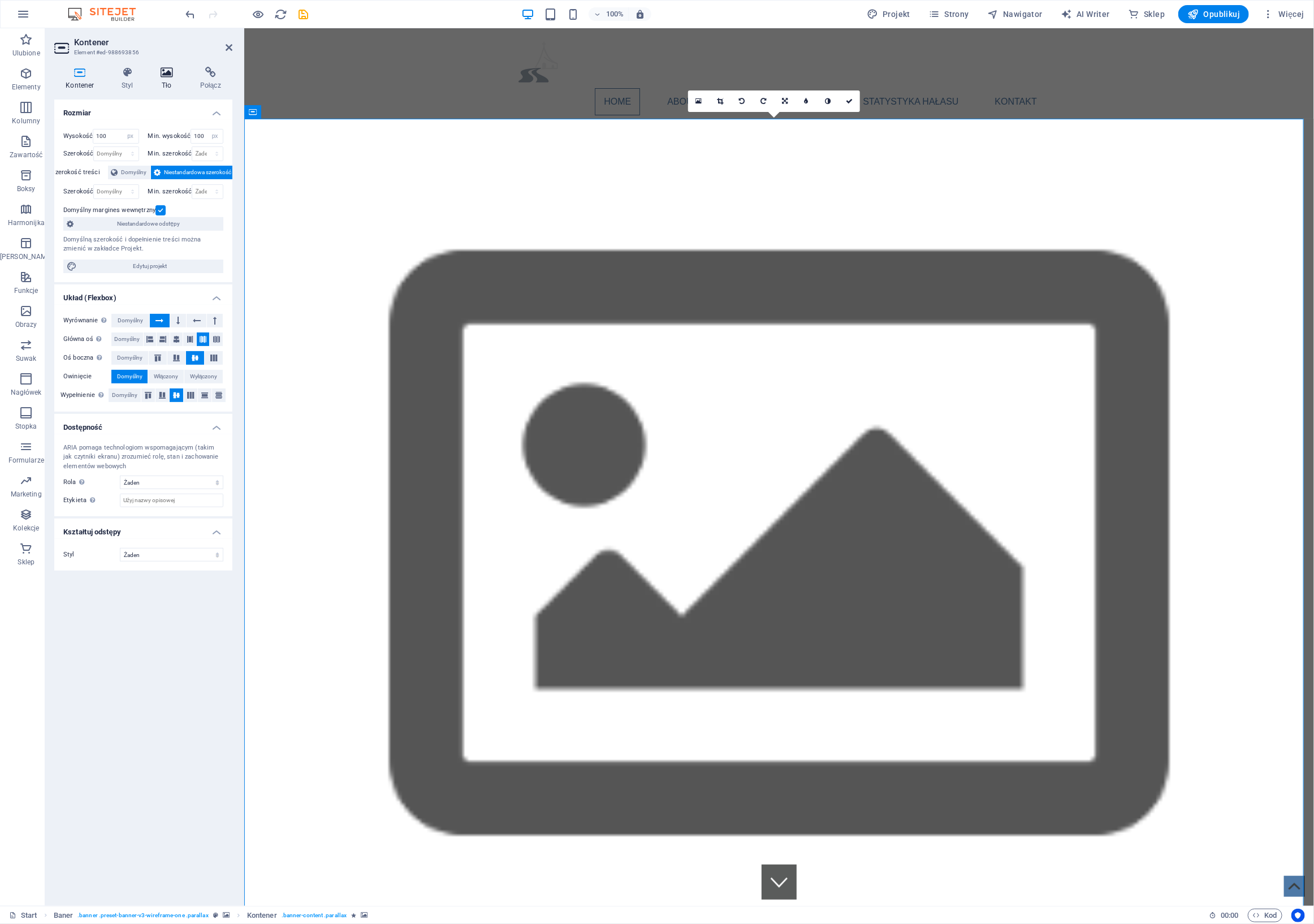
click at [169, 66] on div "Kontener Styl Tło Połącz Rozmiar Wysokość 100 Domyślny px rem % vh vw Min. wyso…" at bounding box center [144, 482] width 197 height 848
click at [169, 81] on h4 "Tło" at bounding box center [169, 78] width 39 height 23
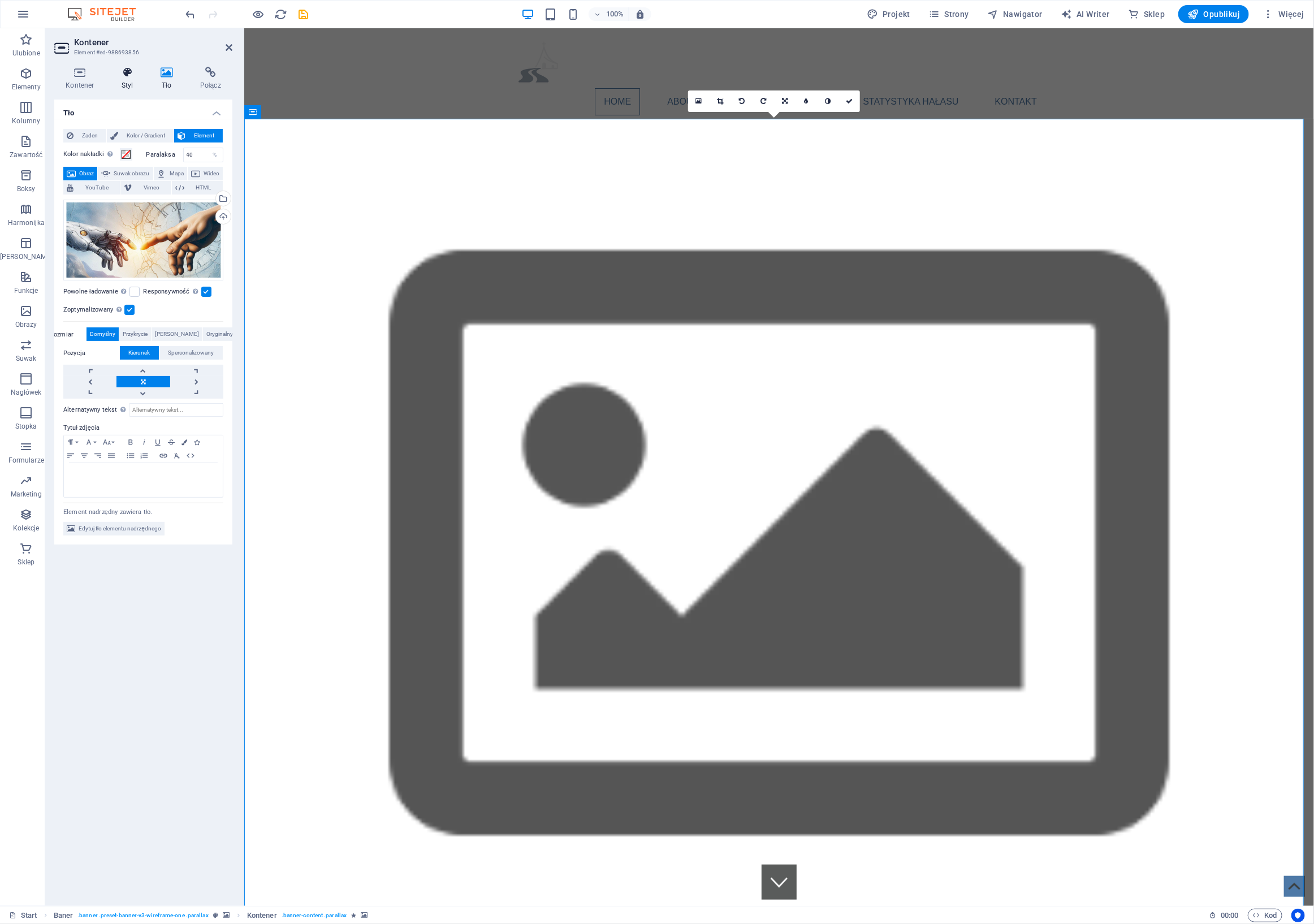
click at [131, 81] on h4 "Styl" at bounding box center [130, 78] width 39 height 23
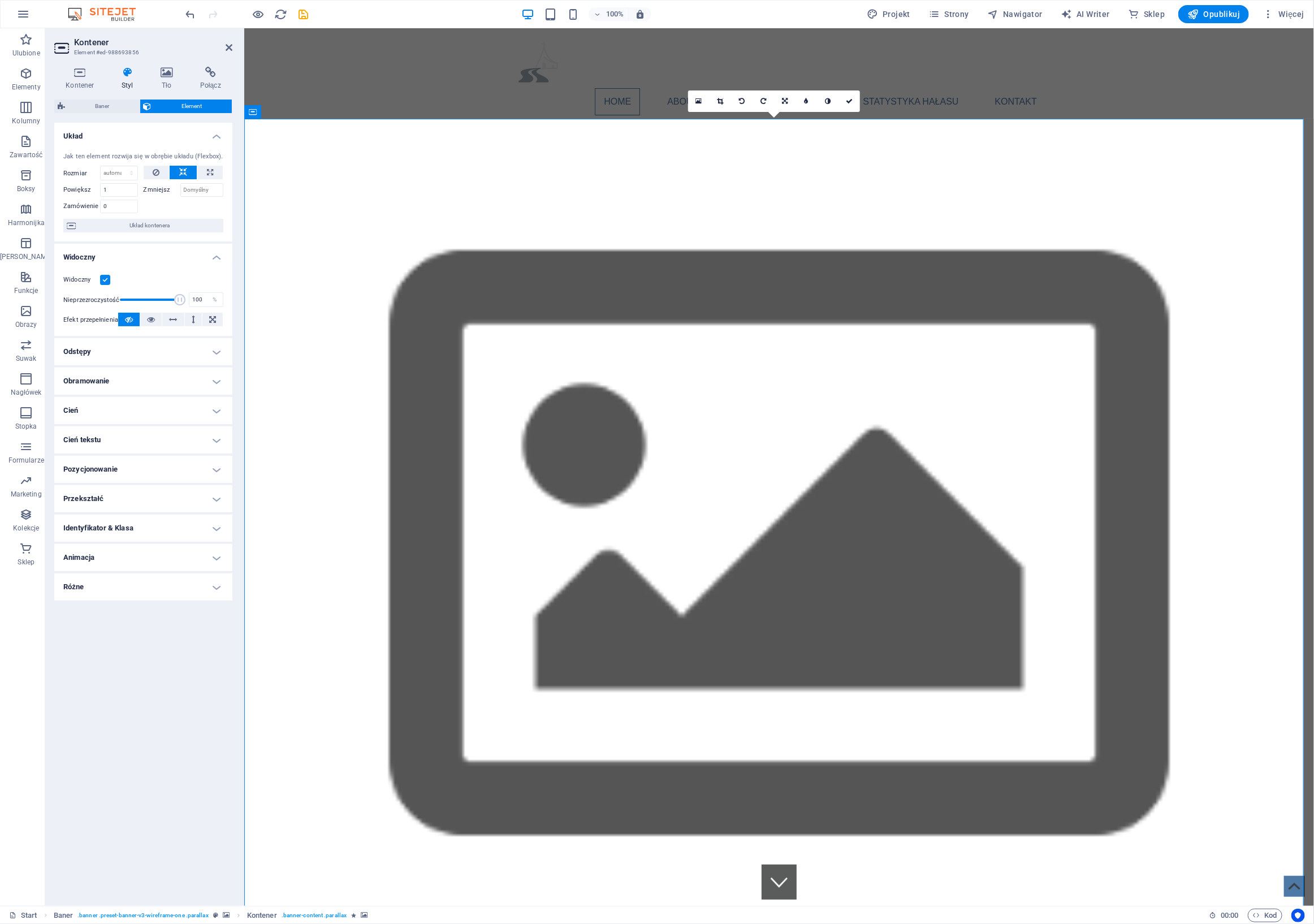
click at [130, 70] on icon at bounding box center [127, 73] width 34 height 11
click at [86, 80] on h4 "Kontener" at bounding box center [82, 78] width 56 height 23
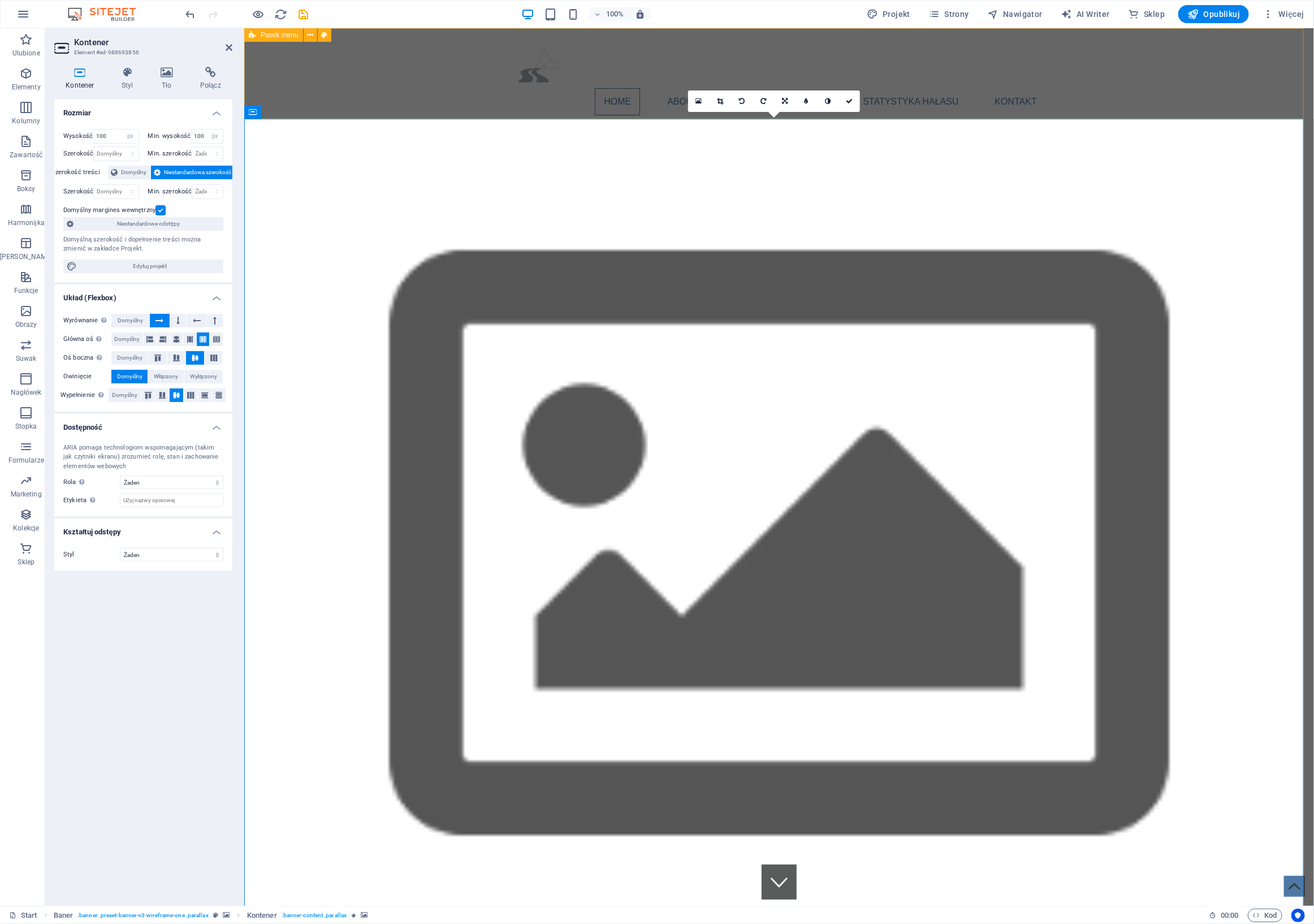
click at [963, 84] on div "Home About Statystyka ruchu Statystyka hałasu Kontakt Menu" at bounding box center [779, 73] width 1070 height 90
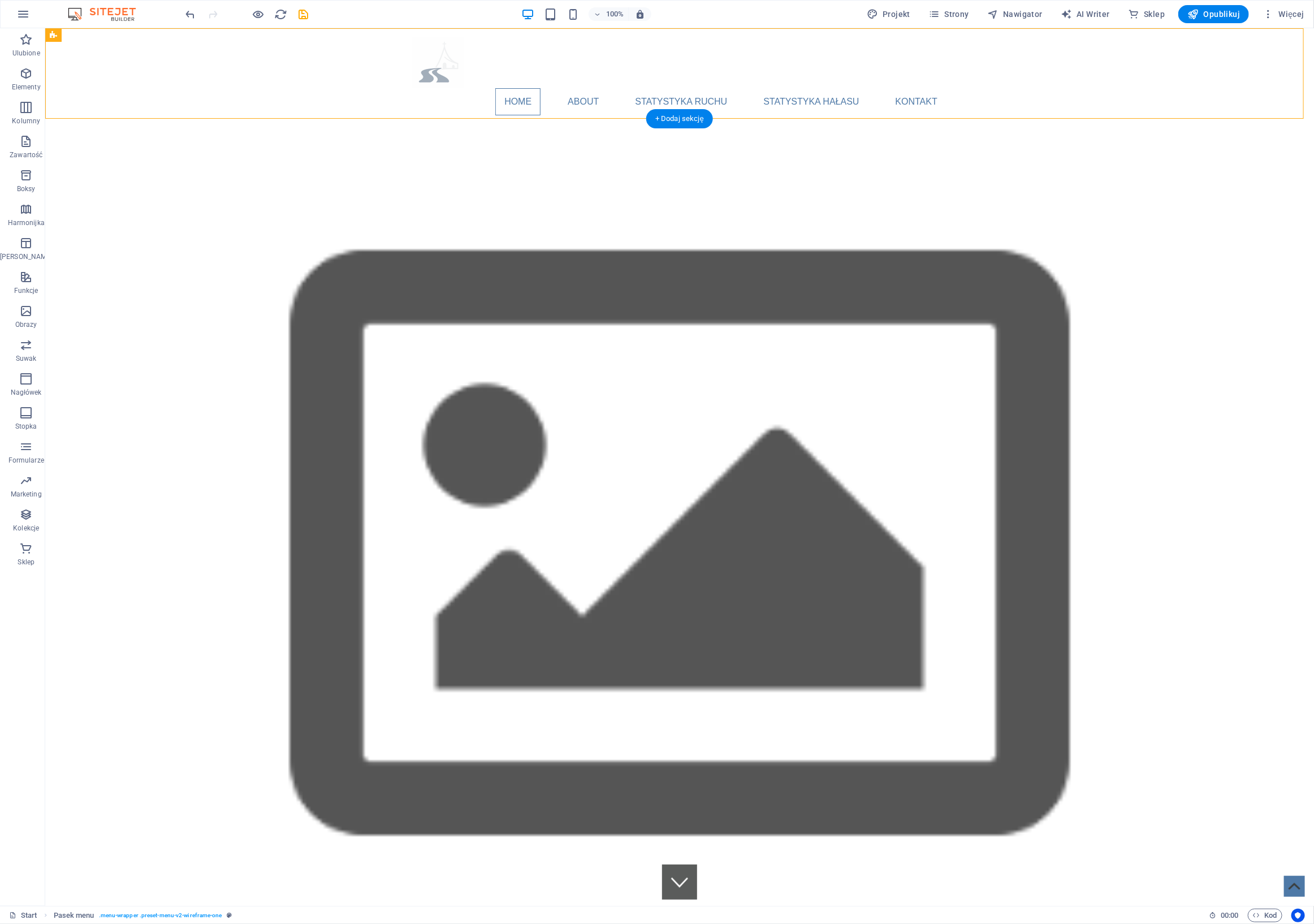
select select "px"
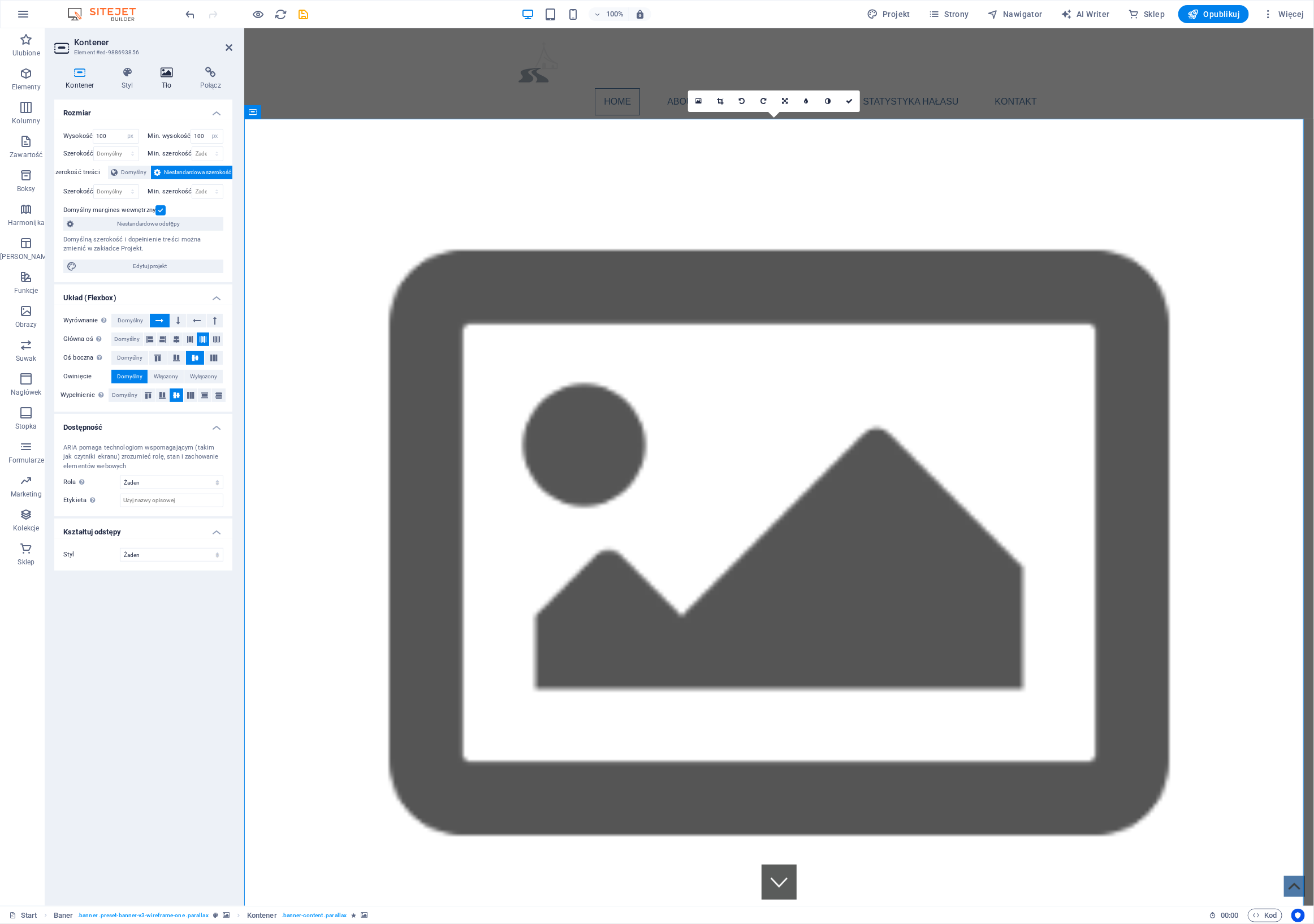
click at [163, 73] on icon at bounding box center [167, 73] width 35 height 11
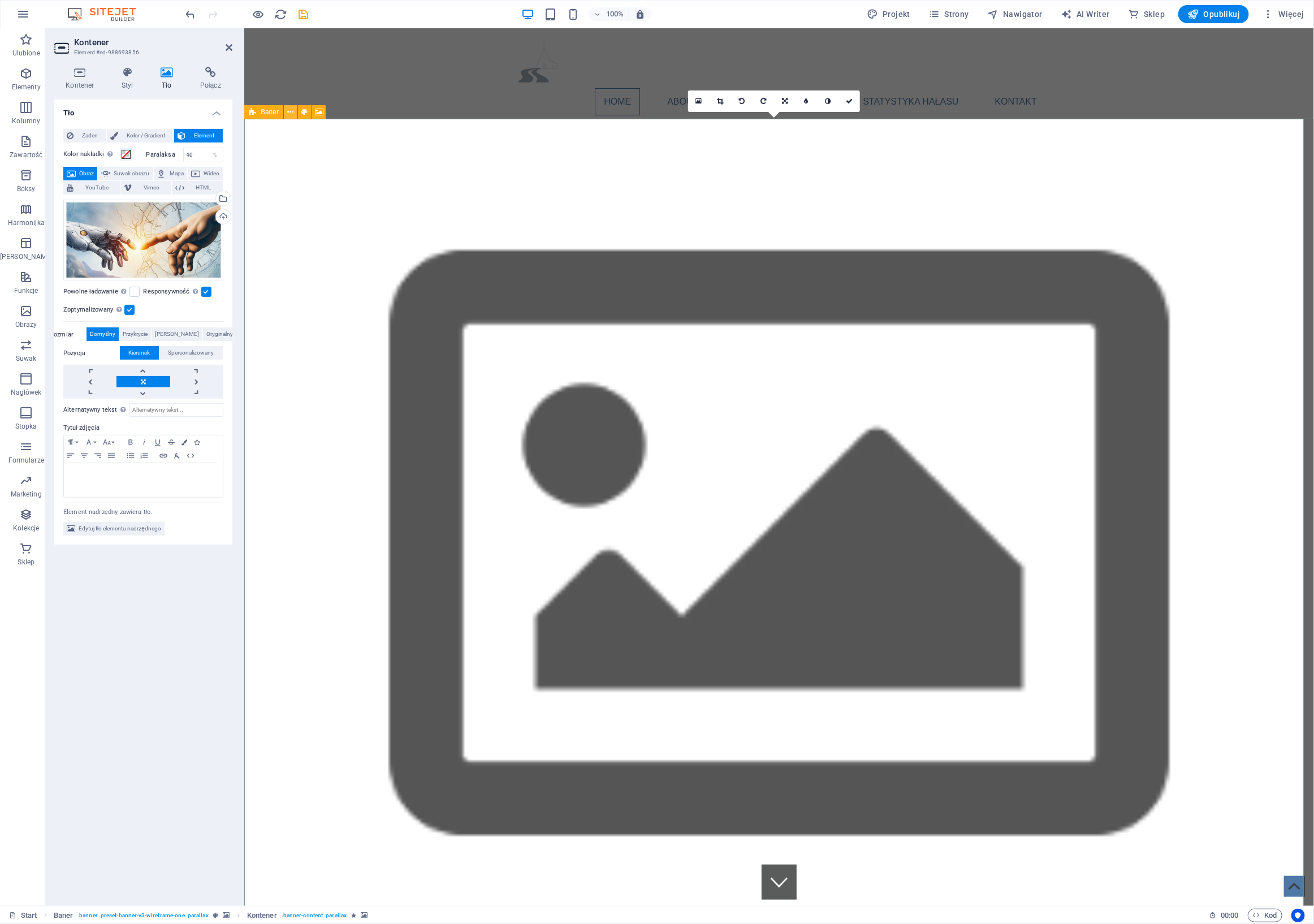
click at [290, 110] on icon at bounding box center [291, 112] width 7 height 12
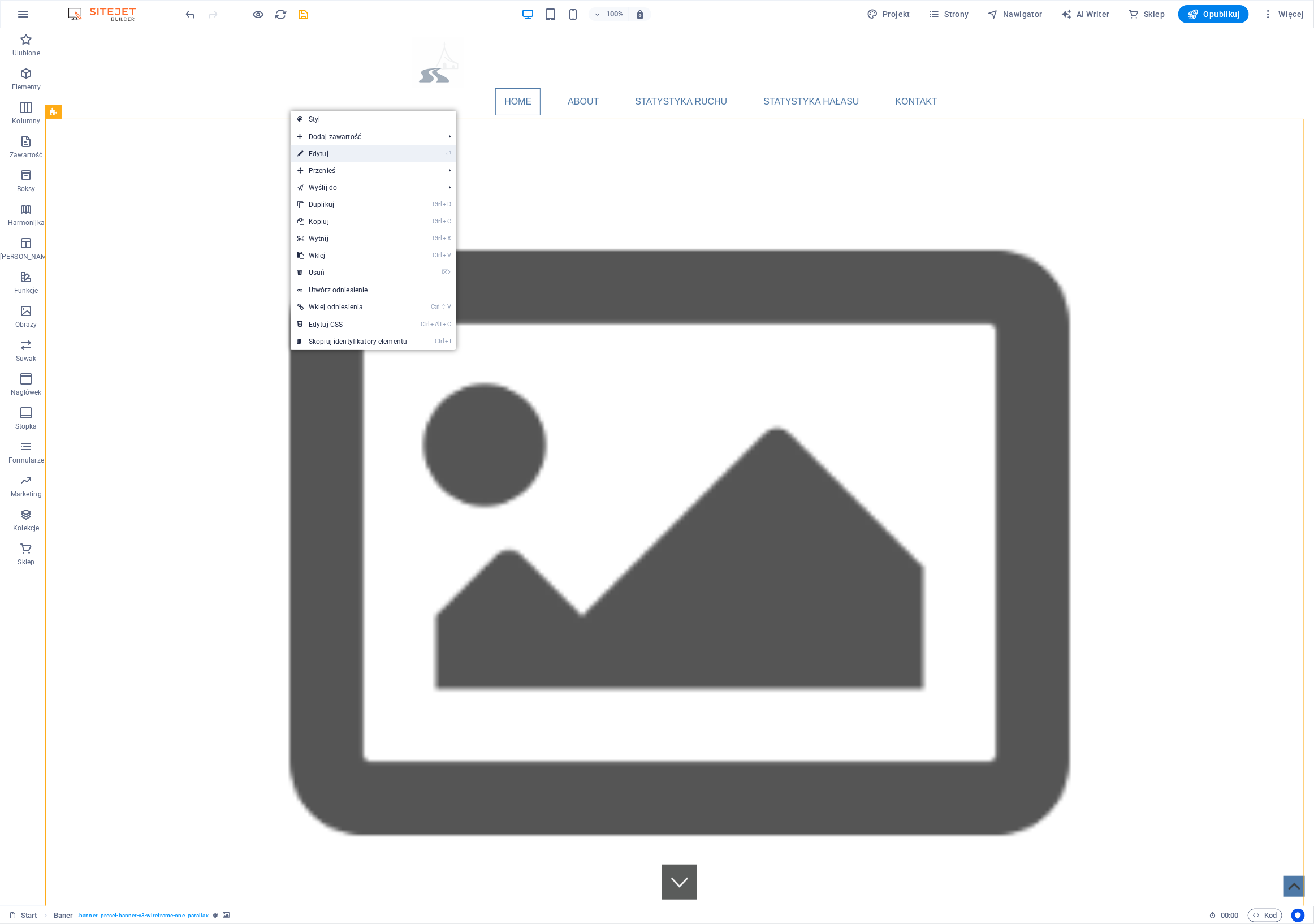
click at [322, 155] on link "⏎ Edytuj" at bounding box center [352, 154] width 123 height 17
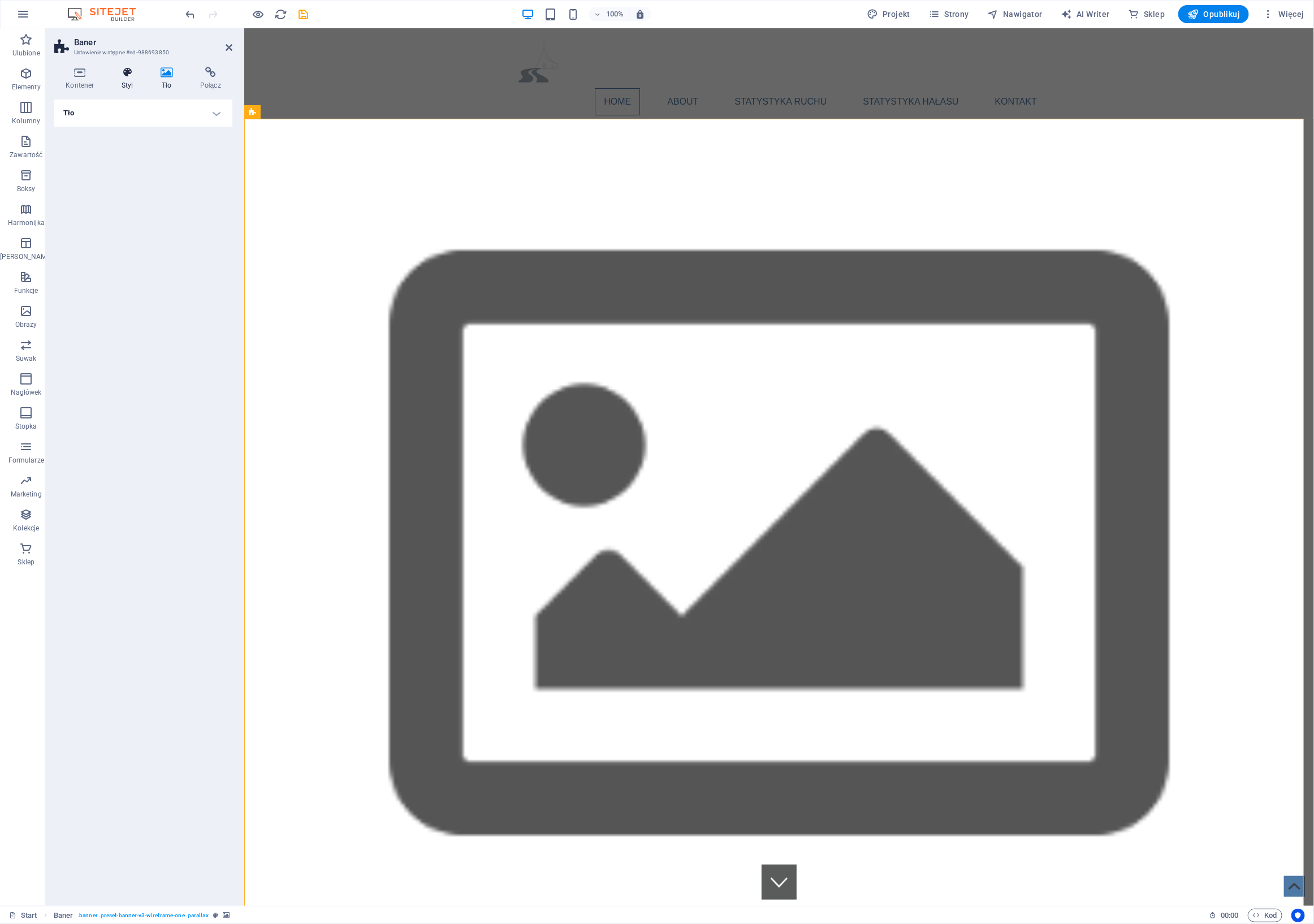
click at [131, 76] on icon at bounding box center [127, 73] width 34 height 11
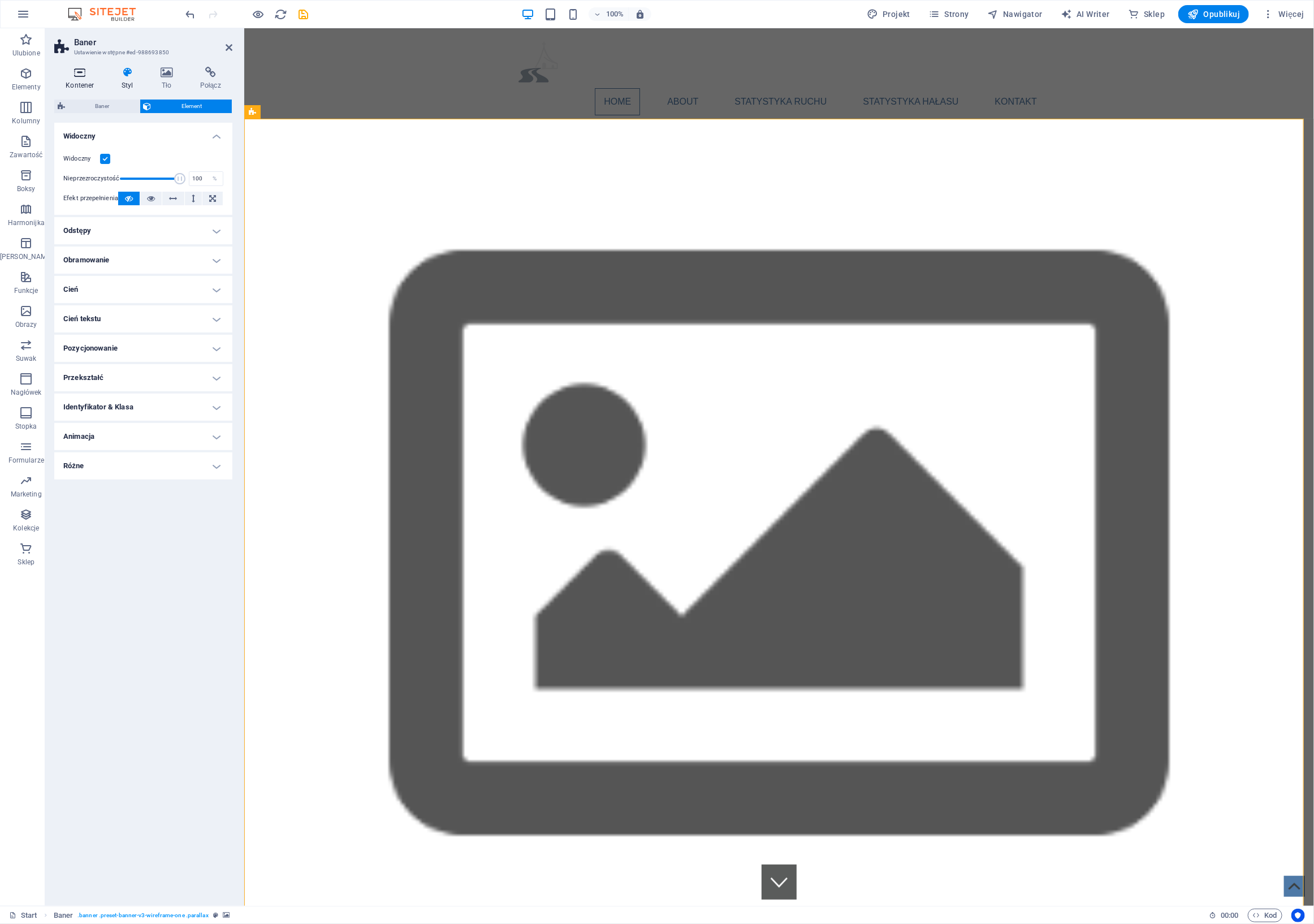
click at [86, 77] on icon at bounding box center [79, 73] width 51 height 11
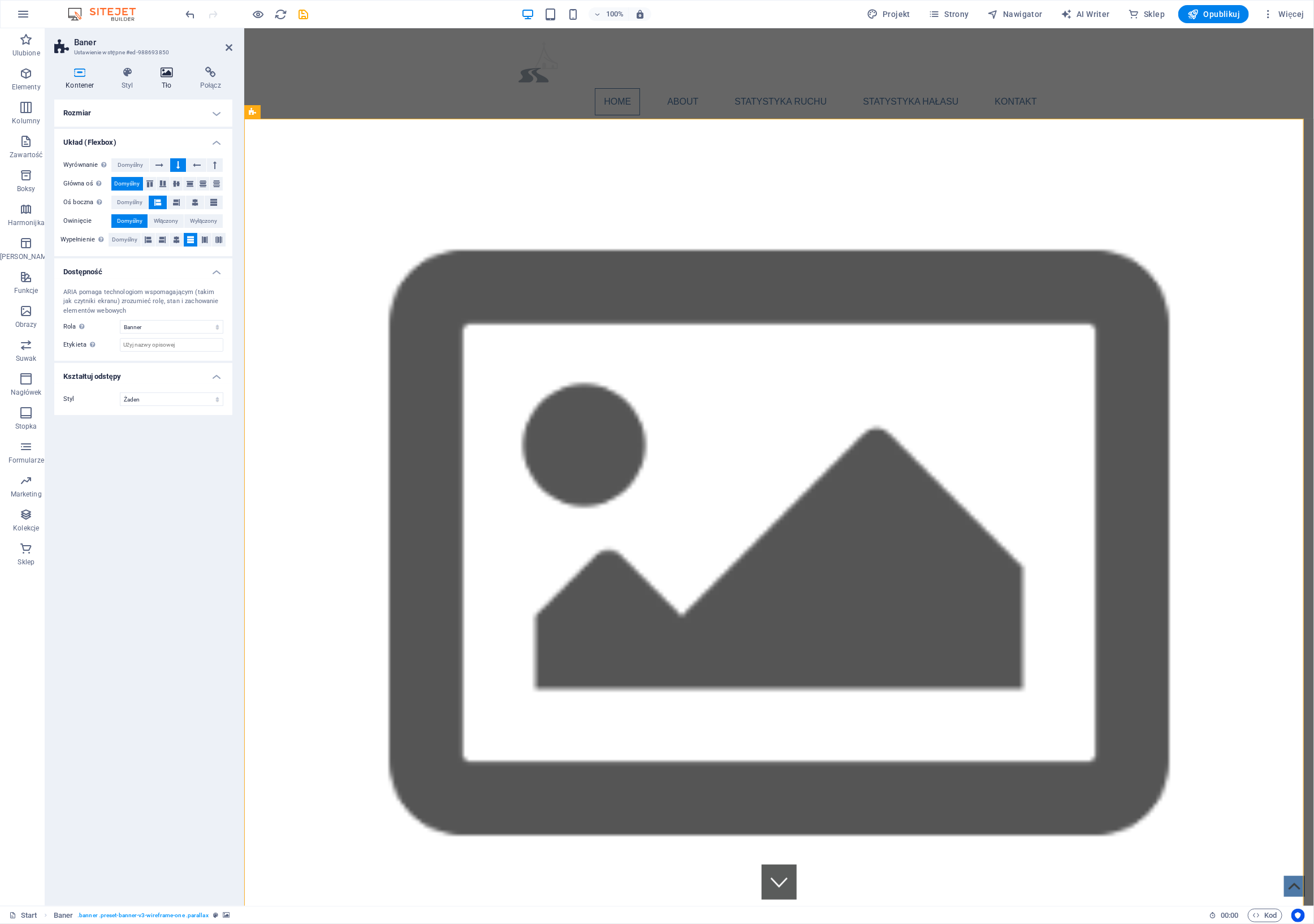
click at [166, 73] on icon at bounding box center [167, 73] width 35 height 11
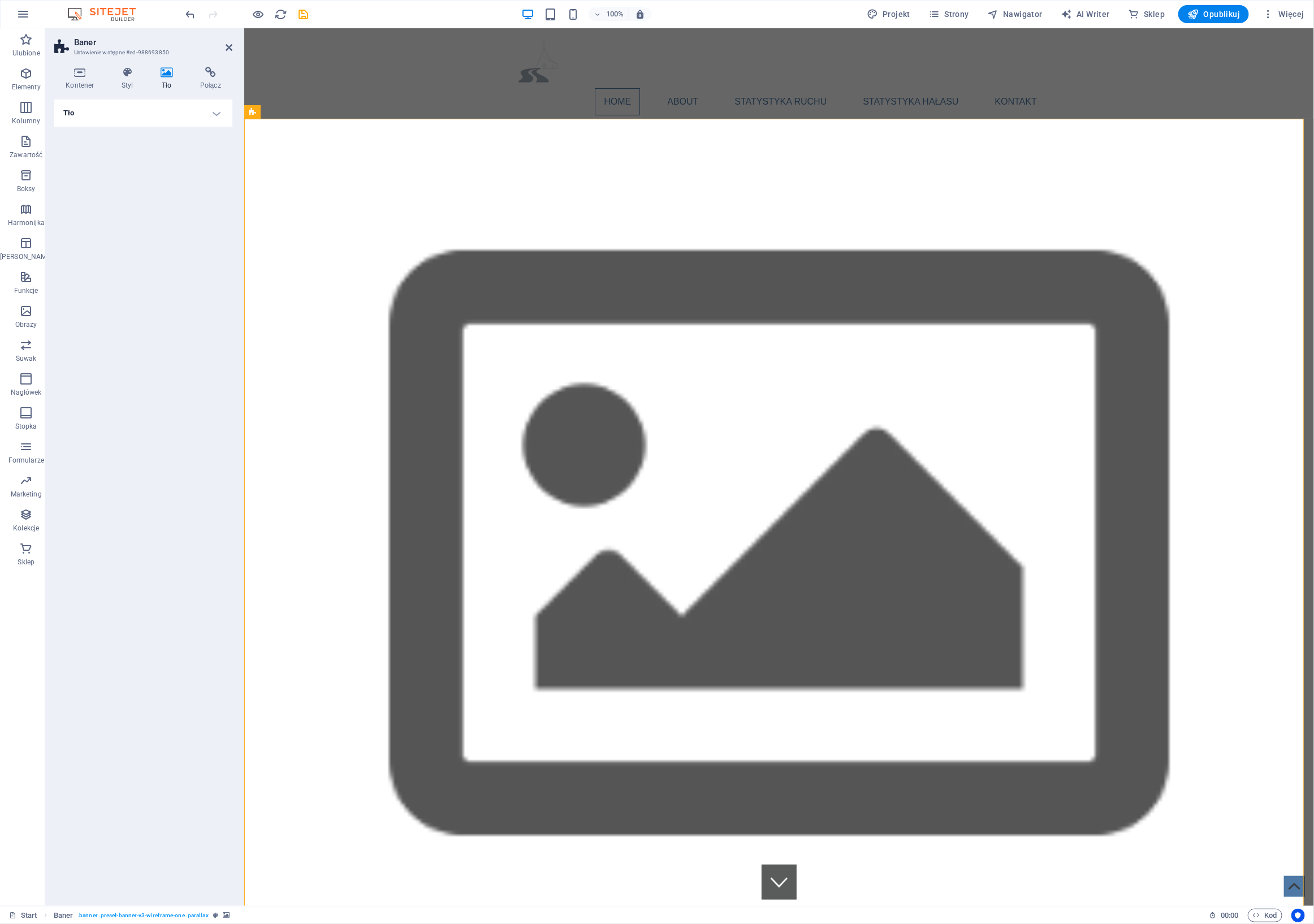
click at [144, 109] on h4 "Tło" at bounding box center [143, 113] width 178 height 27
